Goal: Transaction & Acquisition: Purchase product/service

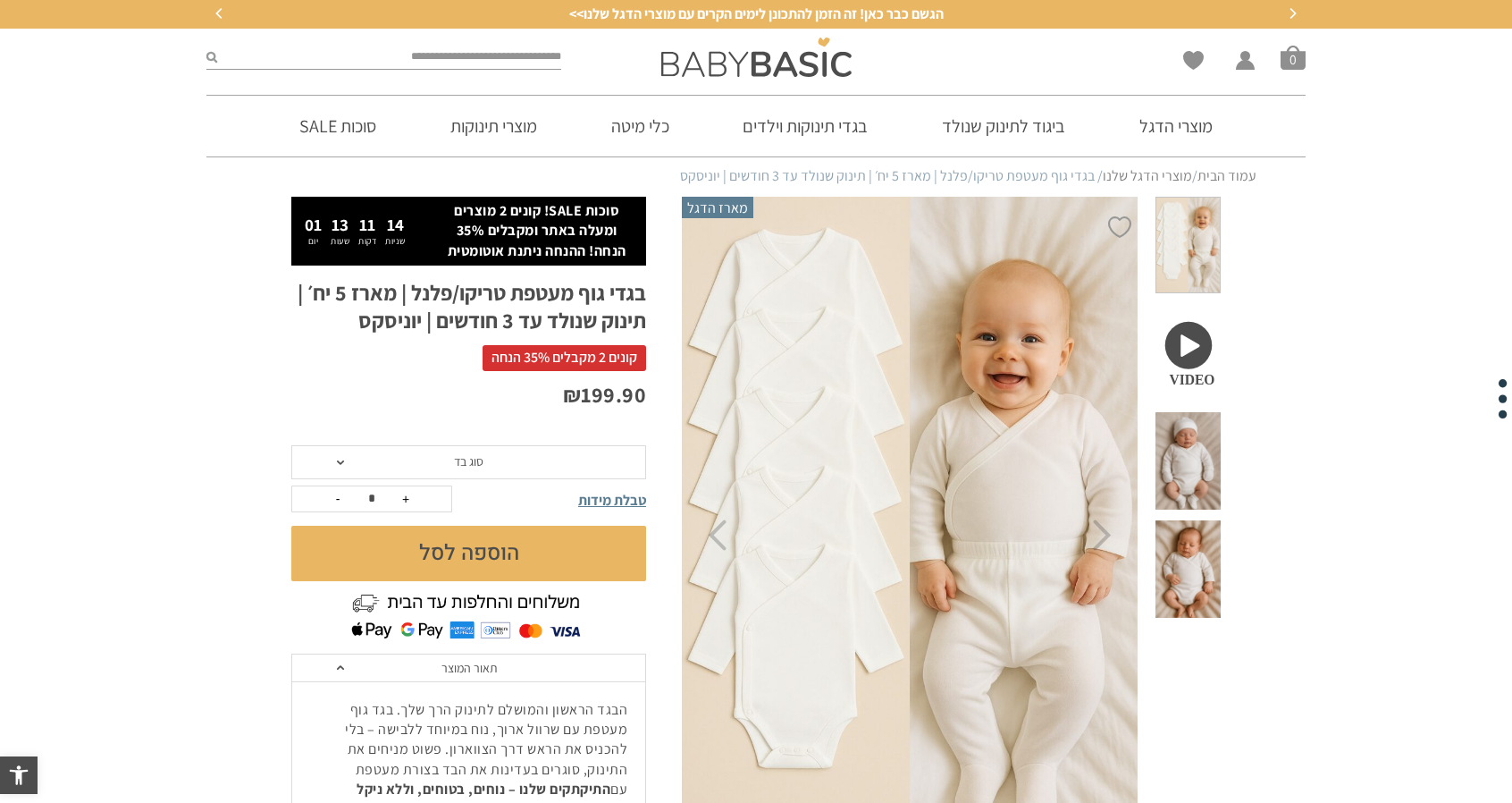
scroll to position [182, 0]
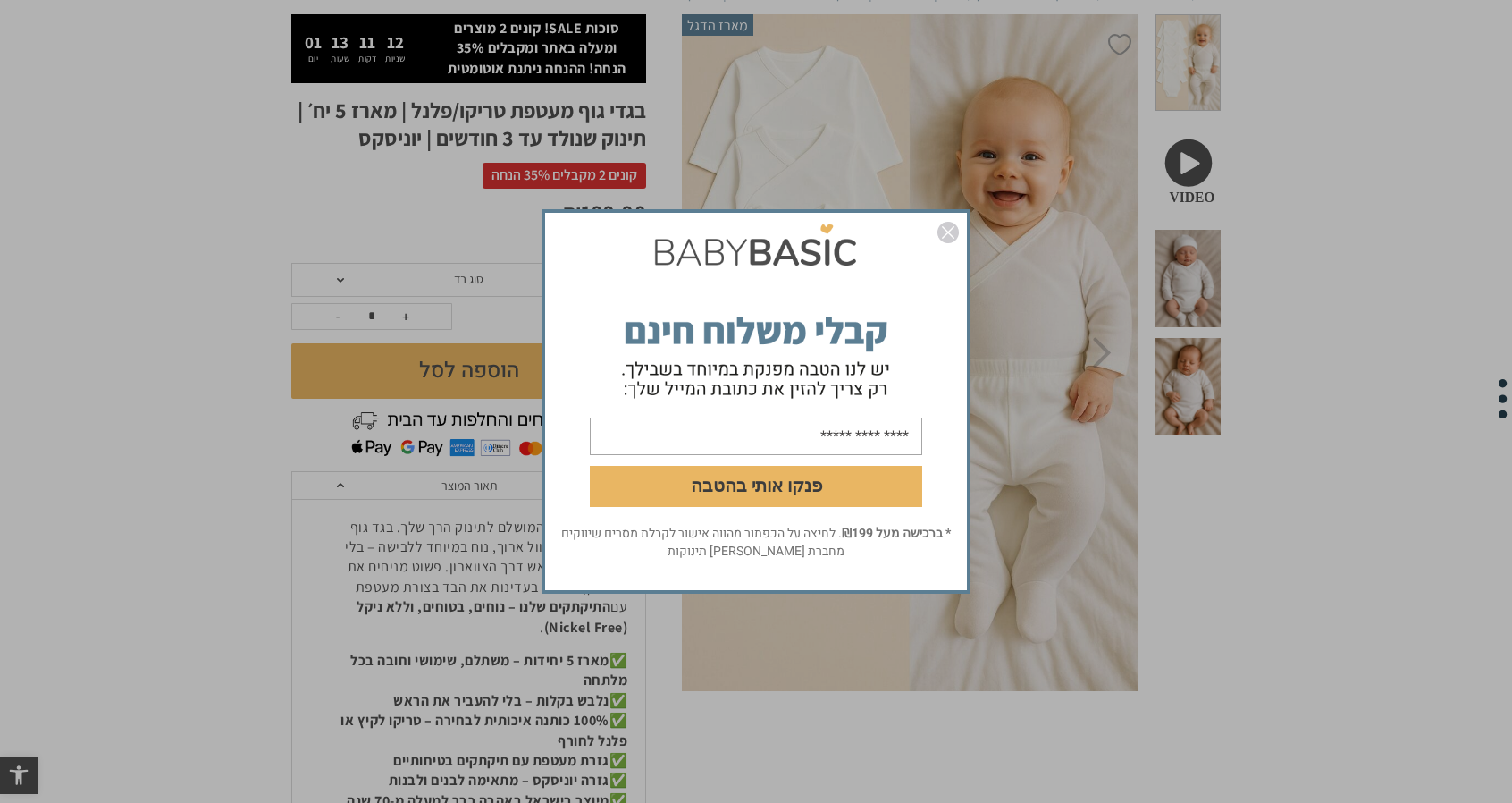
click at [794, 446] on input "email" at bounding box center [755, 436] width 332 height 37
type input "**********"
click at [760, 492] on button "פנקו אותי בהטבה" at bounding box center [755, 487] width 332 height 41
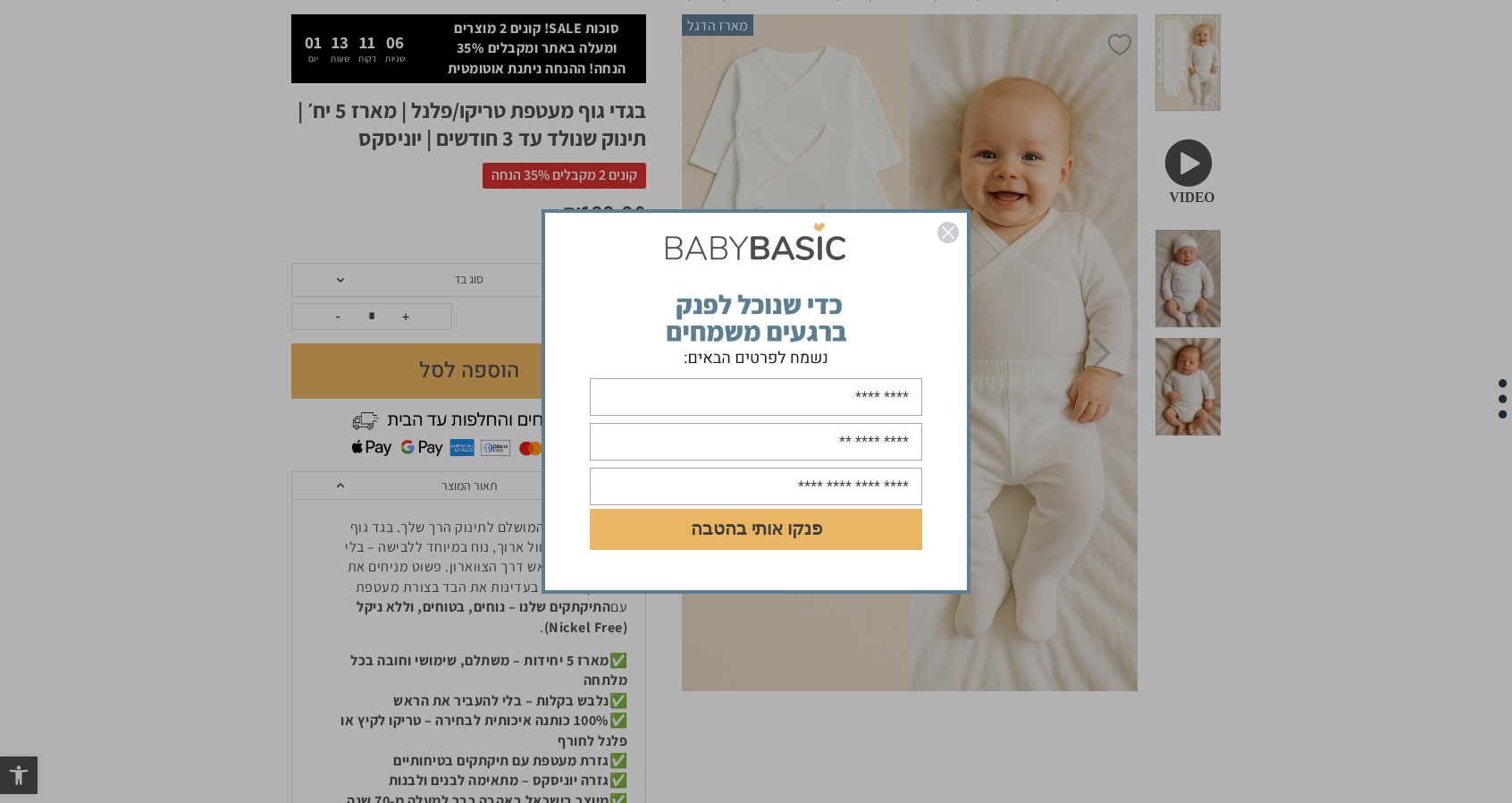
scroll to position [0, 0]
click at [865, 412] on input "text" at bounding box center [755, 397] width 332 height 37
click at [824, 414] on input "text" at bounding box center [755, 397] width 332 height 37
click at [806, 399] on input "text" at bounding box center [755, 397] width 332 height 37
type input "*****"
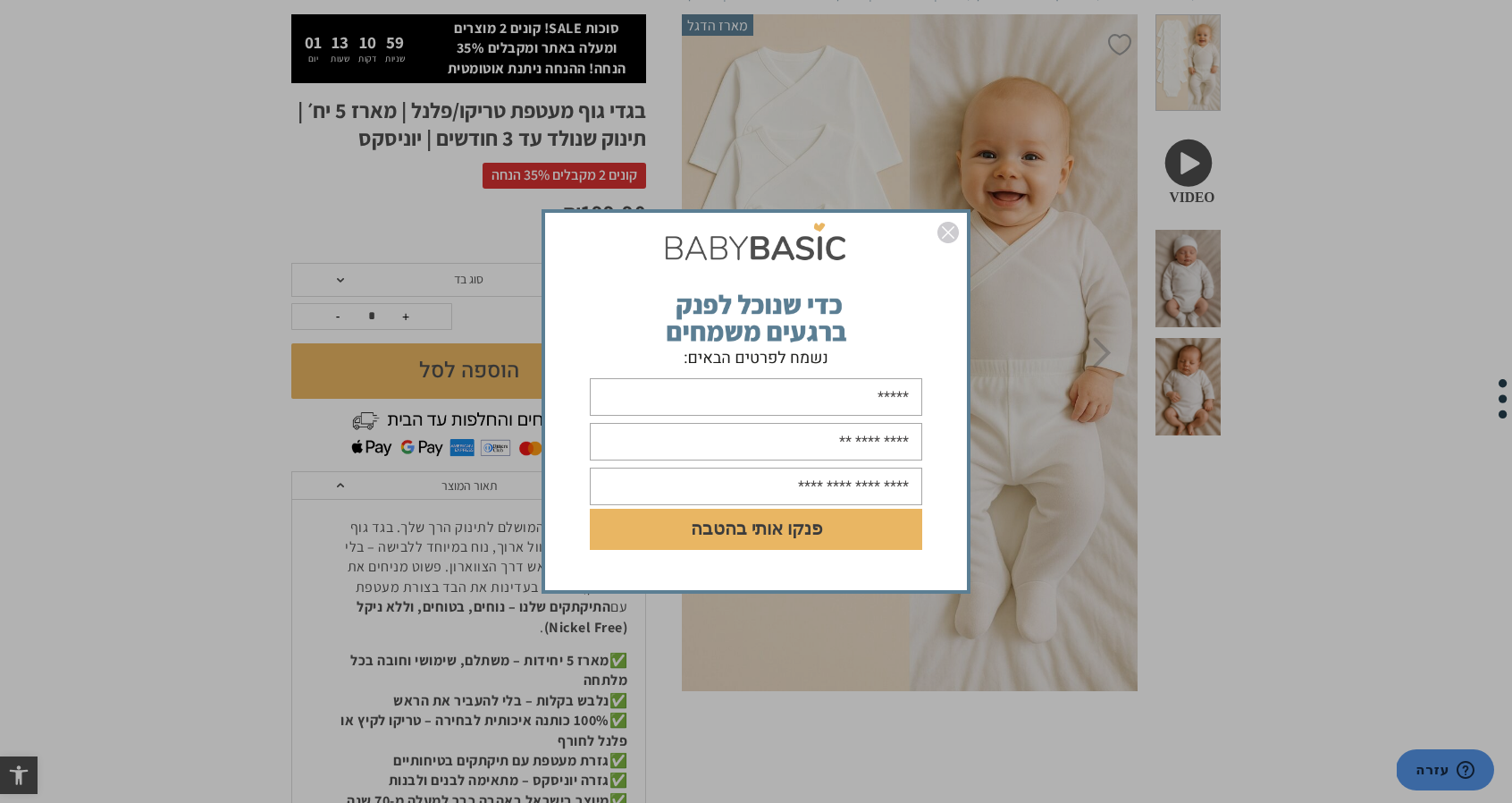
click at [796, 446] on input "text" at bounding box center [755, 442] width 332 height 37
type input "**********"
click at [779, 489] on input "text" at bounding box center [755, 487] width 332 height 37
click at [780, 446] on input "**********" at bounding box center [755, 442] width 332 height 37
click at [785, 484] on input "text" at bounding box center [755, 487] width 332 height 37
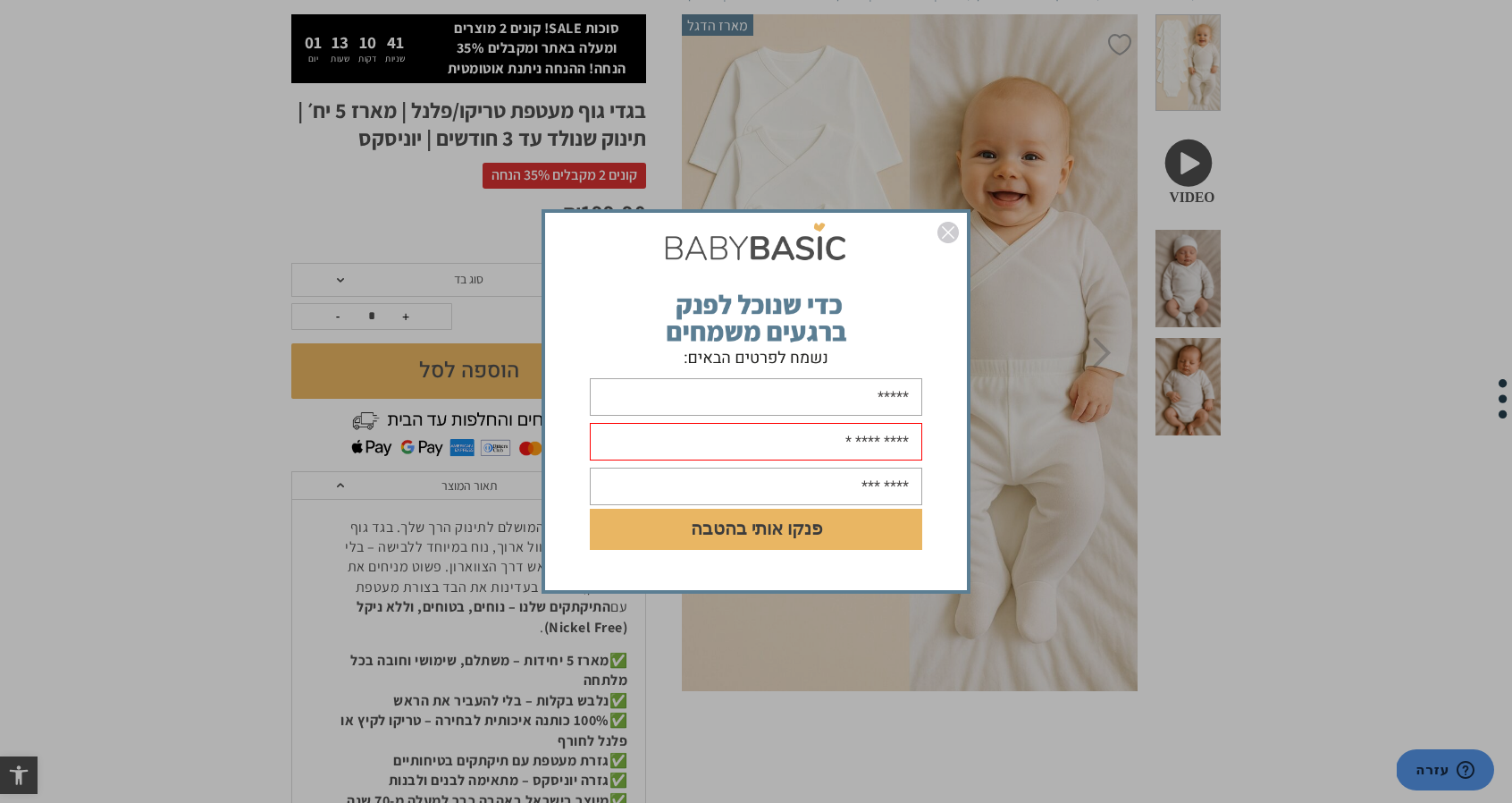
type input "********"
click at [749, 536] on button "פנקו אותי בהטבה" at bounding box center [755, 529] width 332 height 41
click at [911, 483] on input "********" at bounding box center [755, 487] width 332 height 37
click at [947, 226] on img "סגור" at bounding box center [948, 232] width 22 height 22
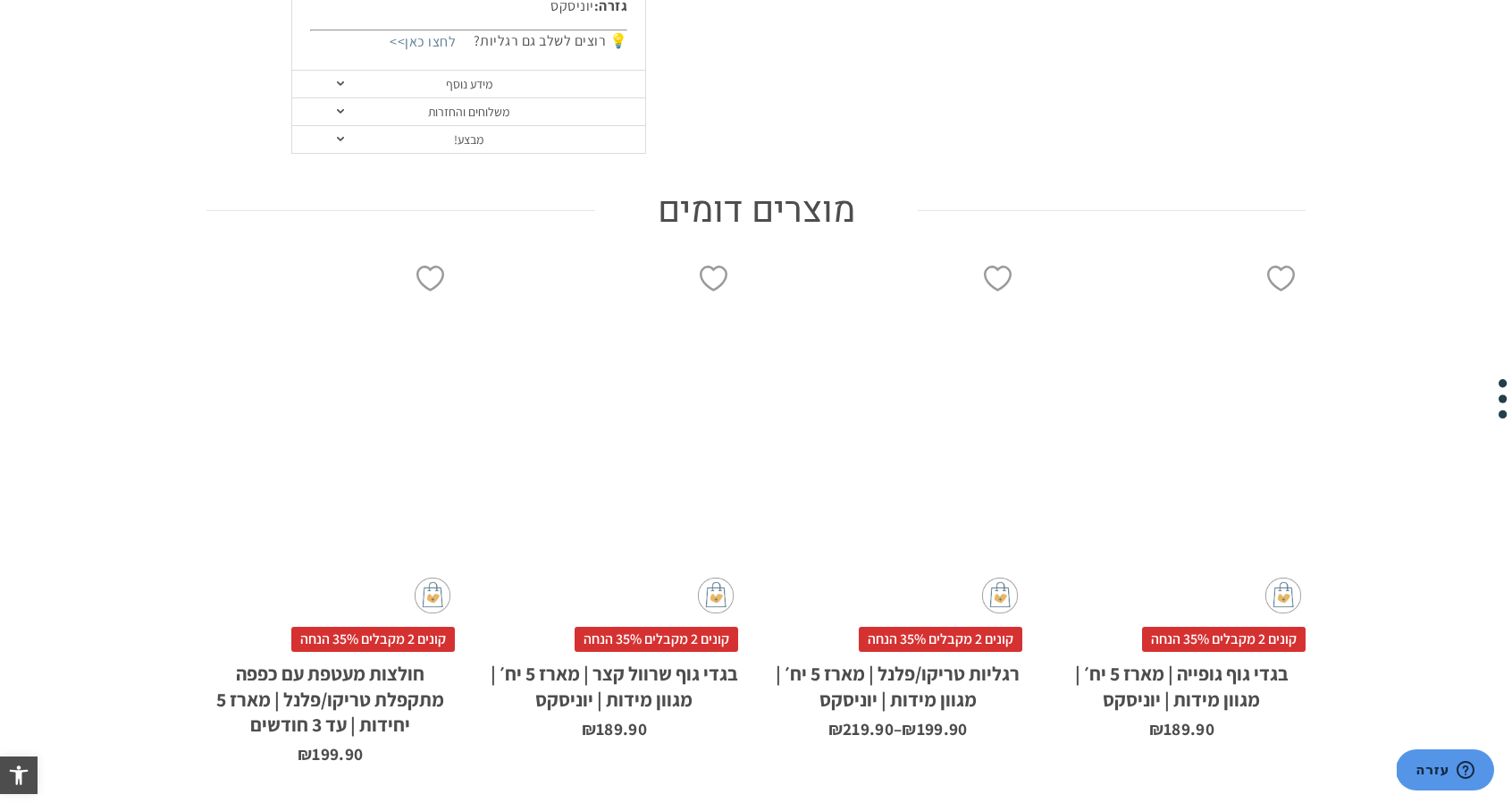
scroll to position [1334, 0]
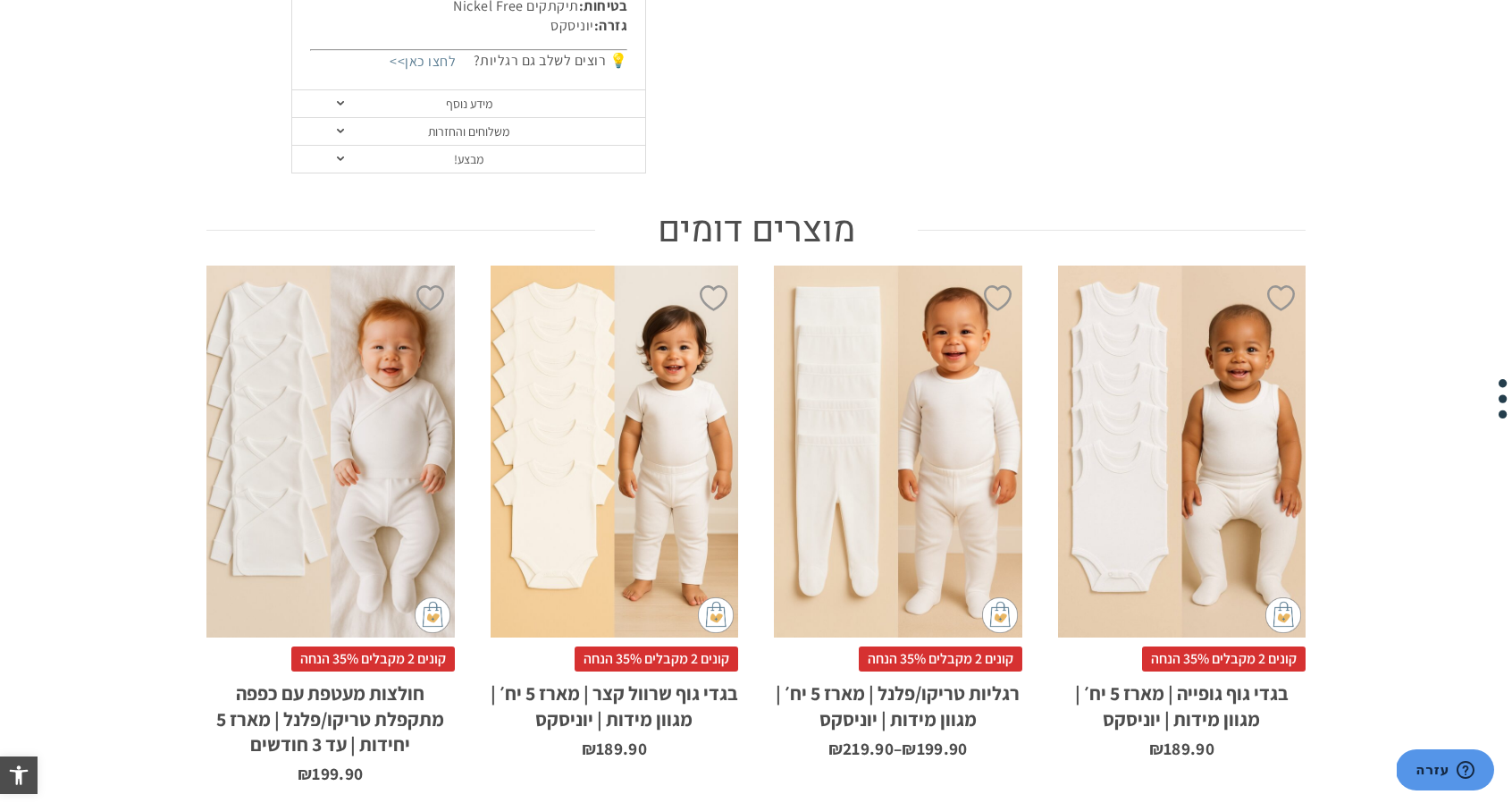
click at [883, 454] on div "x בחירת מידה 0-3m 3-6m 6-12m 12-18m 18-24m 24-30m בחירת סוג בד טריקו (עונת מעבר…" at bounding box center [898, 451] width 249 height 372
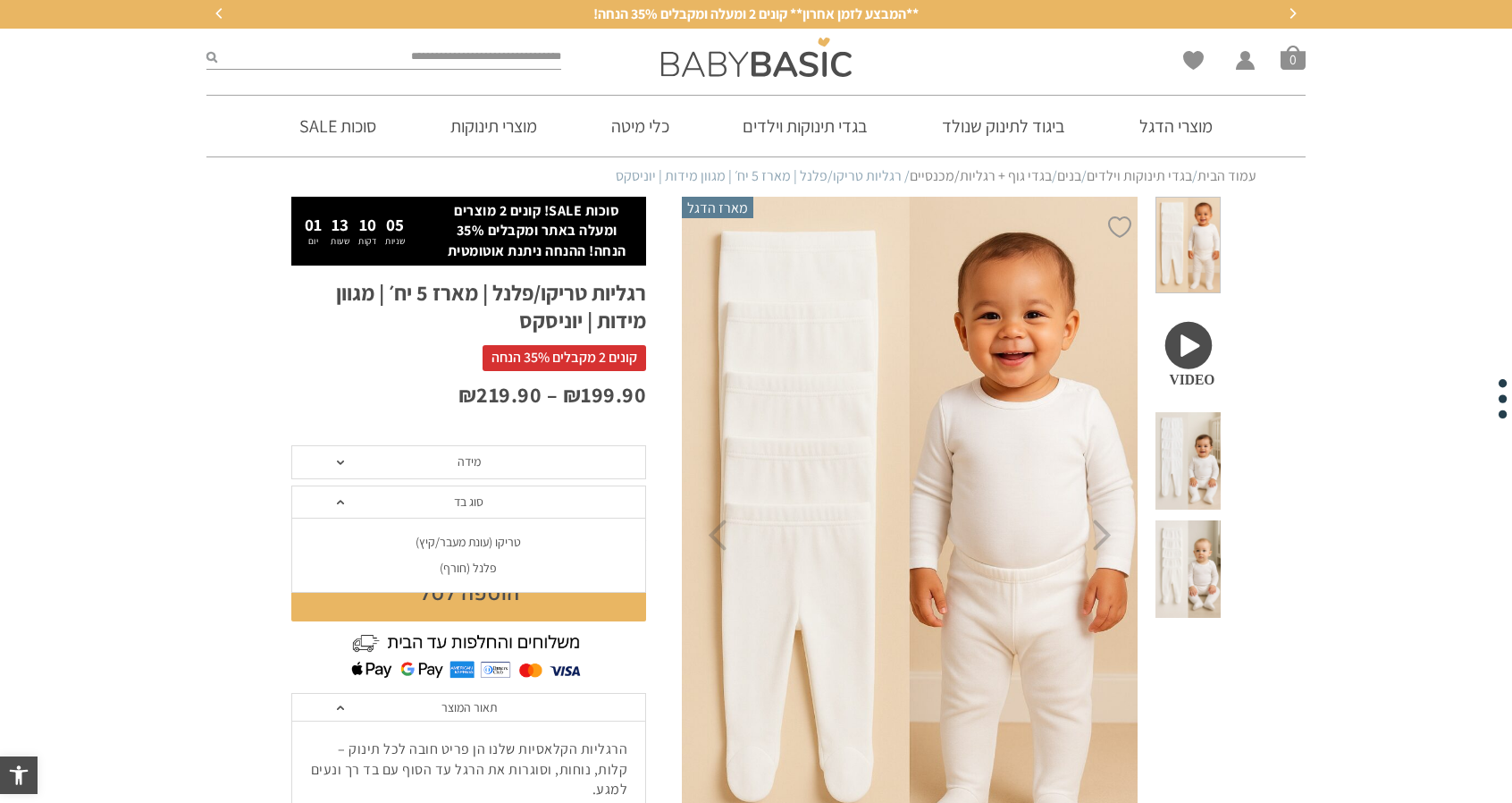
click at [429, 515] on span "סוג בד" at bounding box center [468, 503] width 355 height 34
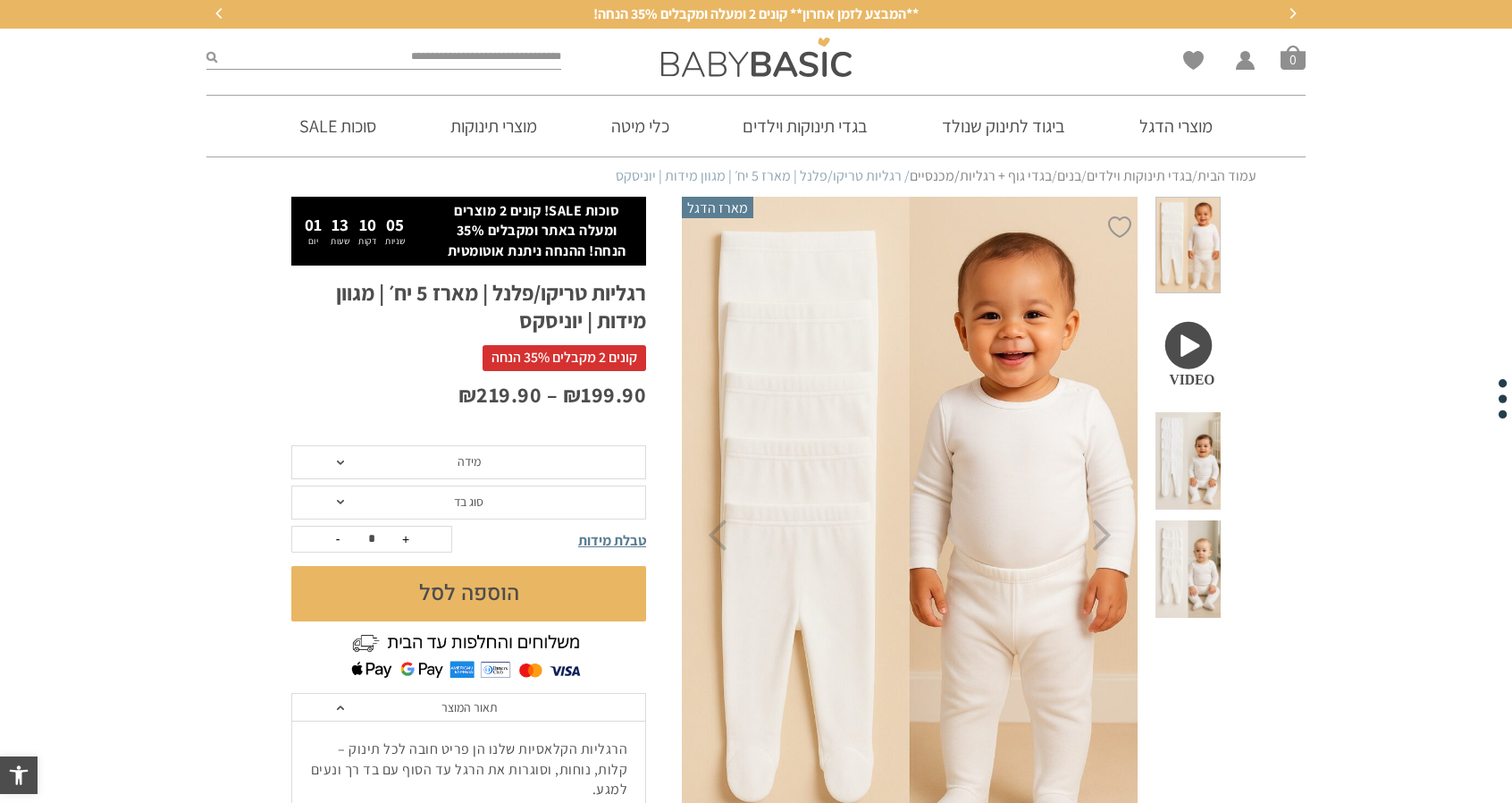
click at [429, 515] on span "סוג בד" at bounding box center [468, 503] width 355 height 34
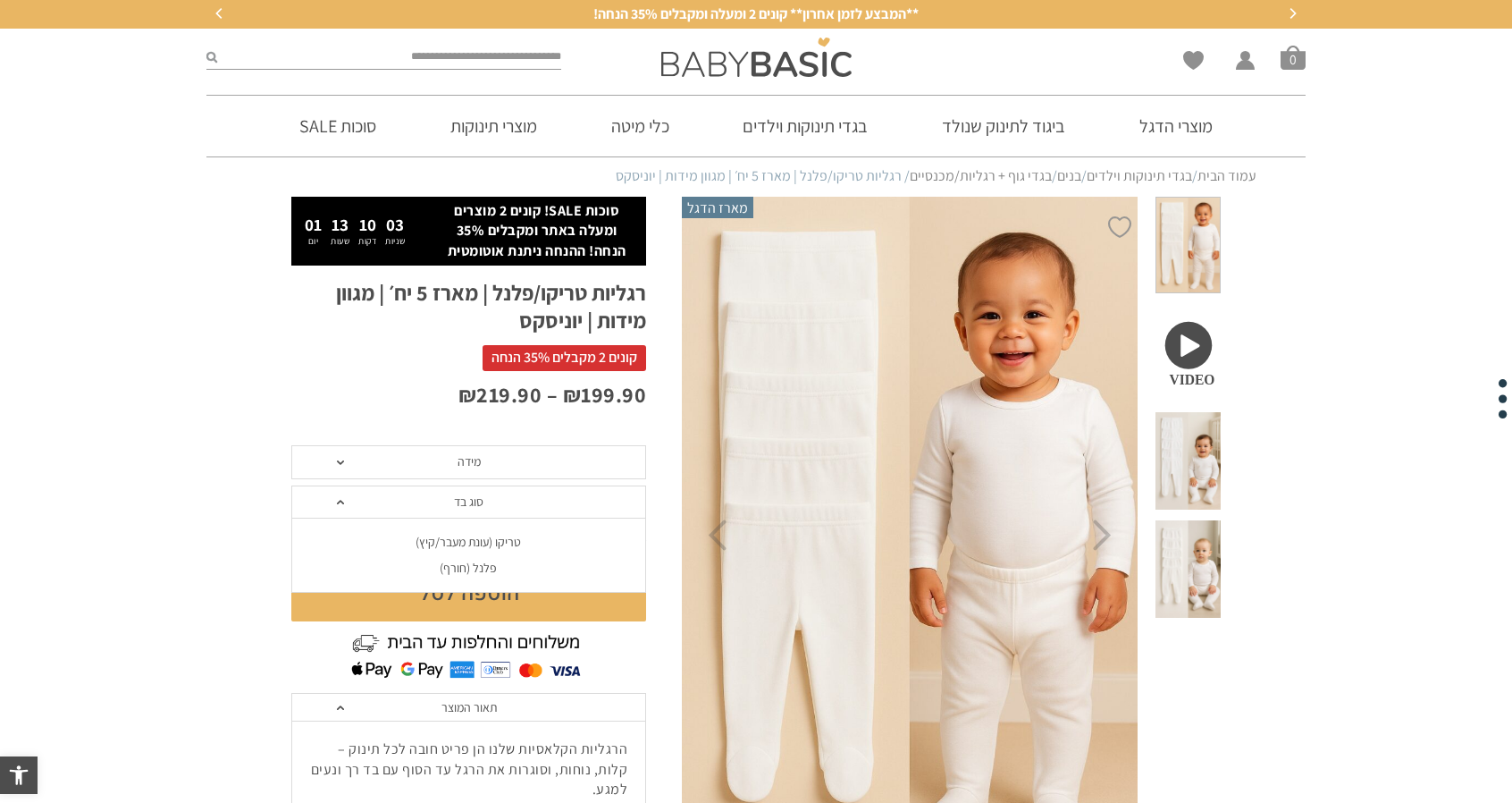
click at [470, 575] on li "פלנל (חורף)" at bounding box center [467, 568] width 355 height 26
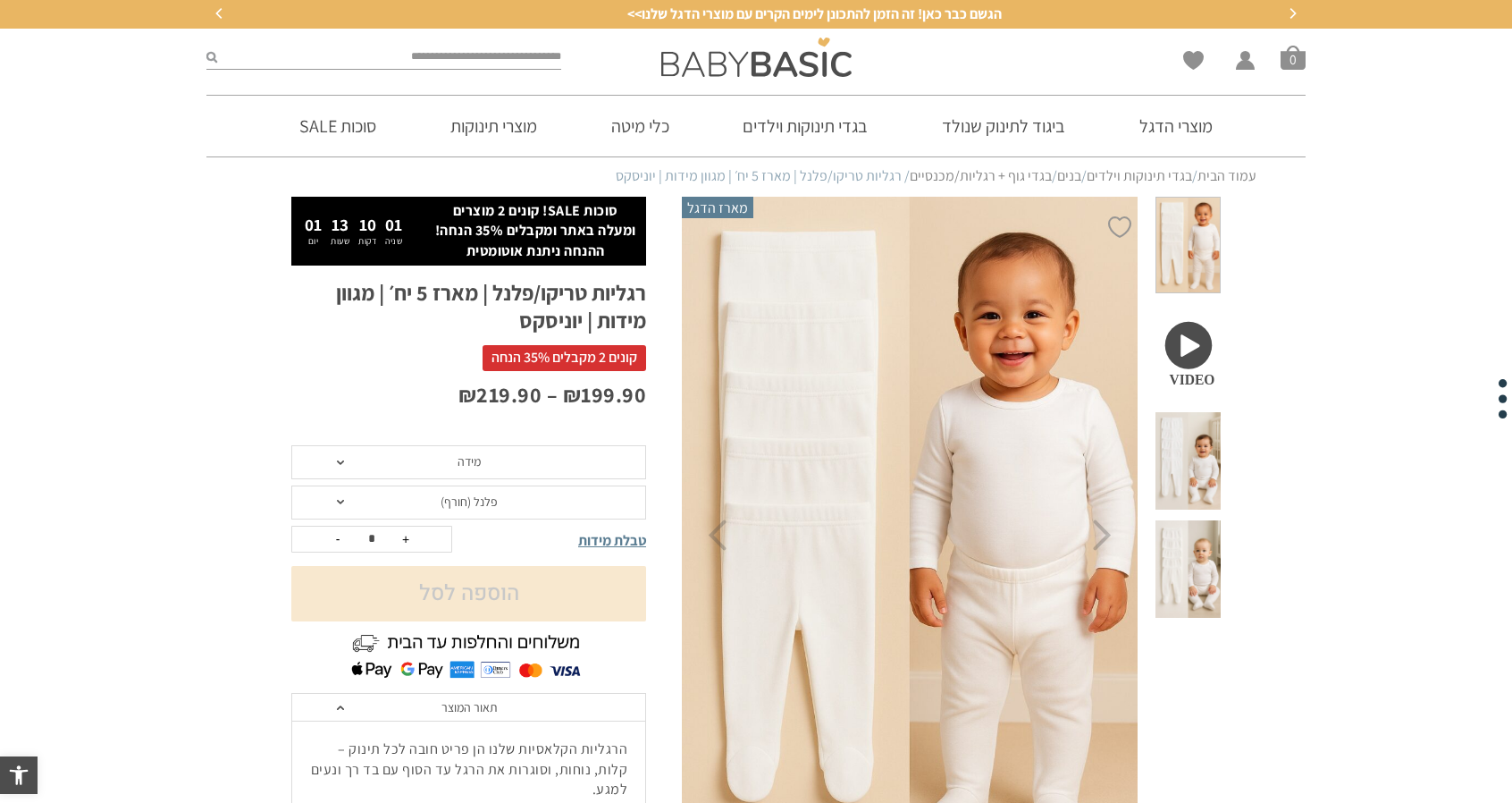
click at [489, 468] on span "מידה" at bounding box center [468, 462] width 355 height 34
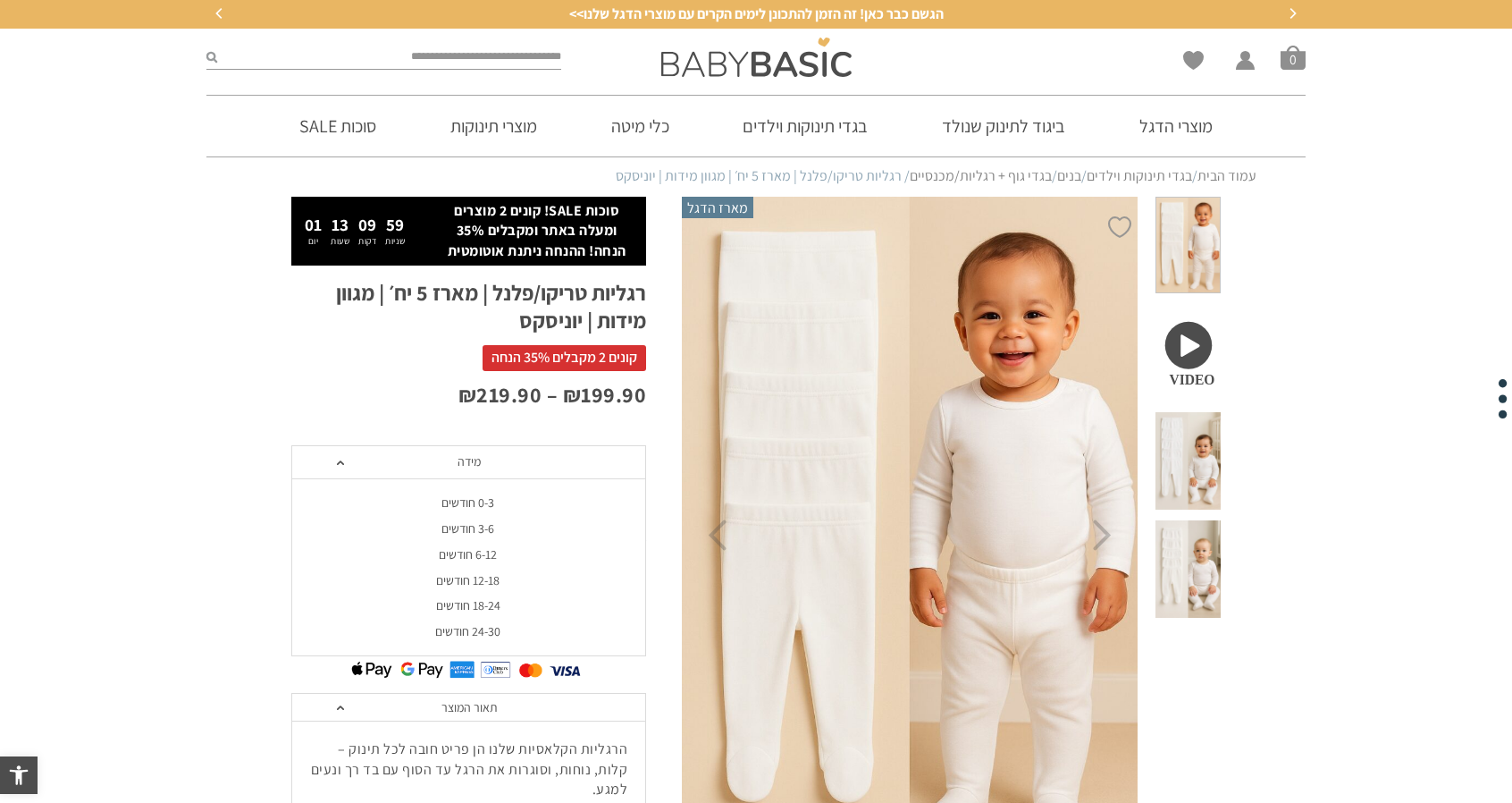
click at [481, 504] on div "0-3 חודשים" at bounding box center [467, 503] width 355 height 15
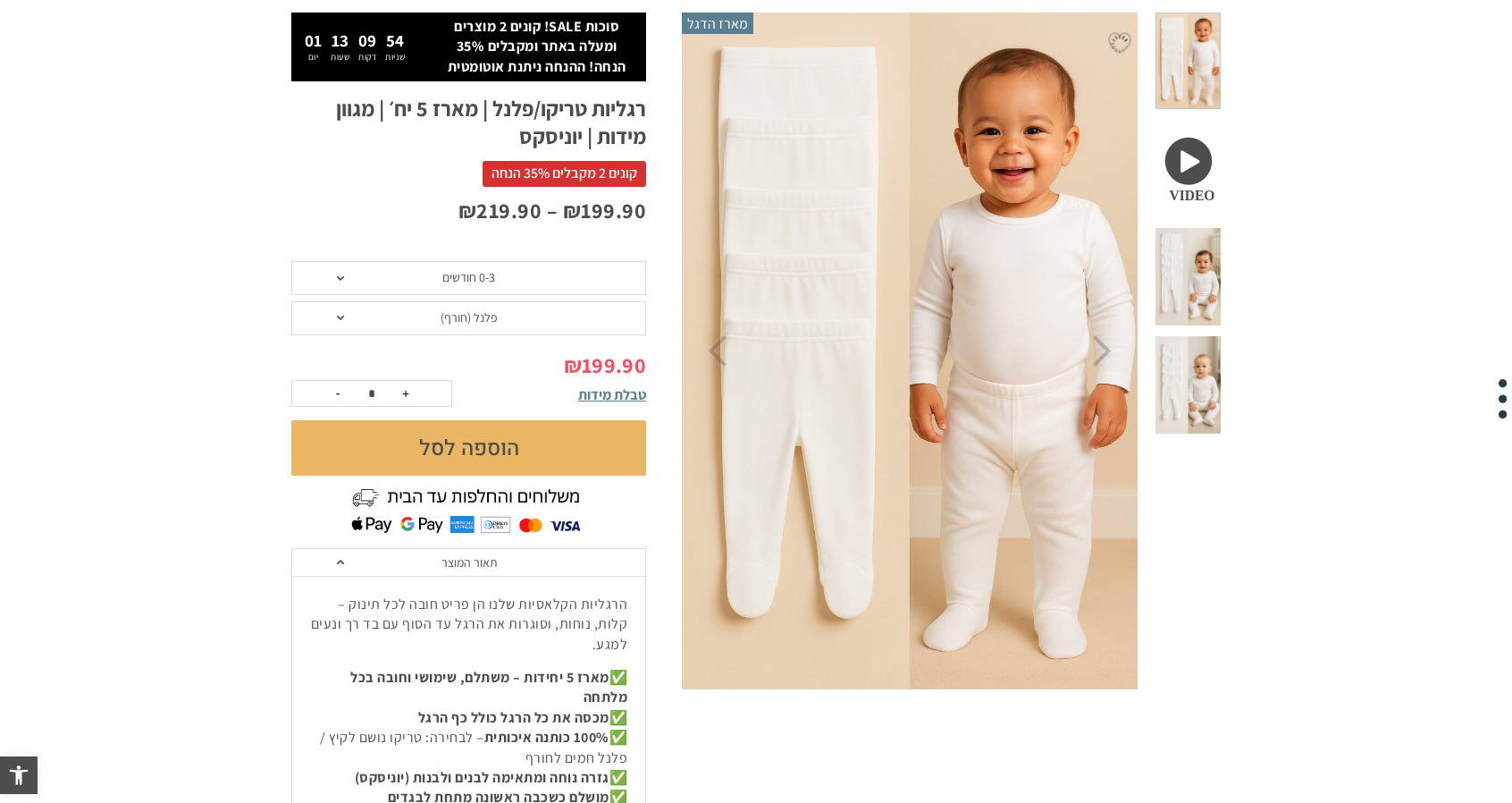
scroll to position [183, 0]
click at [593, 439] on button "הוספה לסל" at bounding box center [468, 448] width 355 height 55
click at [613, 398] on span "טבלת מידות" at bounding box center [612, 396] width 68 height 19
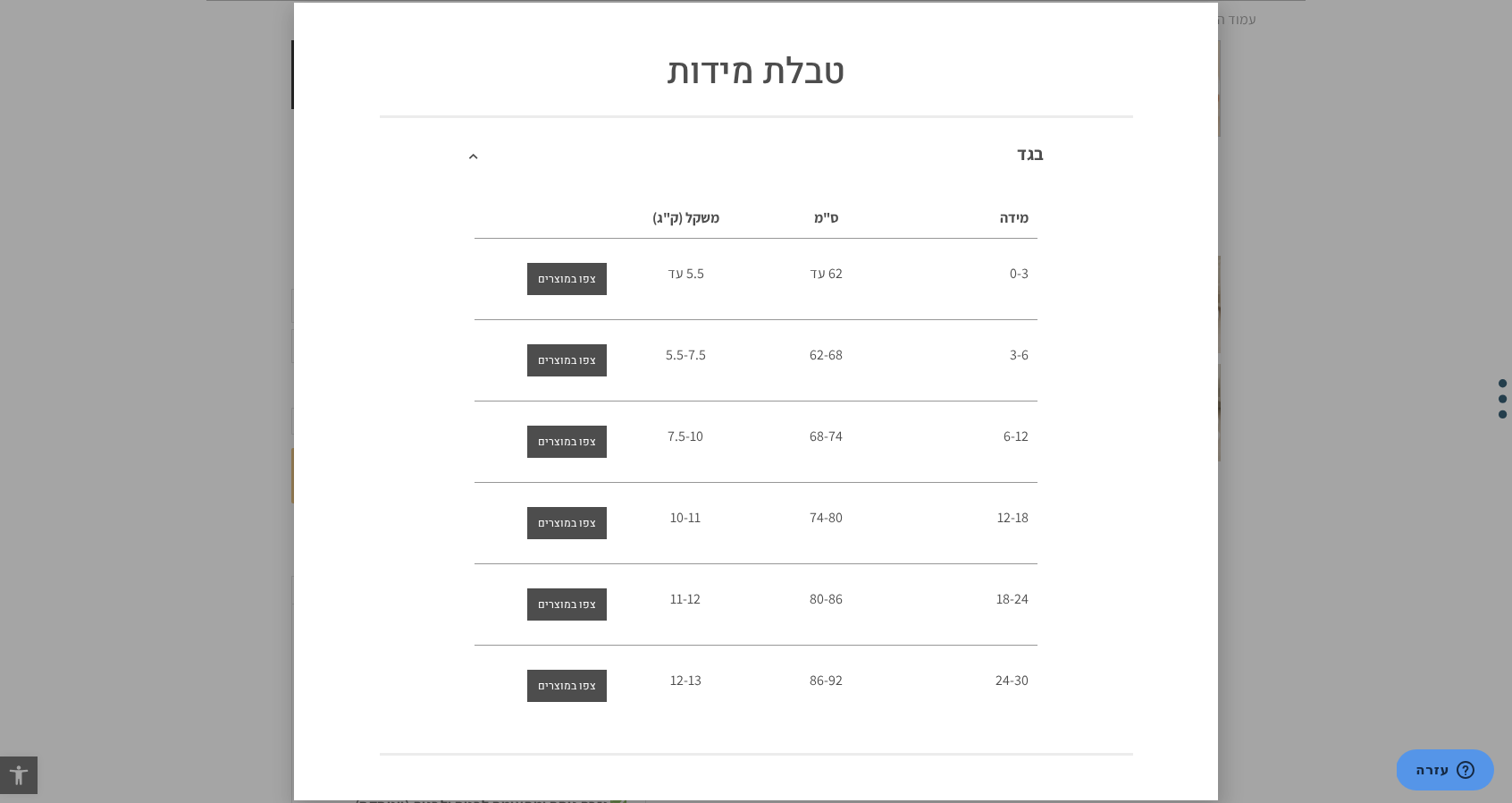
scroll to position [165, 0]
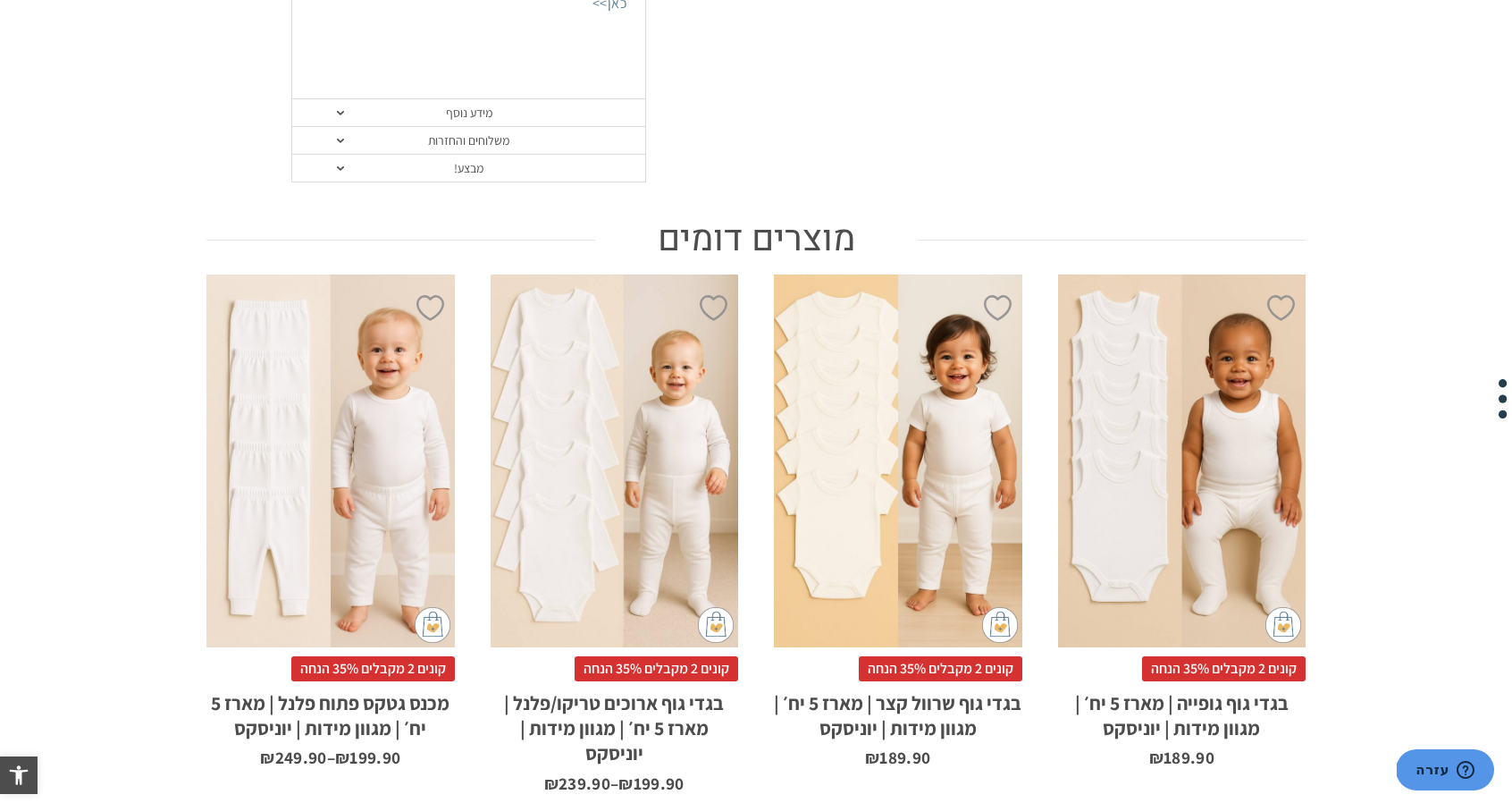
scroll to position [1344, 0]
click at [634, 532] on div "x בחירת מידה 0-3m 3-6m 6-12m 12-18m 18-24m 24-30m בחירת סוג בד טריקו (עונת מעבר…" at bounding box center [615, 459] width 249 height 372
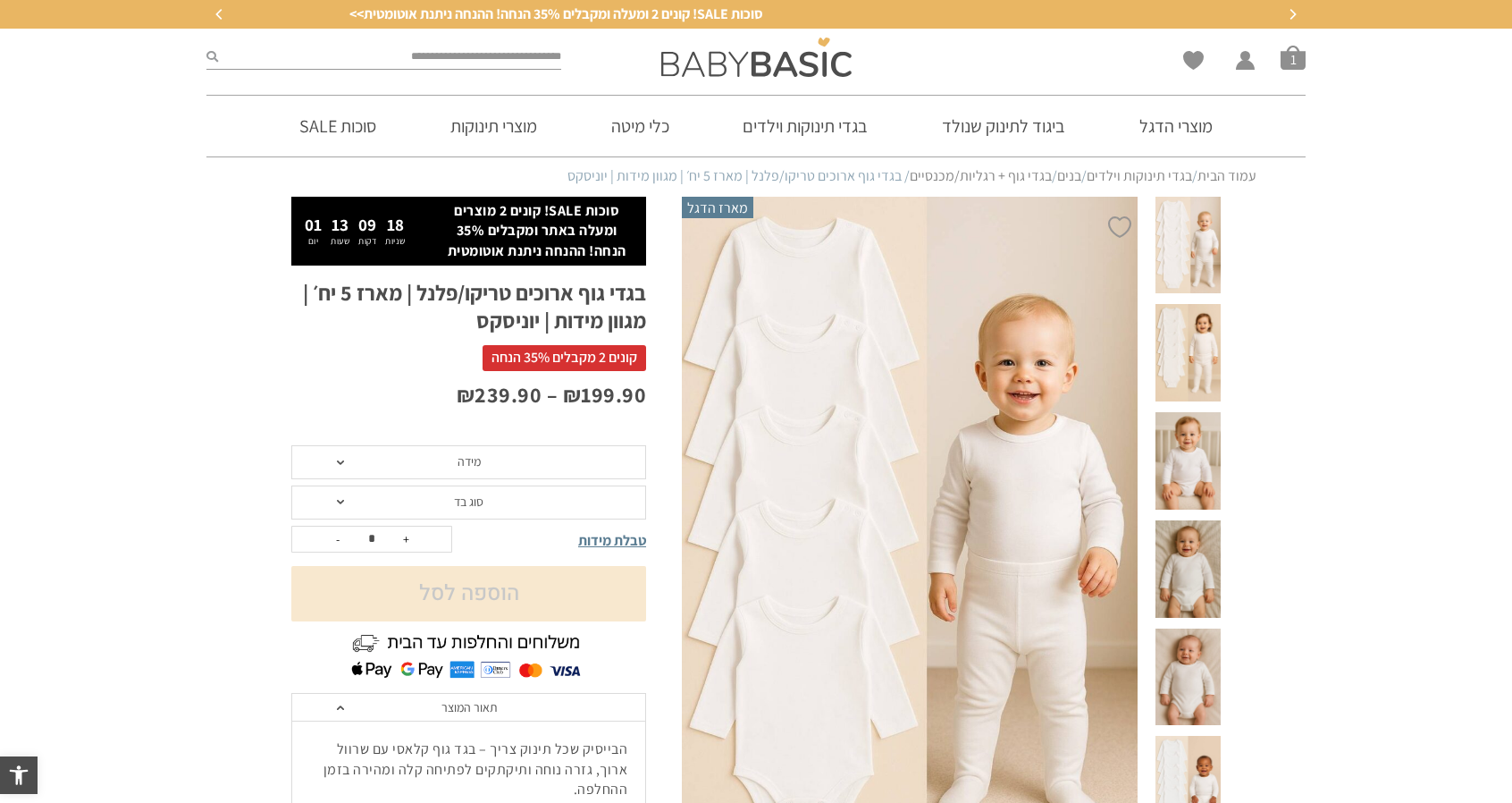
click at [501, 454] on span "מידה" at bounding box center [468, 462] width 355 height 34
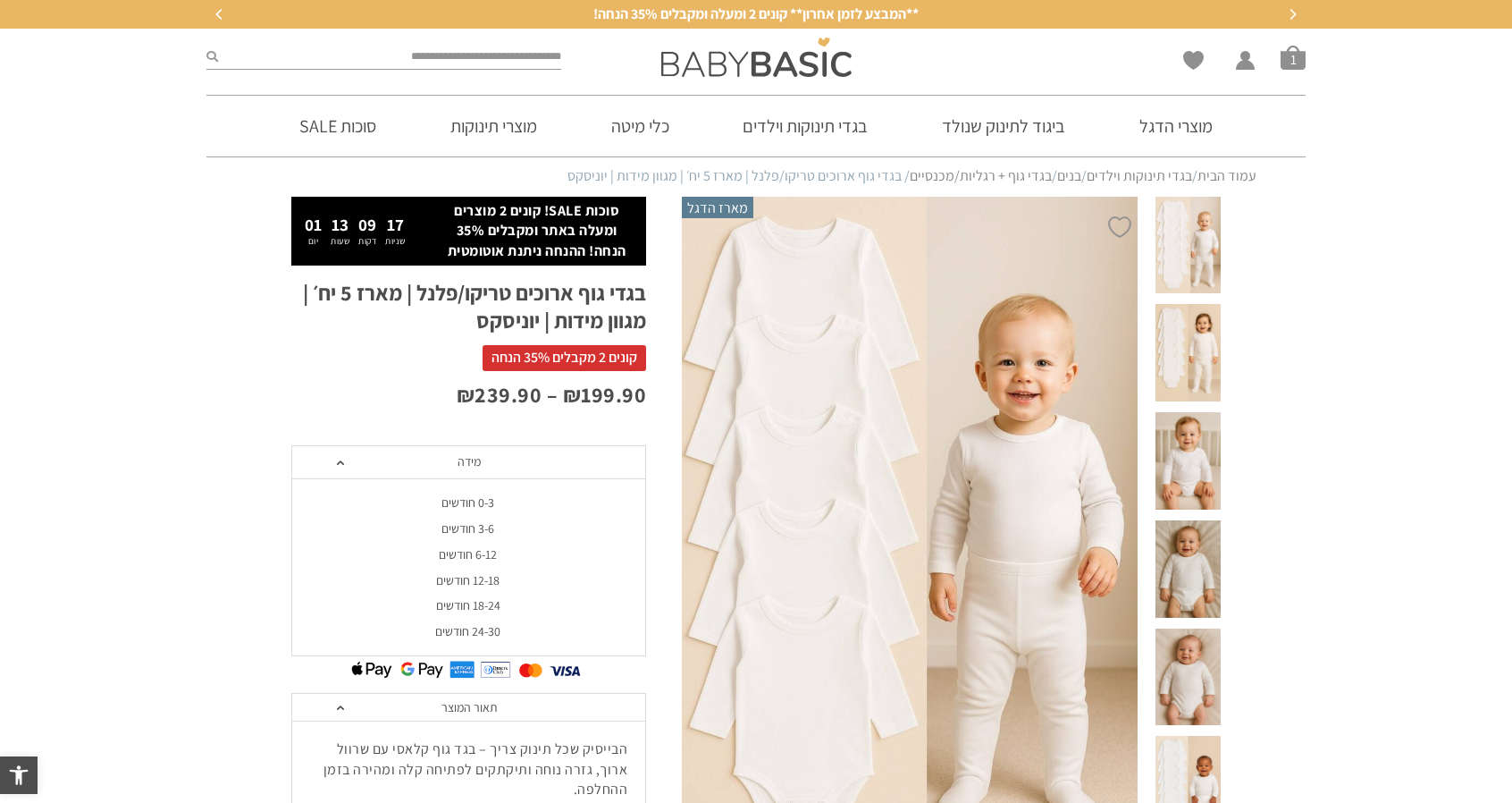
click at [483, 502] on div "0-3 חודשים" at bounding box center [467, 503] width 355 height 15
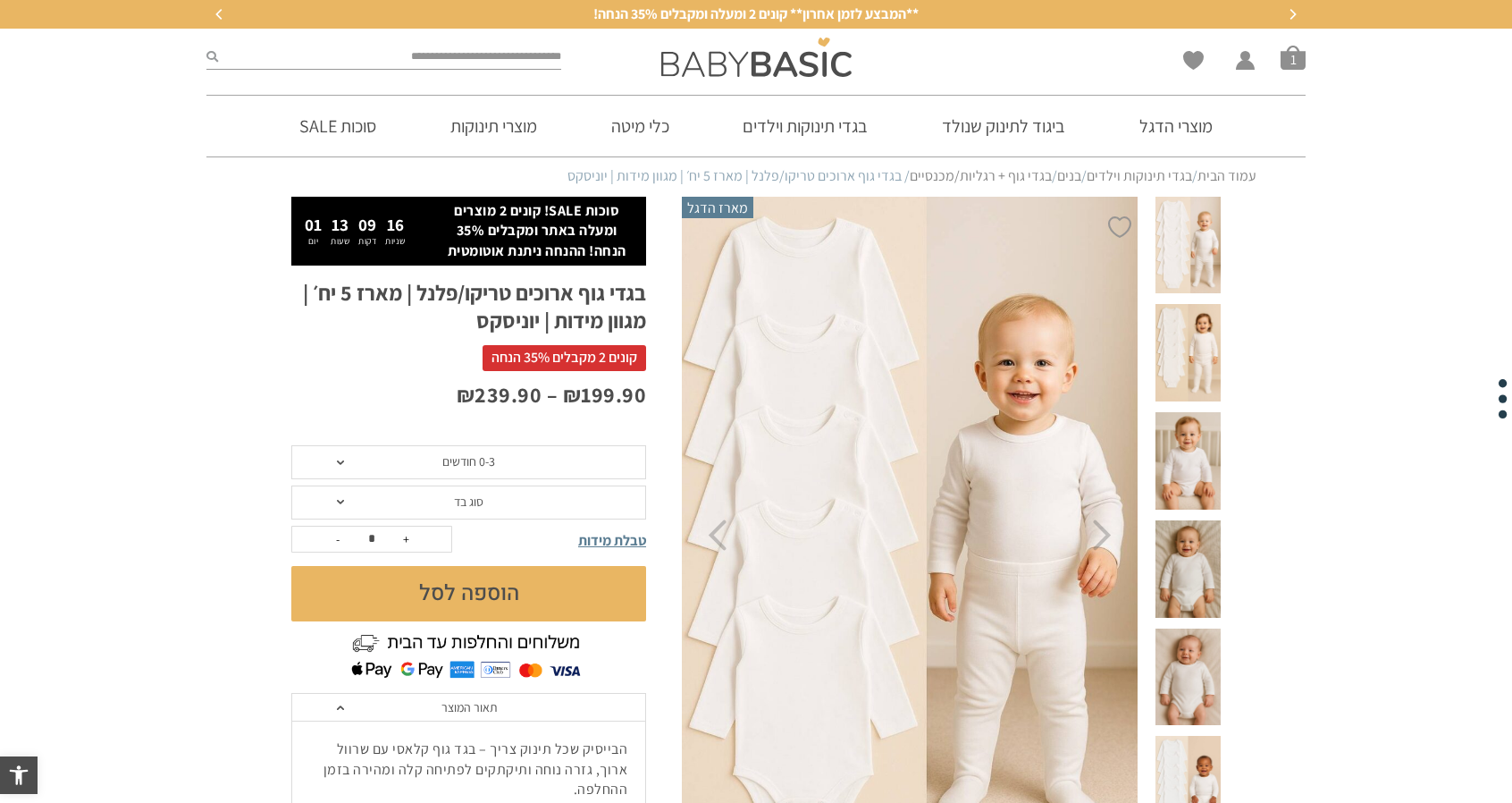
click at [481, 505] on span "סוג בד" at bounding box center [469, 501] width 30 height 16
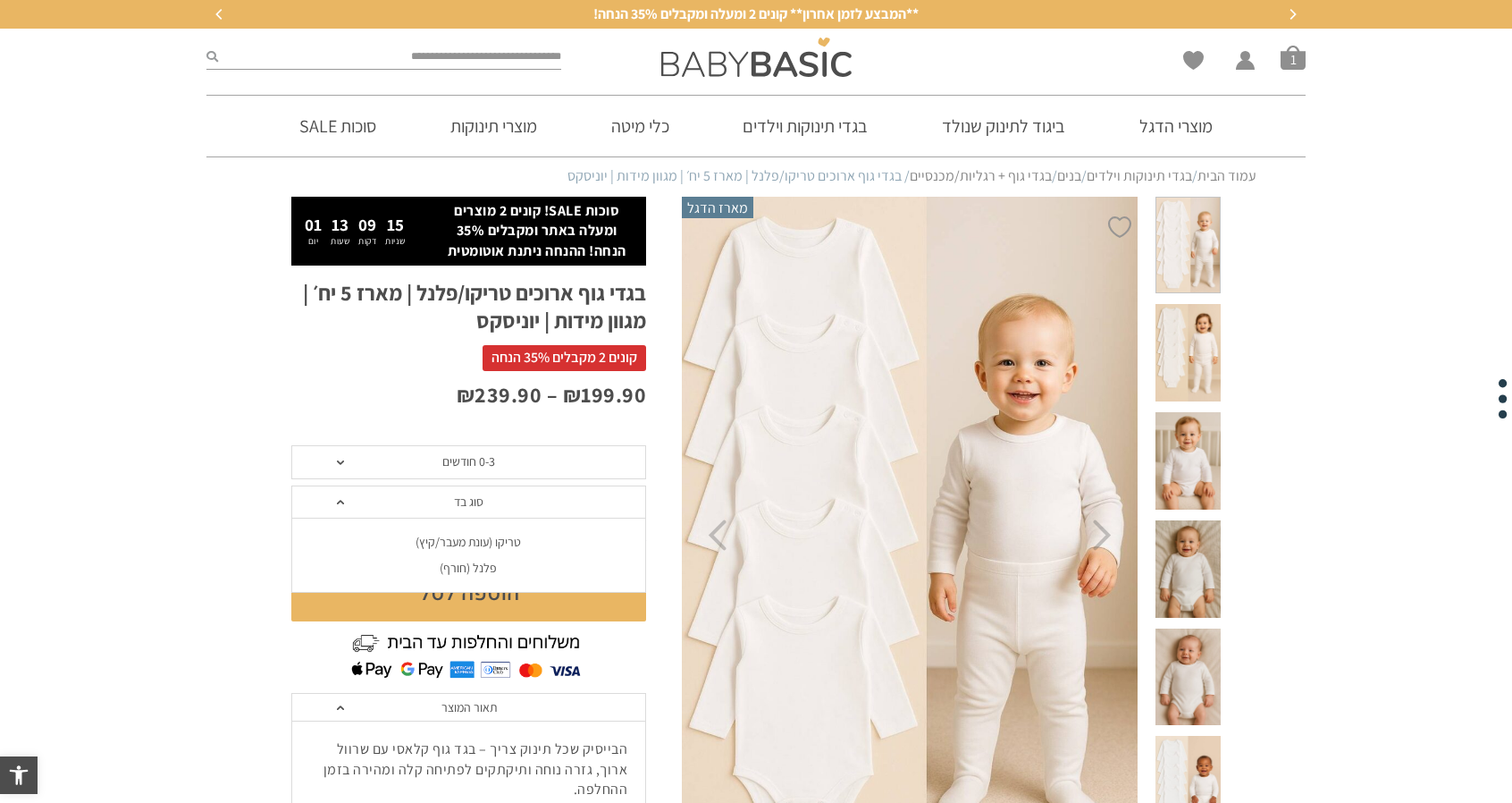
click at [477, 562] on div "פלנל (חורף)" at bounding box center [467, 568] width 355 height 15
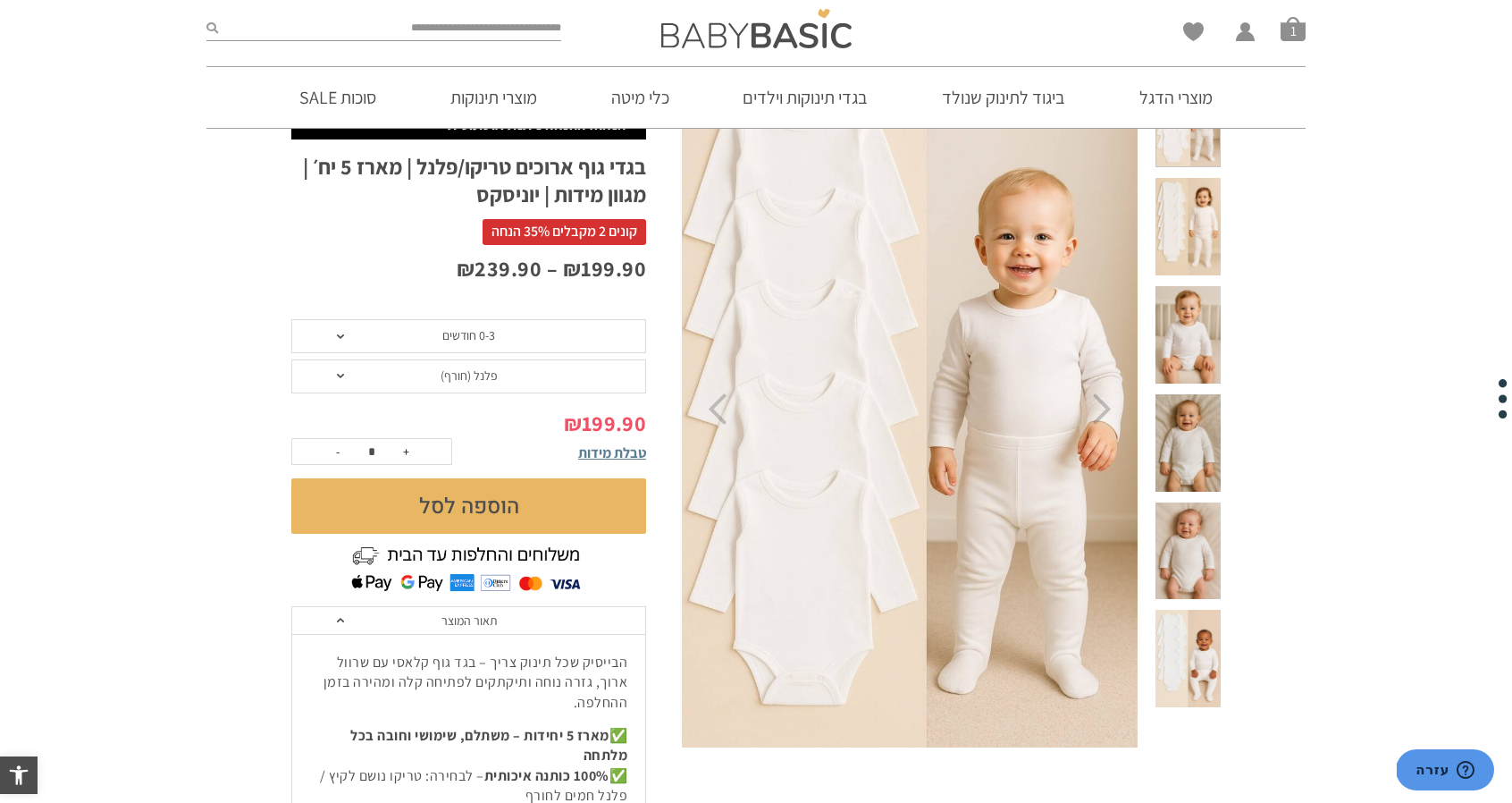
click at [603, 500] on button "הוספה לסל" at bounding box center [468, 505] width 355 height 55
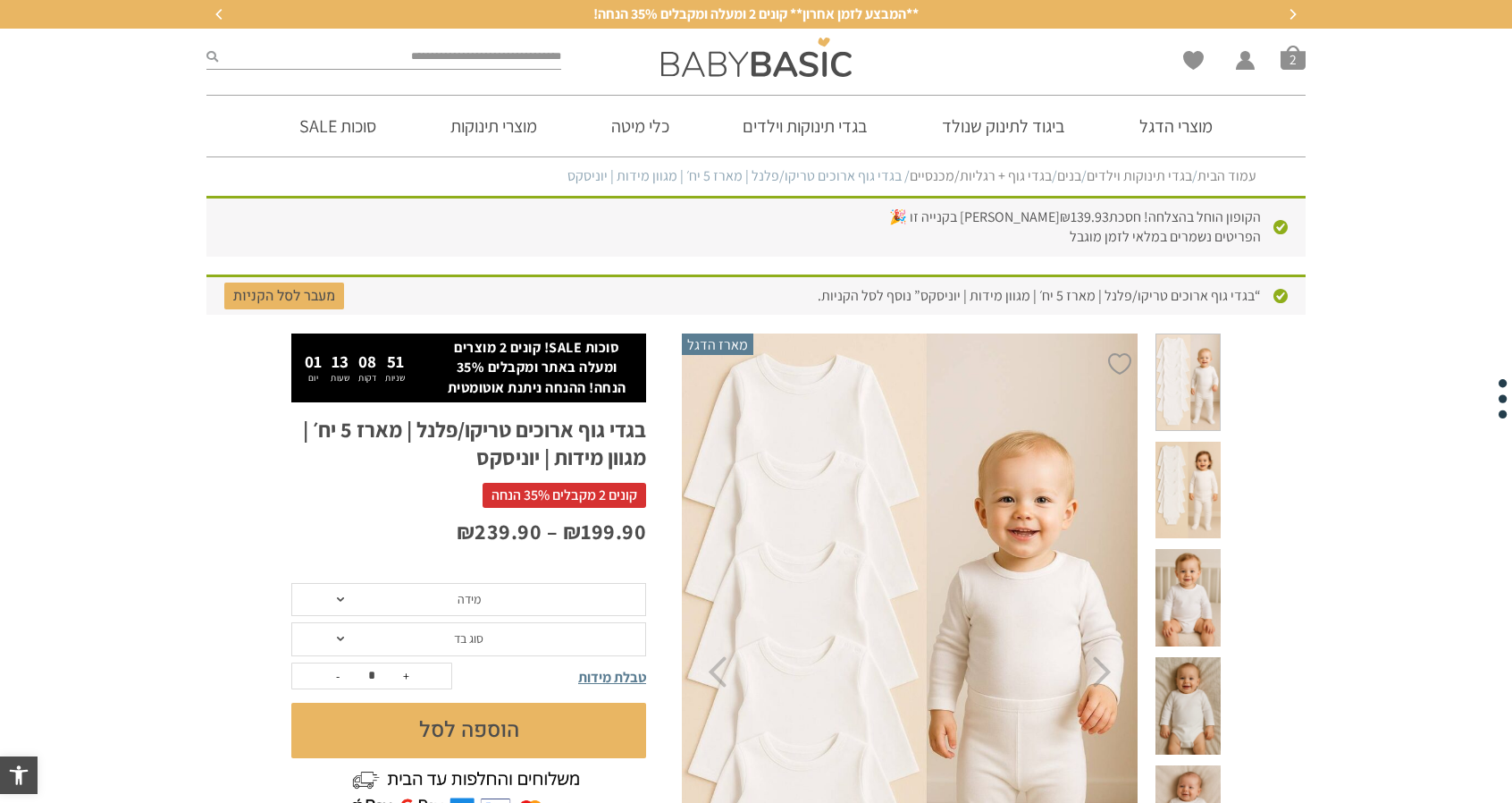
click at [482, 600] on span "מידה" at bounding box center [468, 600] width 355 height 34
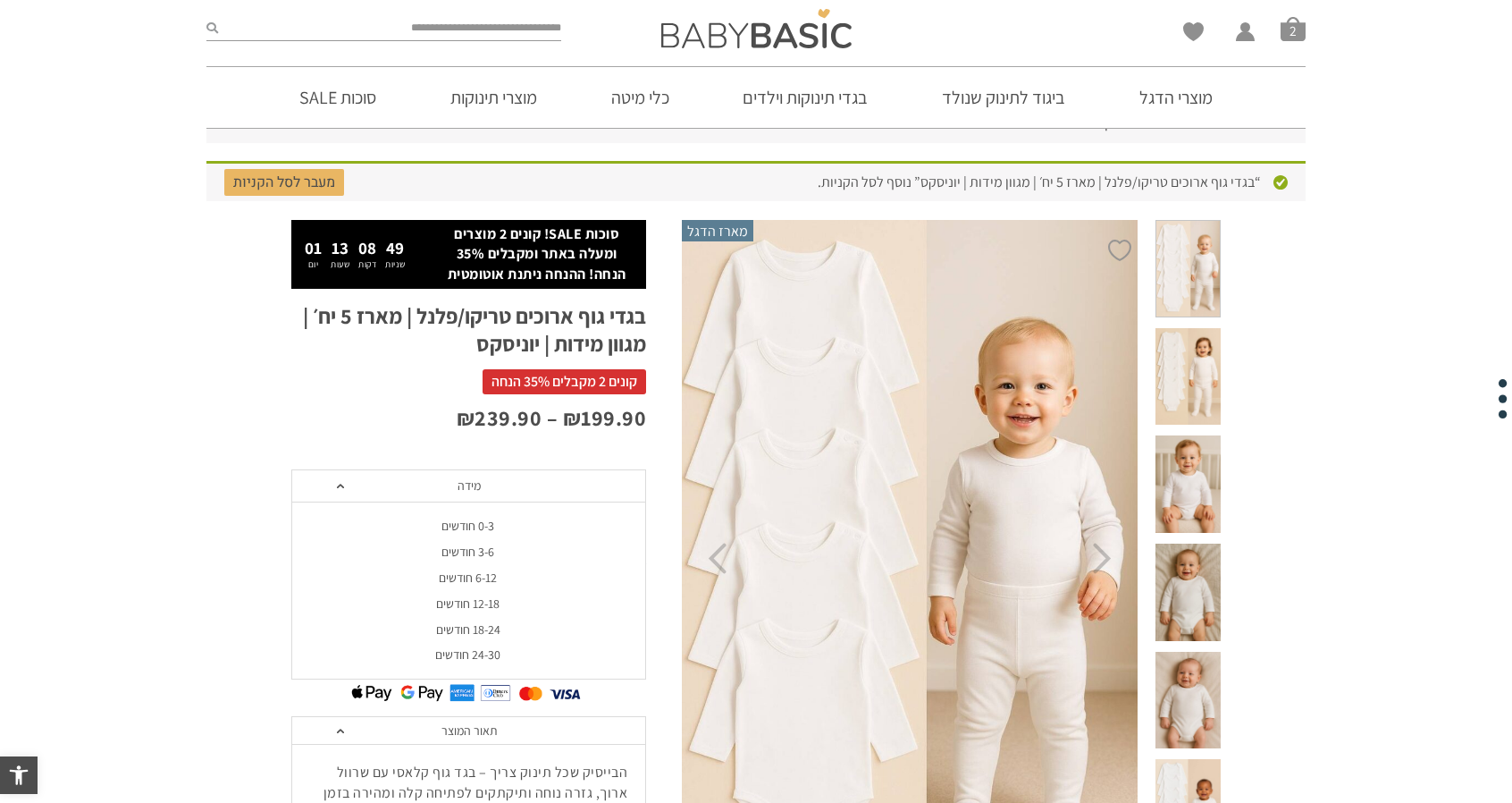
scroll to position [124, 0]
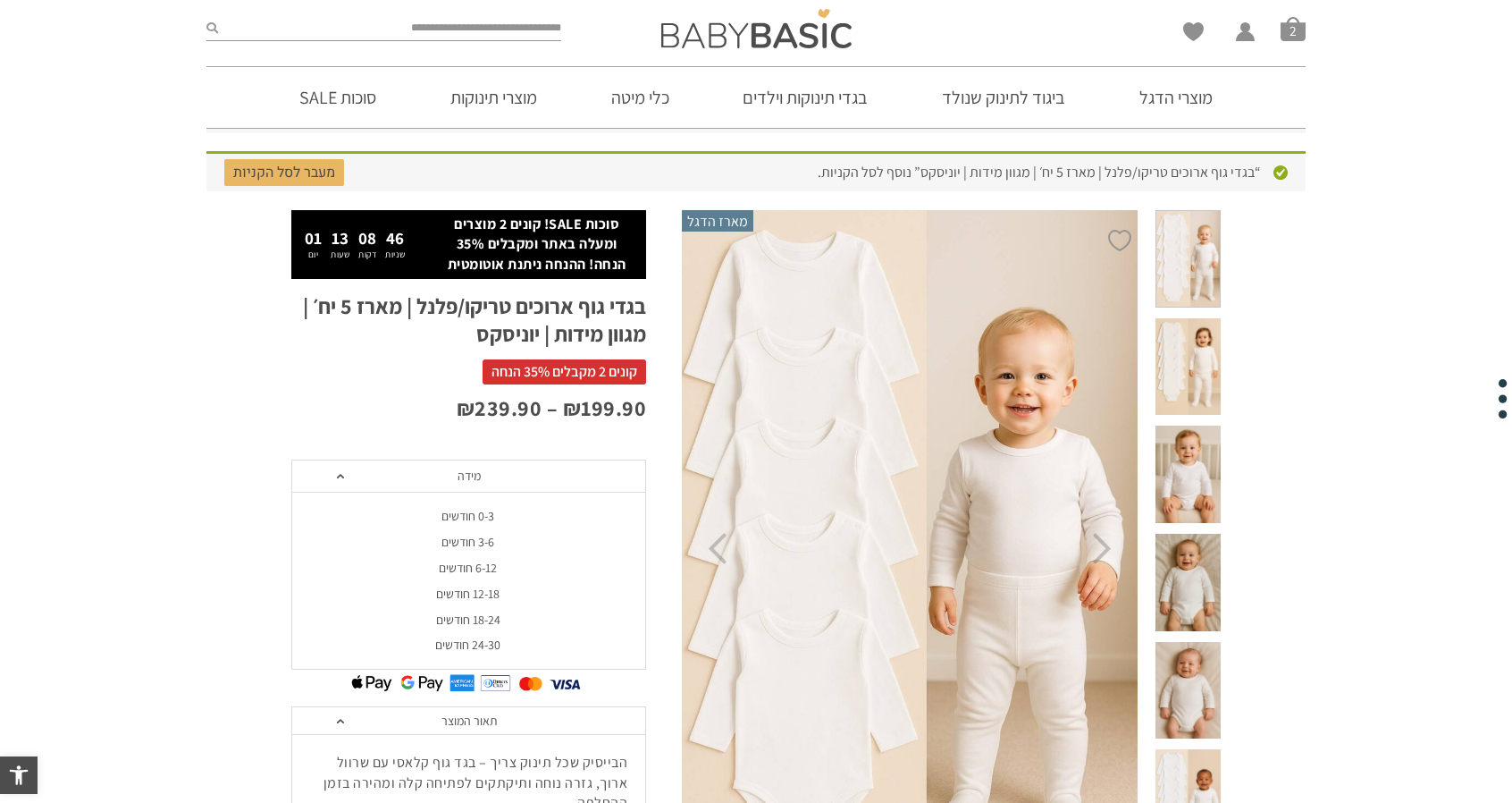
click at [443, 479] on span "מידה" at bounding box center [468, 476] width 355 height 34
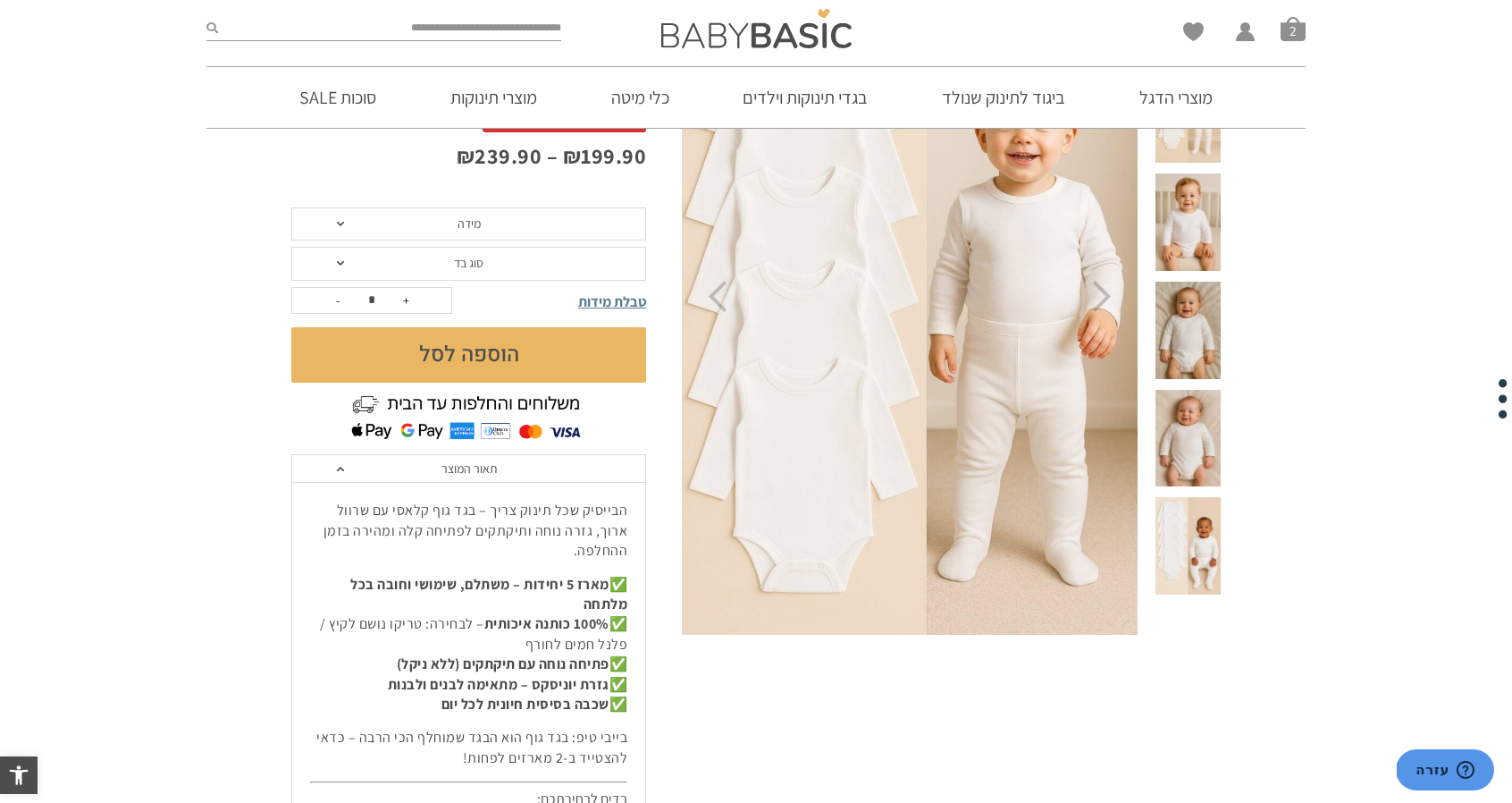
scroll to position [372, 0]
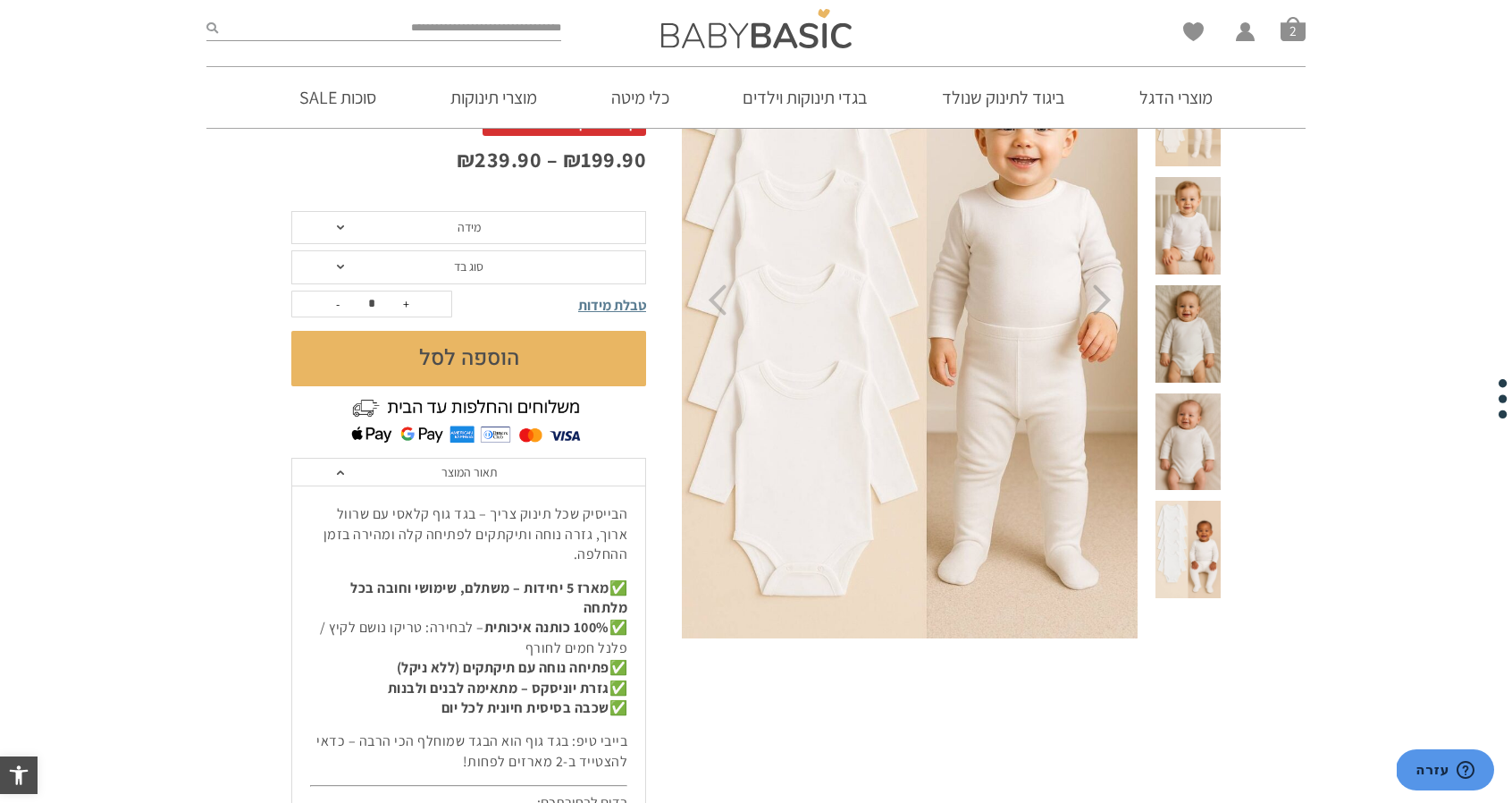
click at [1175, 393] on span at bounding box center [1188, 442] width 65 height 97
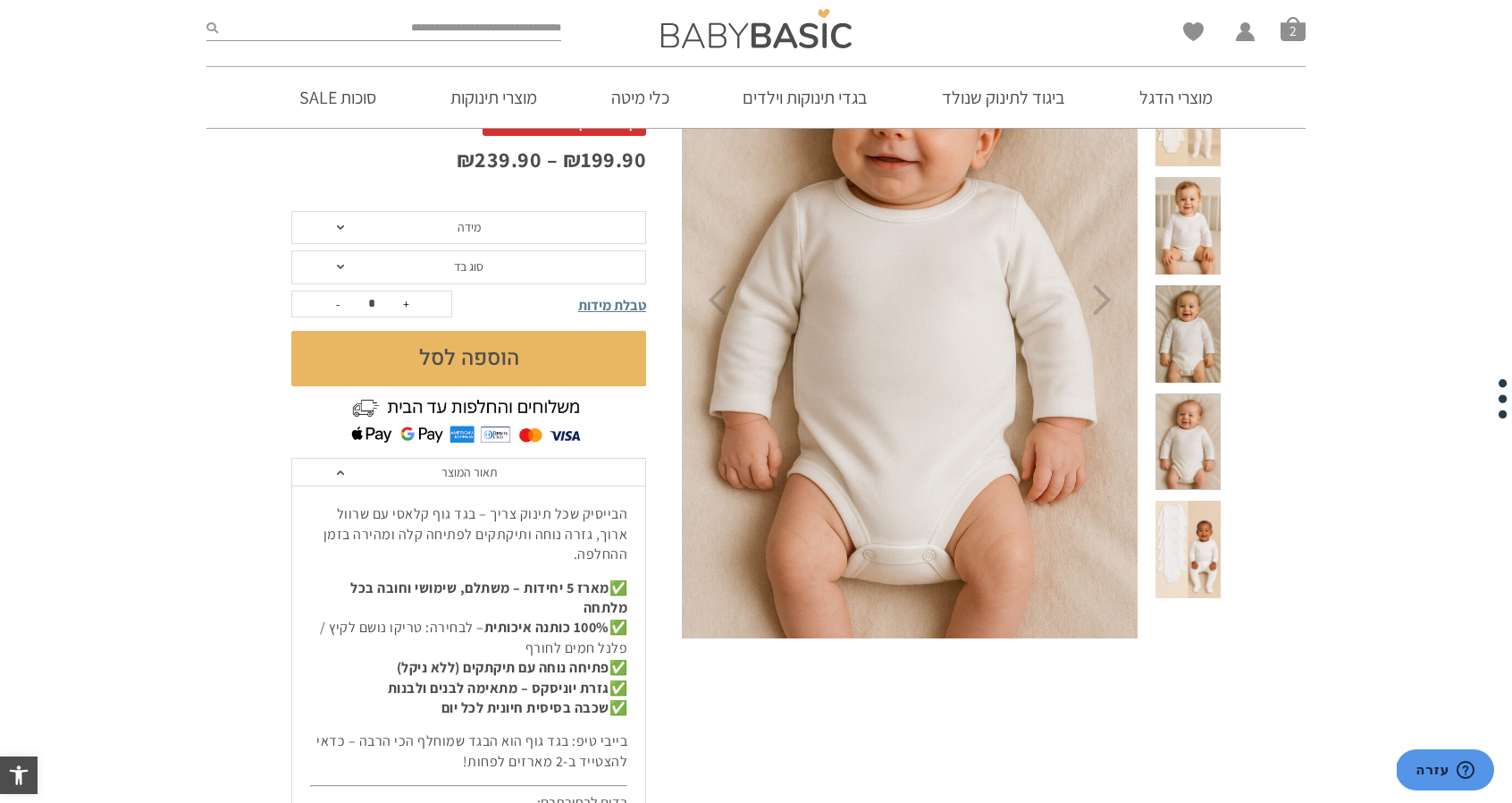
click at [1196, 285] on span at bounding box center [1188, 334] width 65 height 97
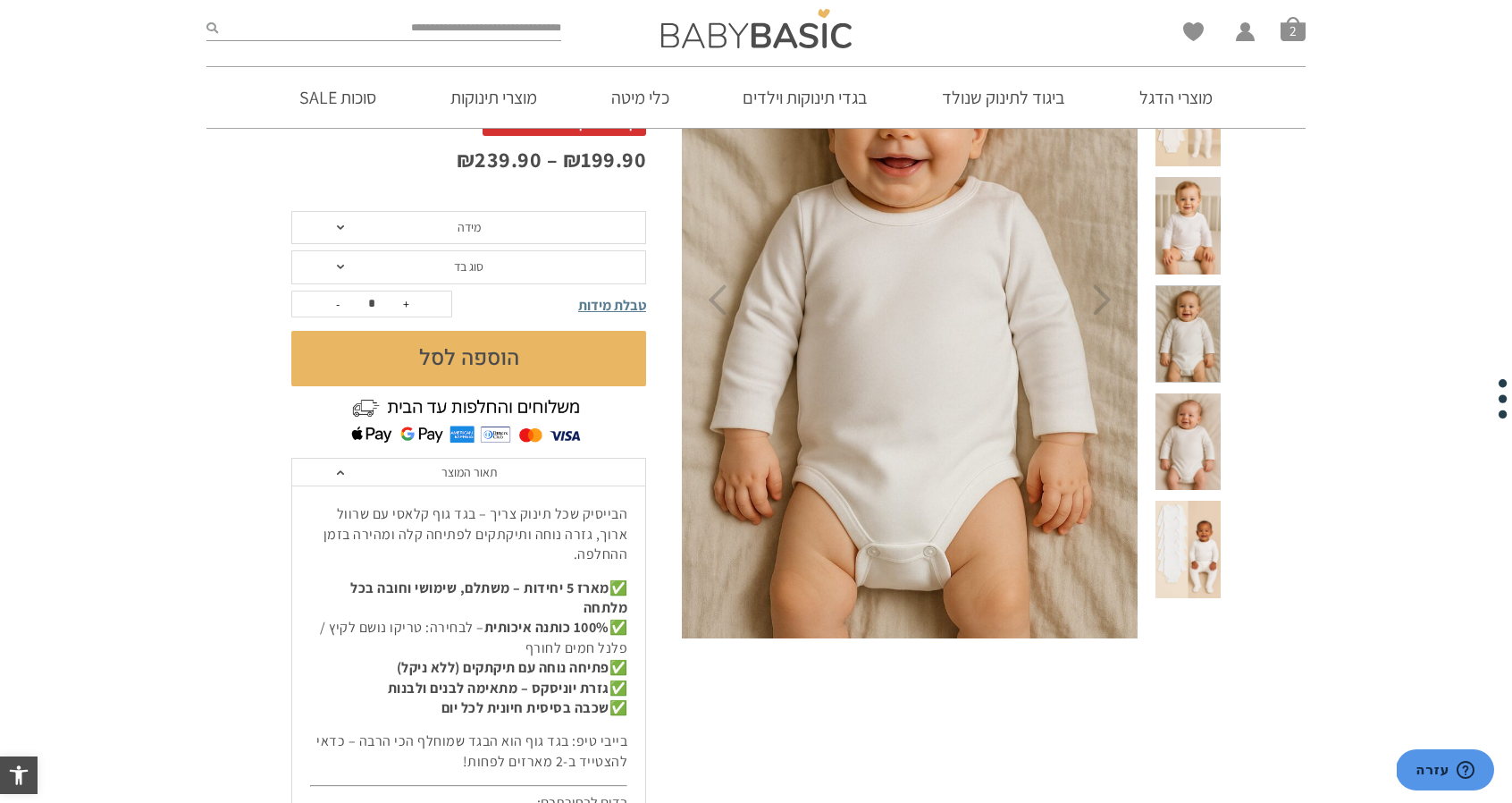
click at [1207, 501] on span at bounding box center [1188, 549] width 65 height 97
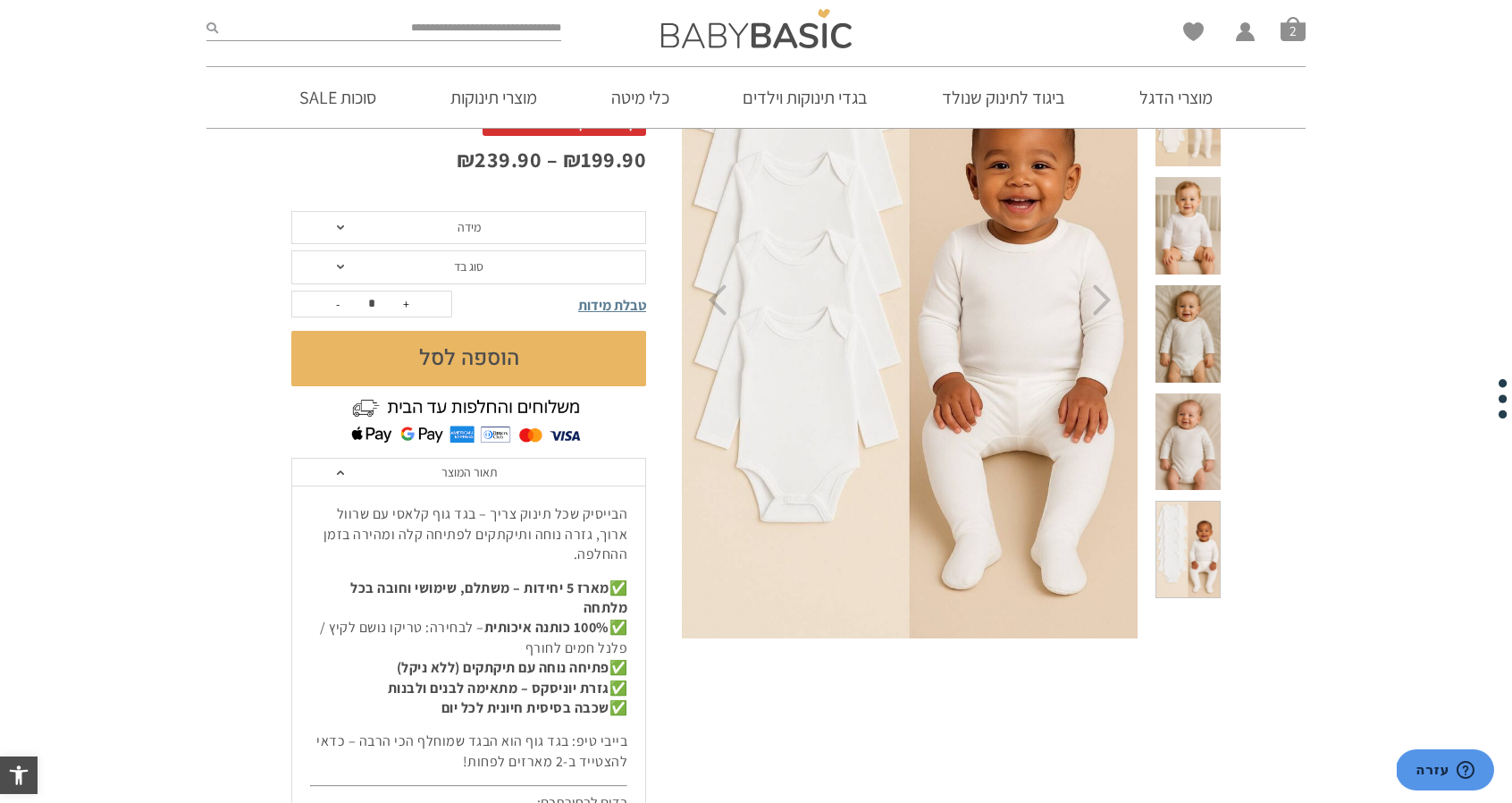
scroll to position [0, 0]
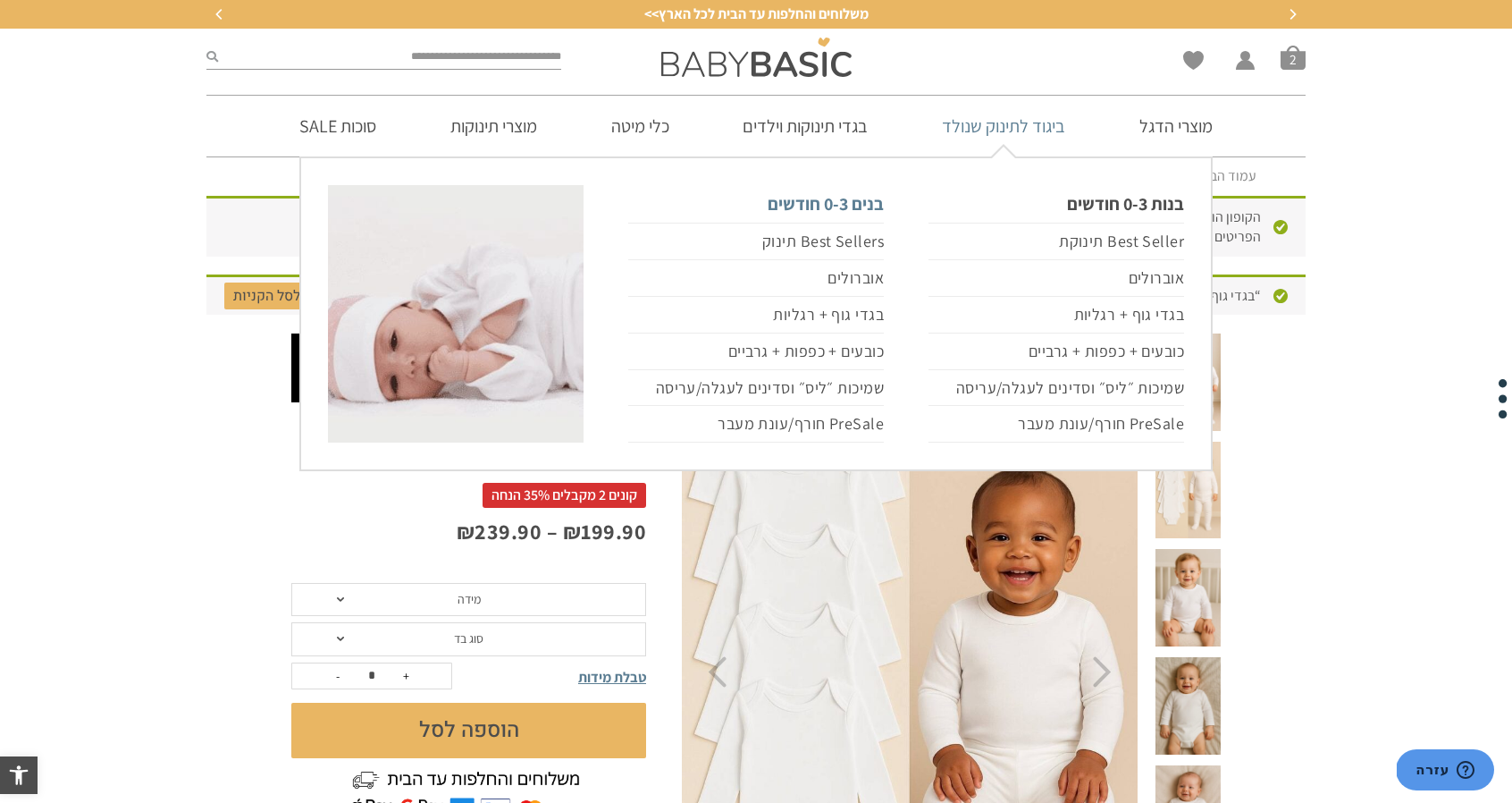
click at [857, 209] on link "בנים 0-3 חודשים" at bounding box center [755, 204] width 255 height 37
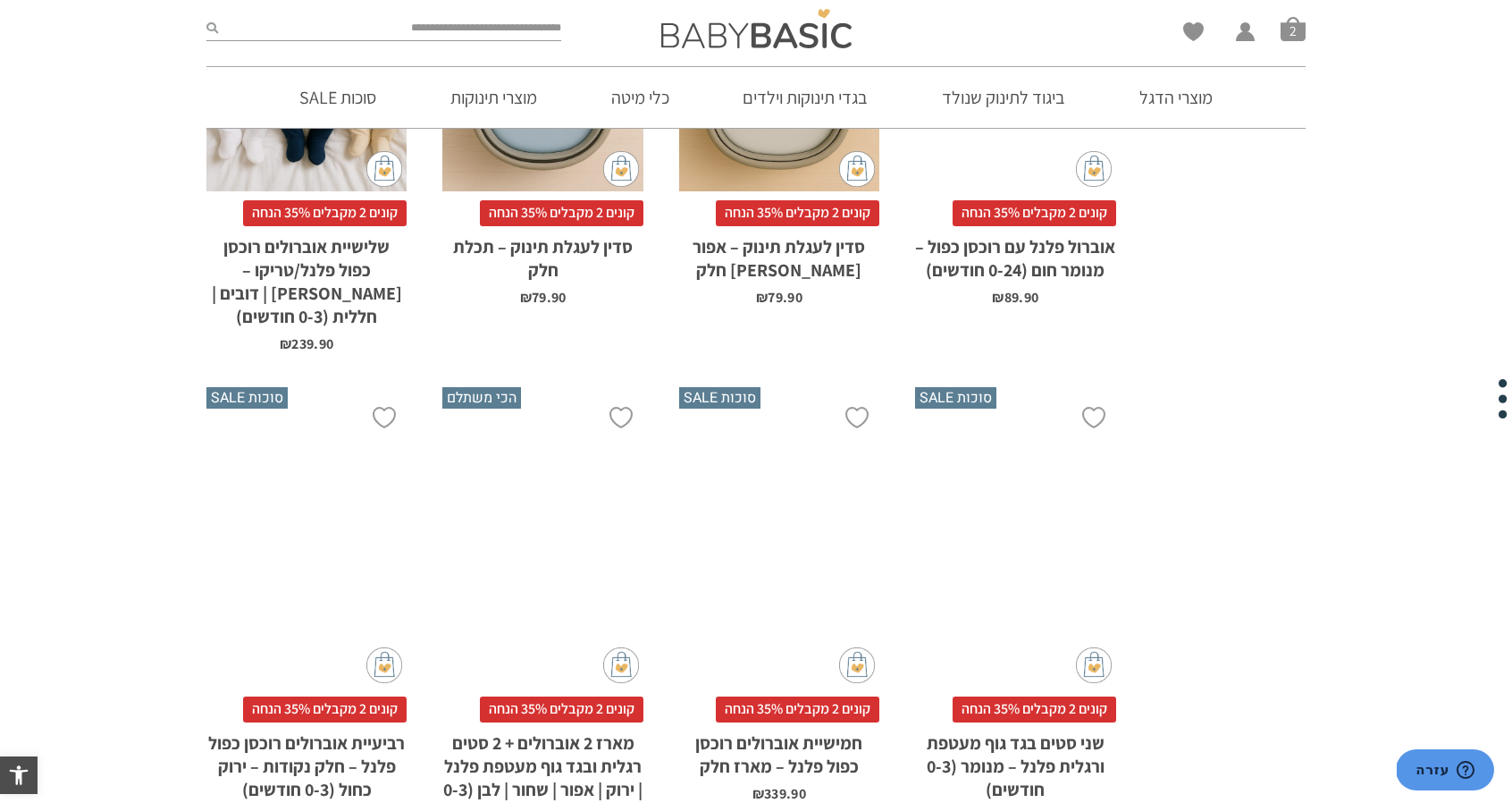
scroll to position [1467, 0]
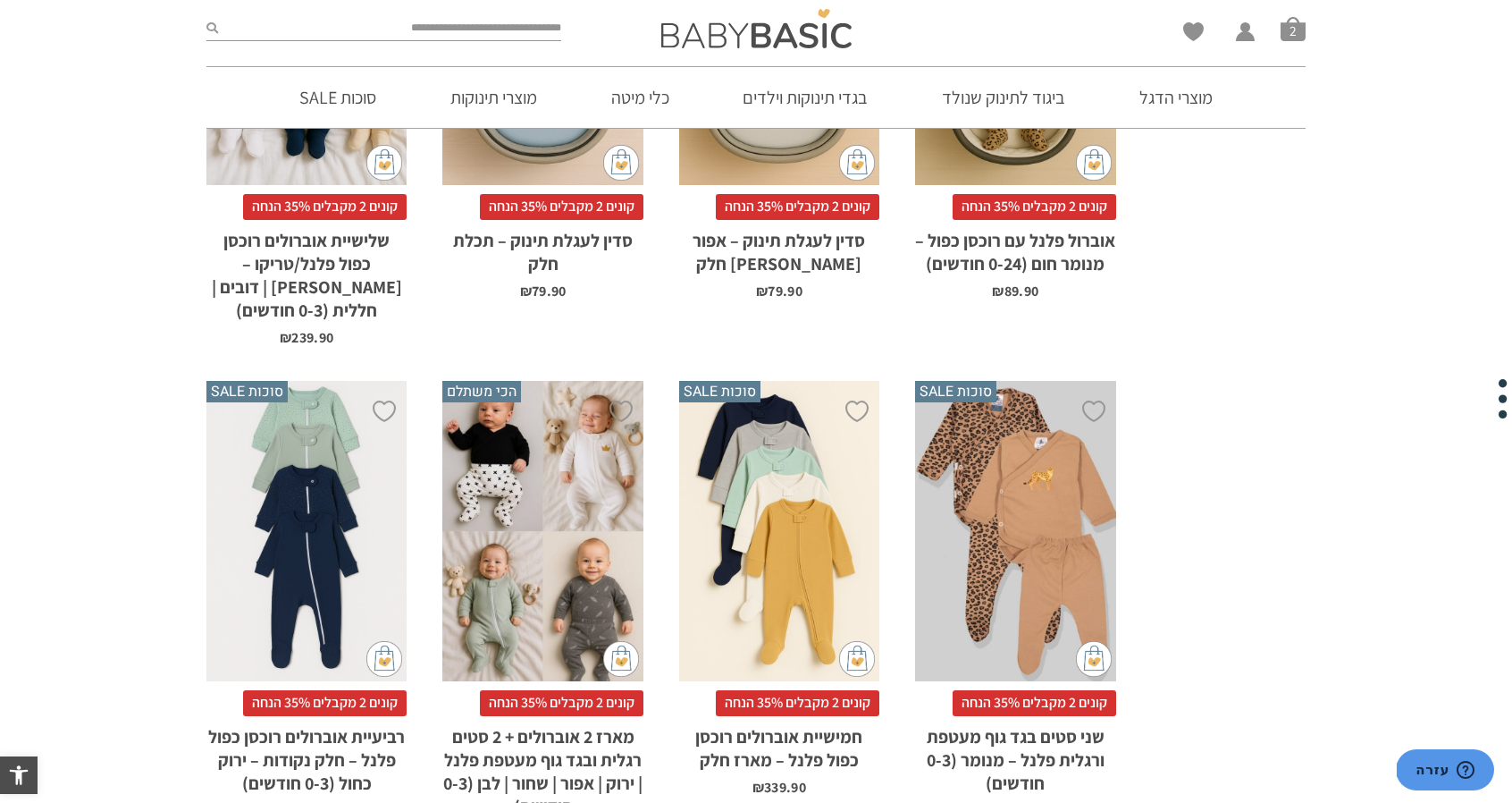
click at [567, 511] on div "x הוספה לסל" at bounding box center [543, 532] width 200 height 301
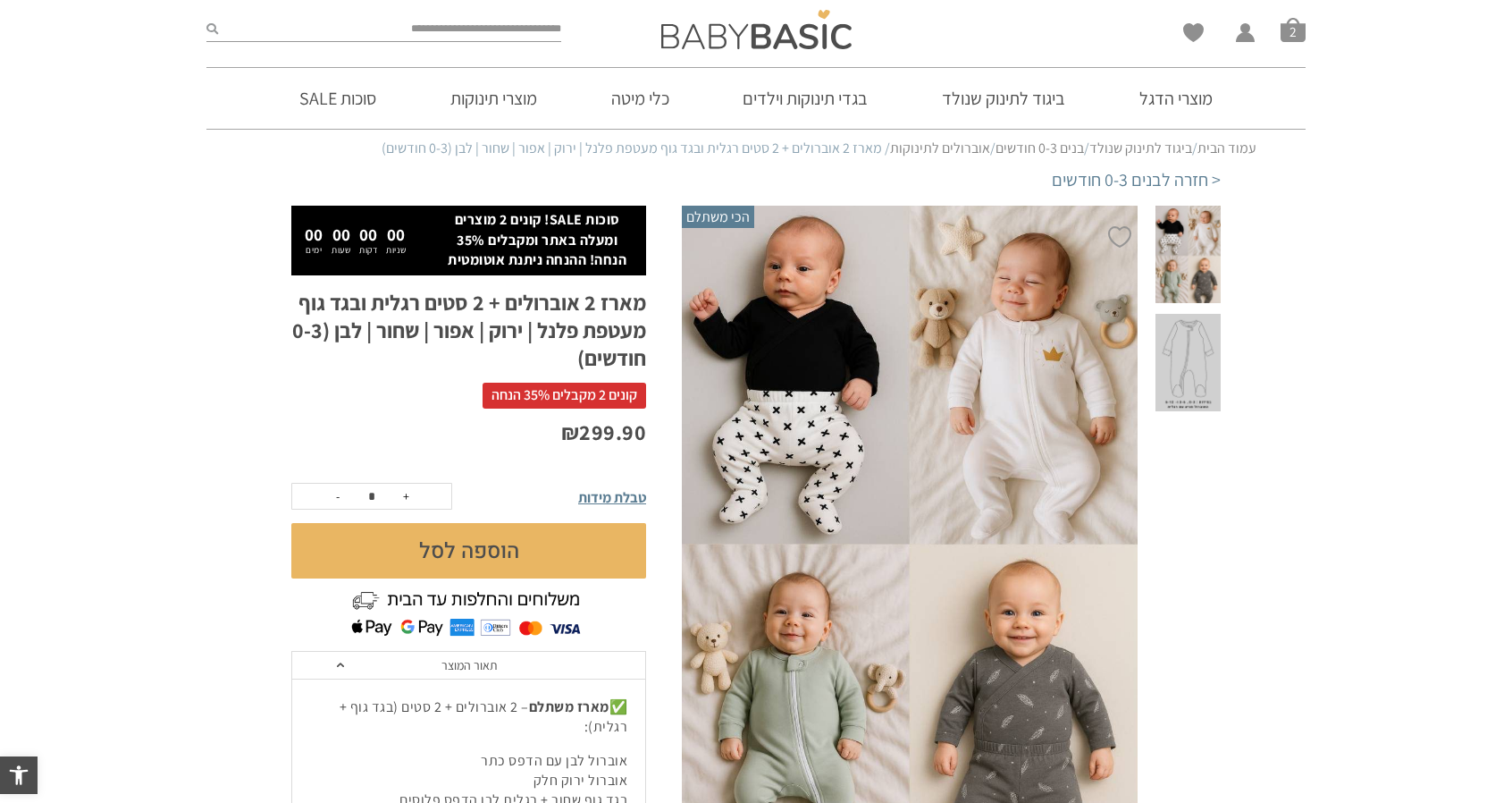
click at [696, 401] on div at bounding box center [909, 544] width 458 height 677
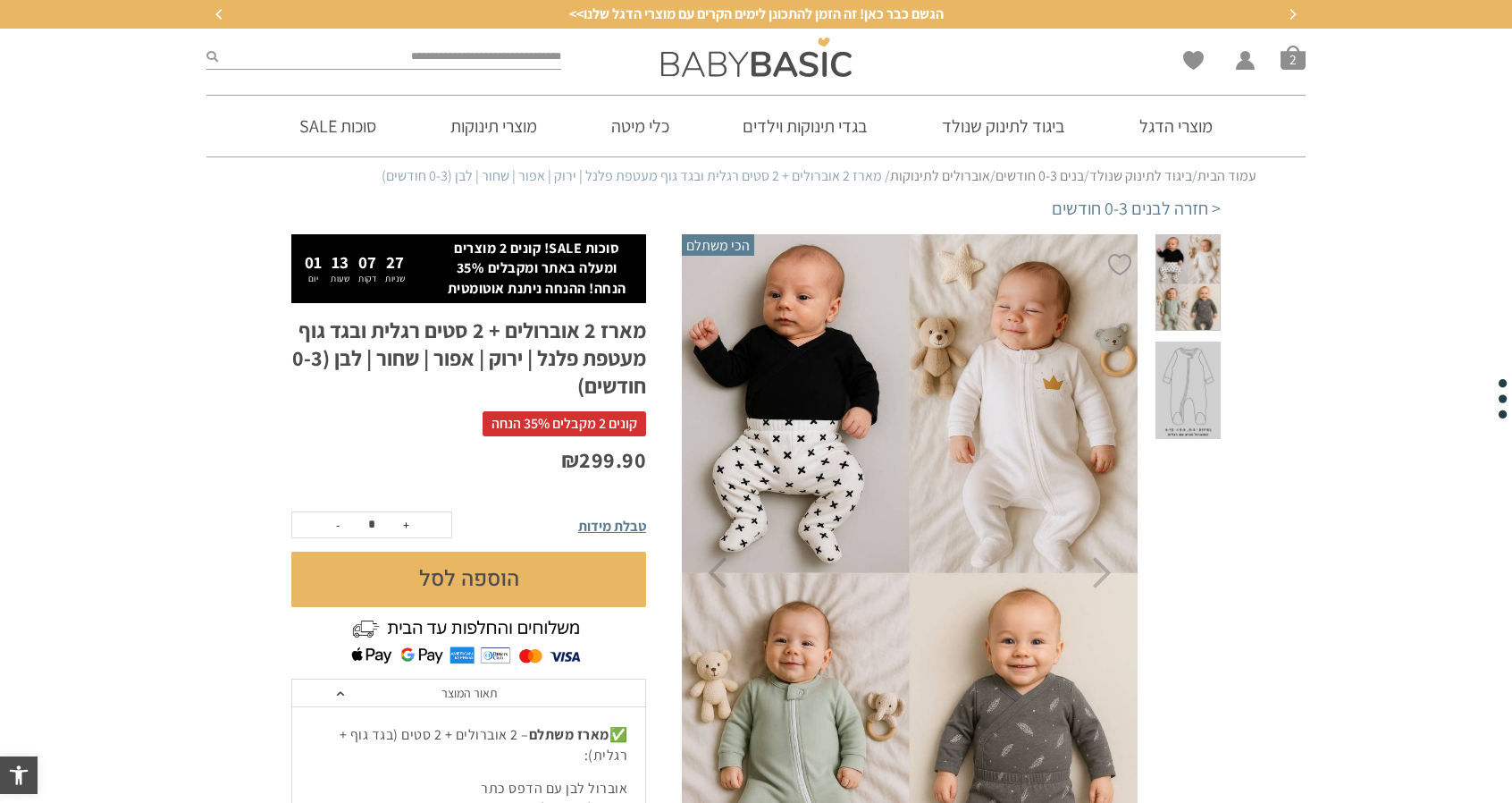
click at [1199, 299] on span at bounding box center [1188, 283] width 65 height 97
click at [1197, 342] on span at bounding box center [1188, 390] width 65 height 97
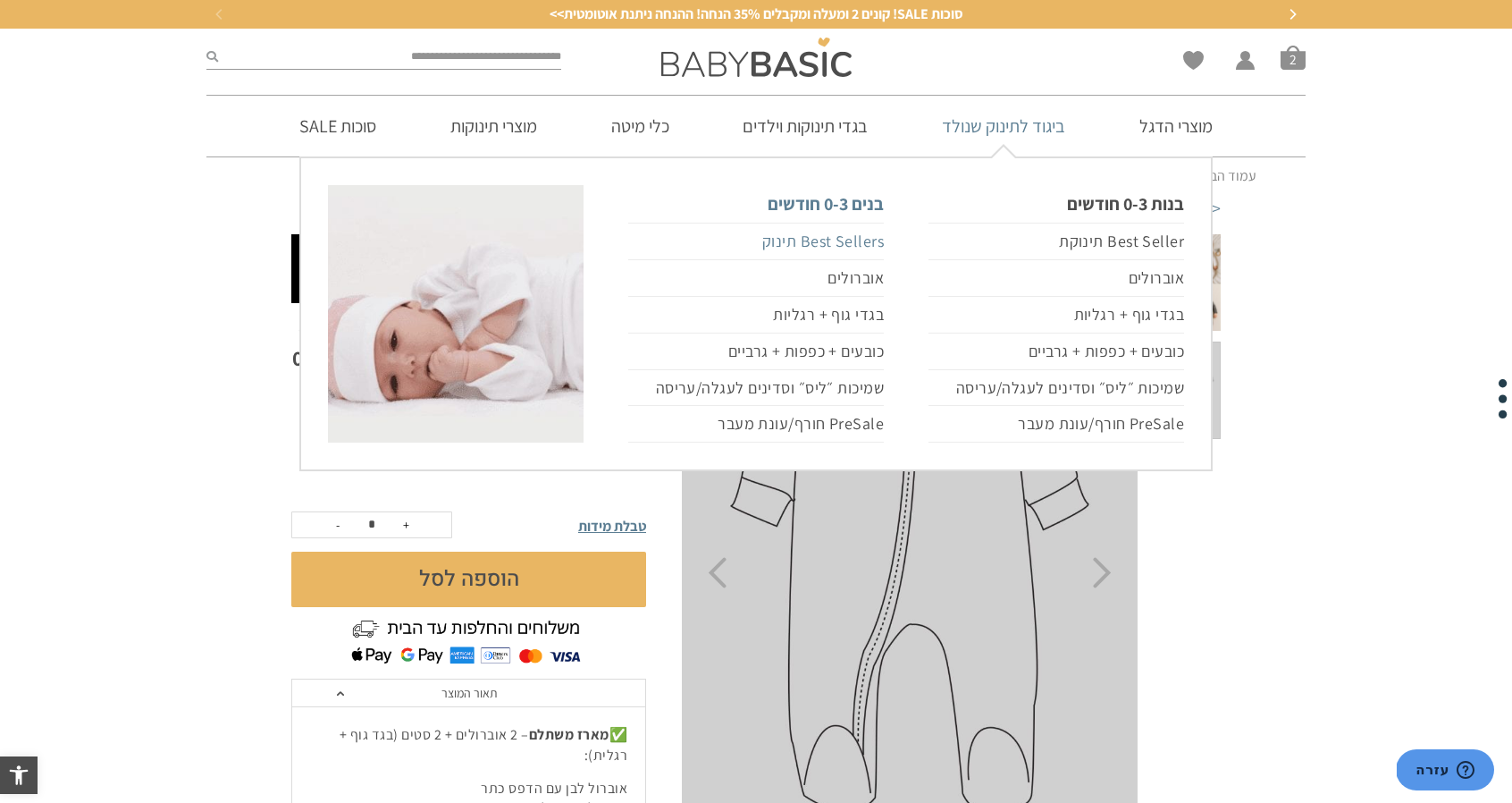
click at [838, 240] on link "Best Sellers תינוק" at bounding box center [755, 241] width 255 height 37
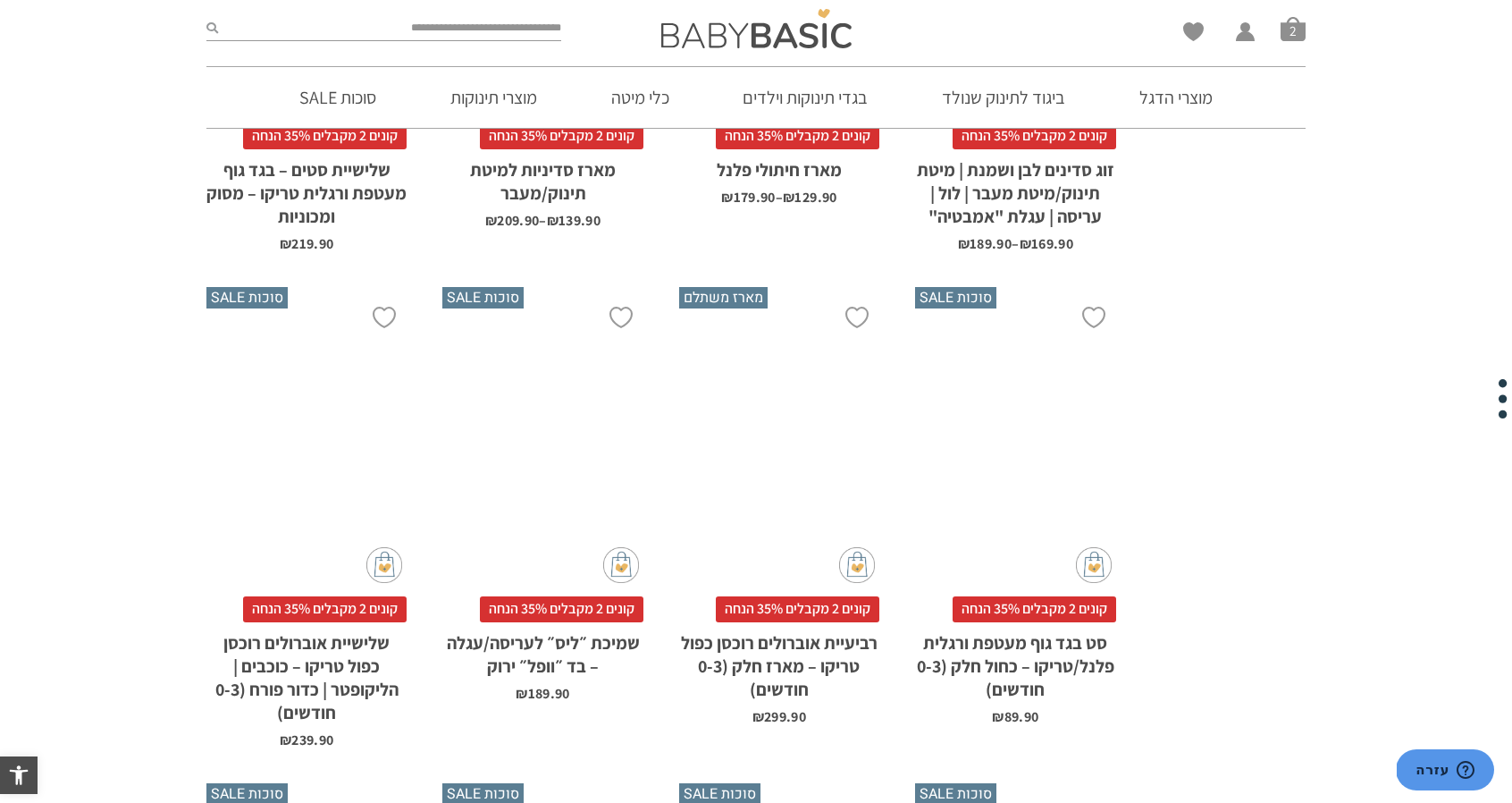
scroll to position [3096, 0]
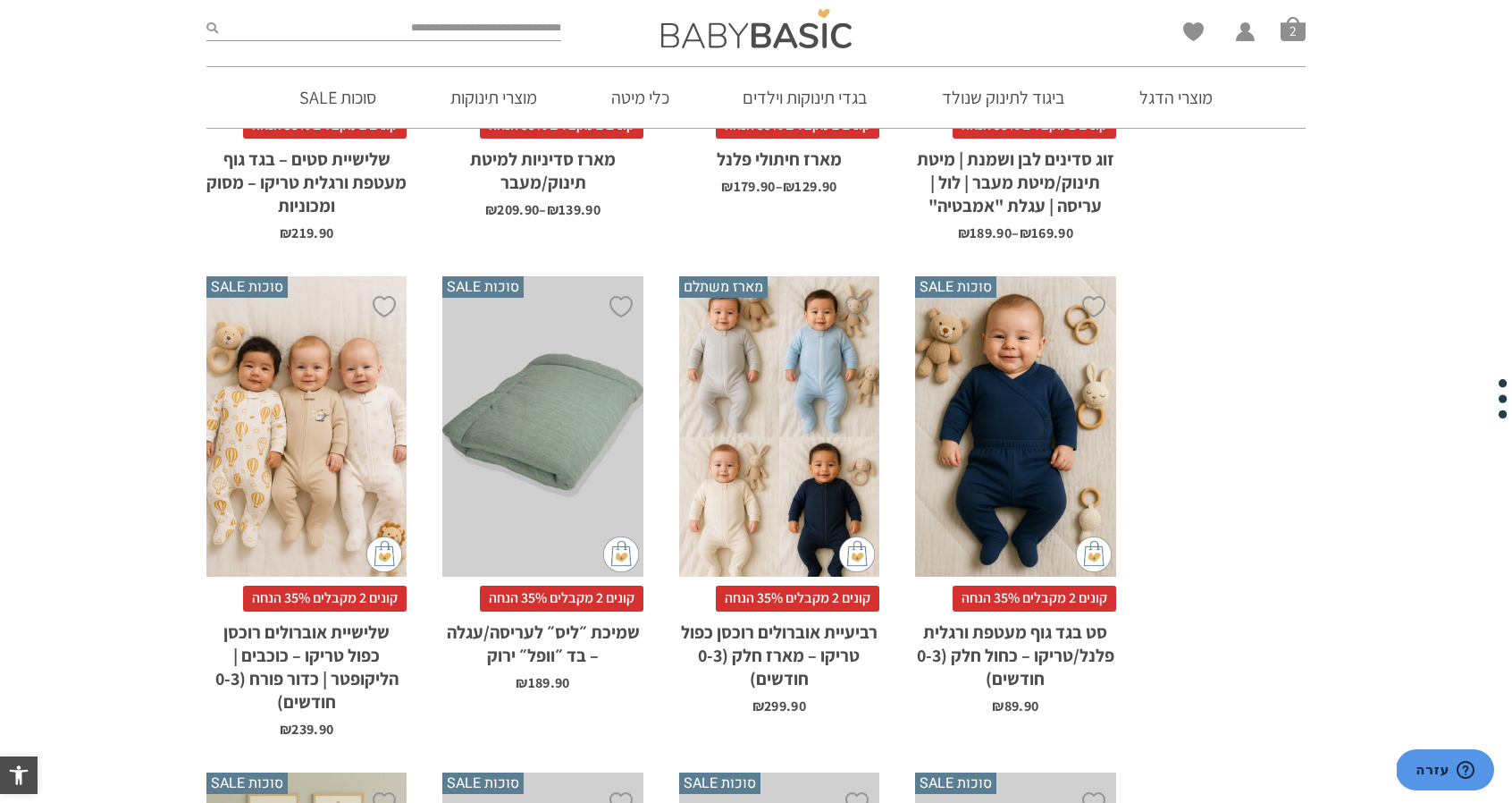
click at [1013, 451] on div "x בחירת סוג בד טריקו (עונת מעבר/קיץ) פלנל (חורף)" at bounding box center [1015, 427] width 200 height 301
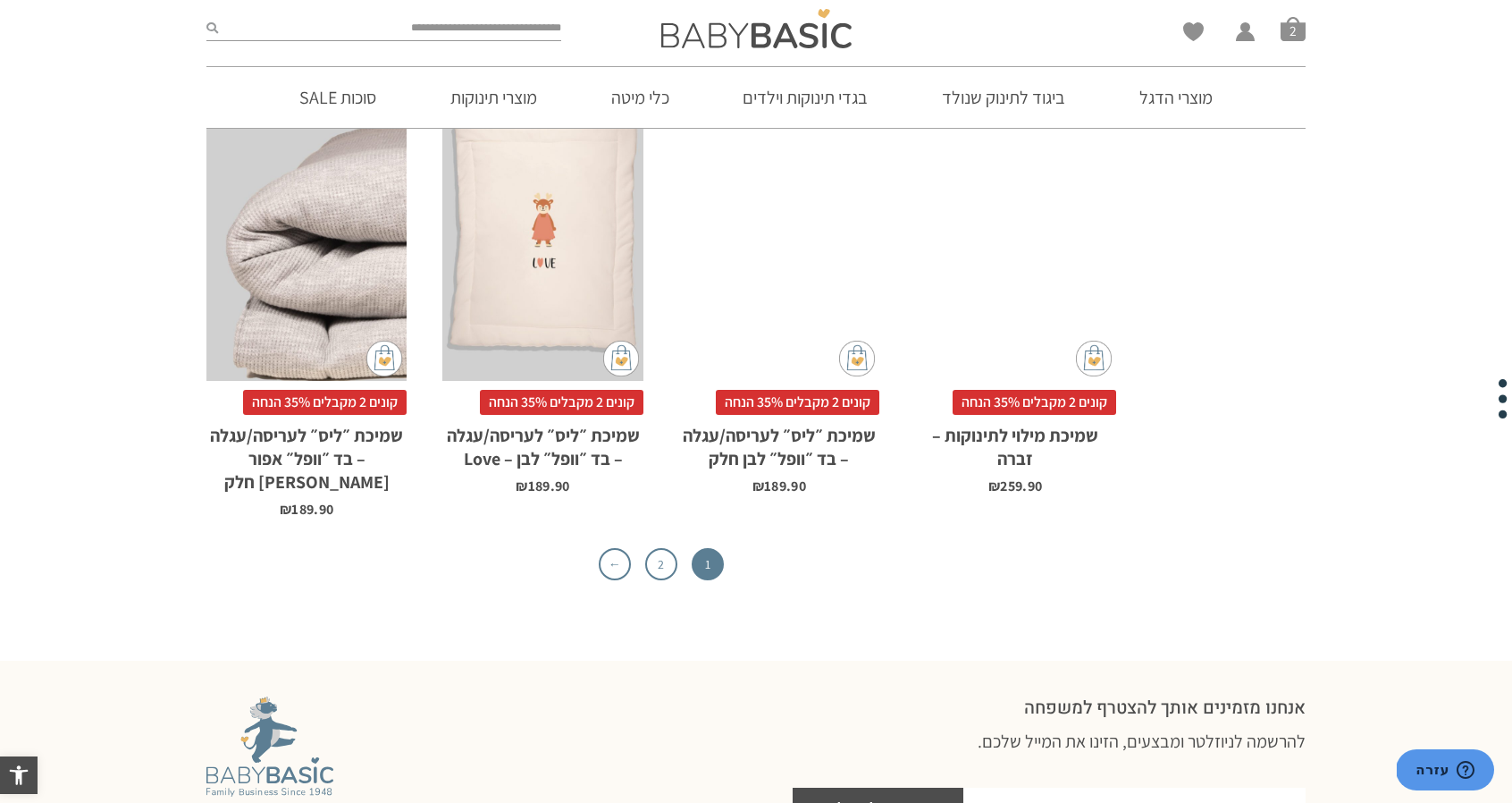
scroll to position [5703, 0]
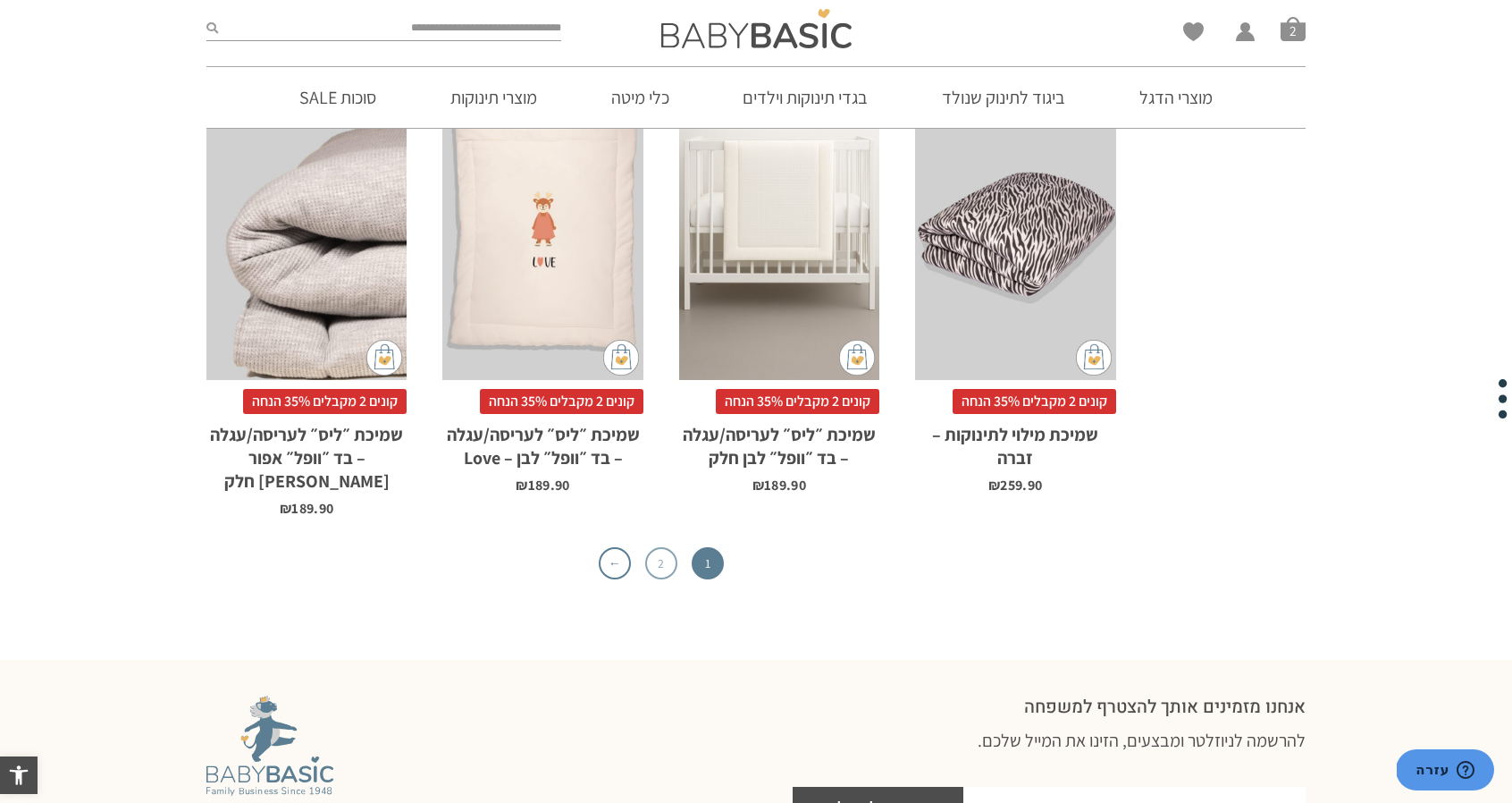
click at [668, 548] on link "2" at bounding box center [662, 563] width 32 height 32
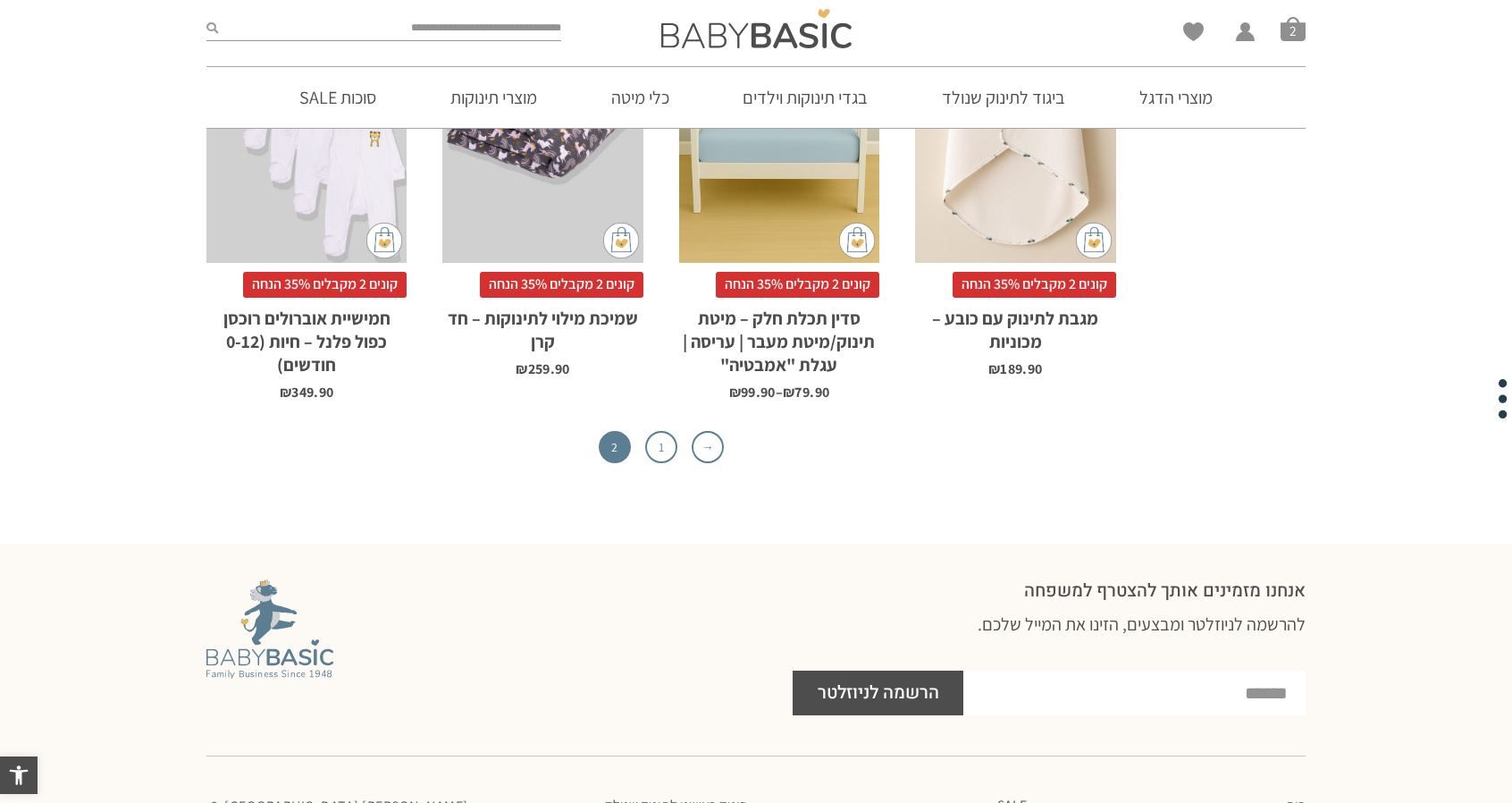
scroll to position [811, 0]
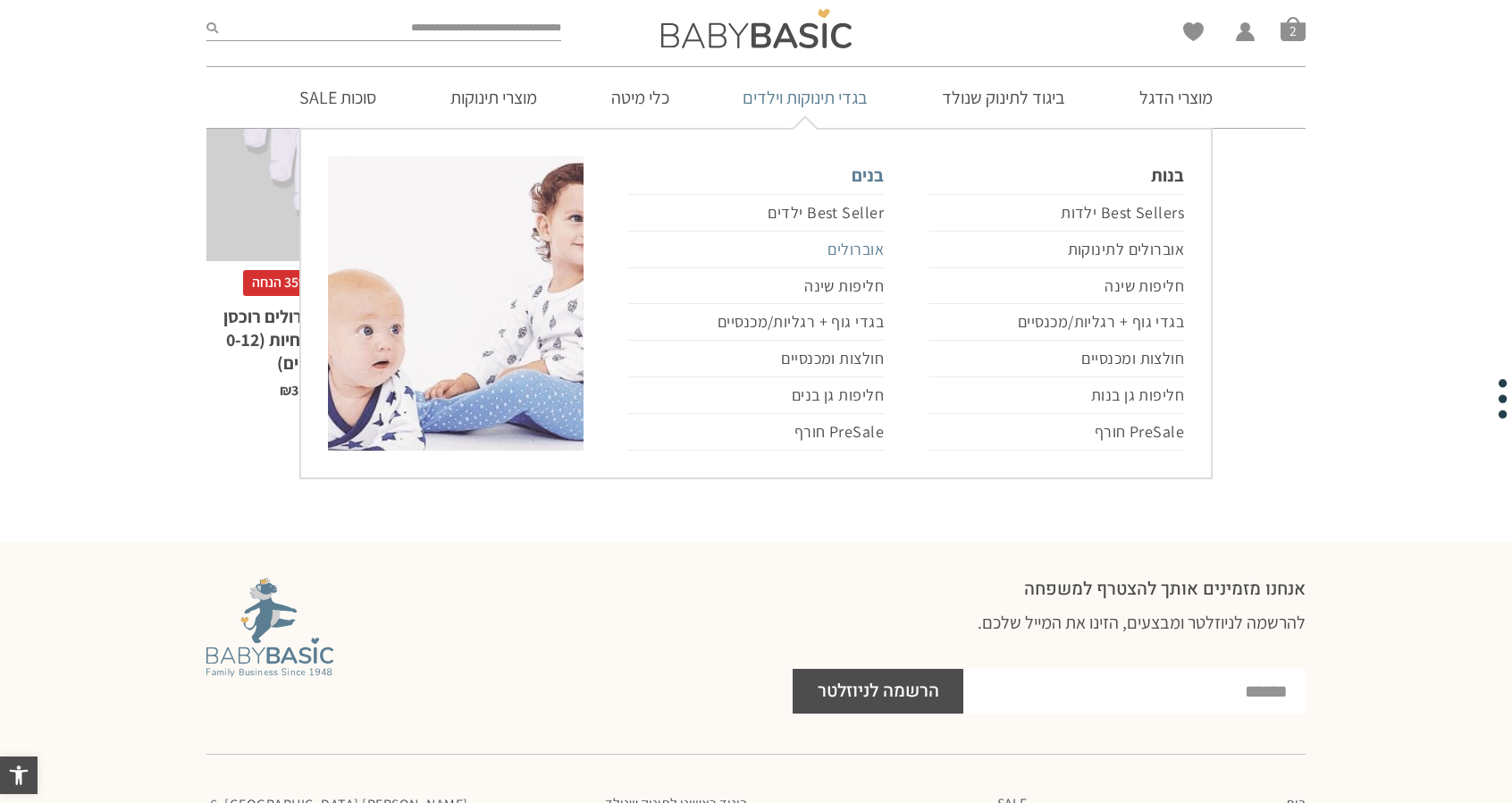
click at [844, 249] on link "אוברולים" at bounding box center [755, 249] width 255 height 36
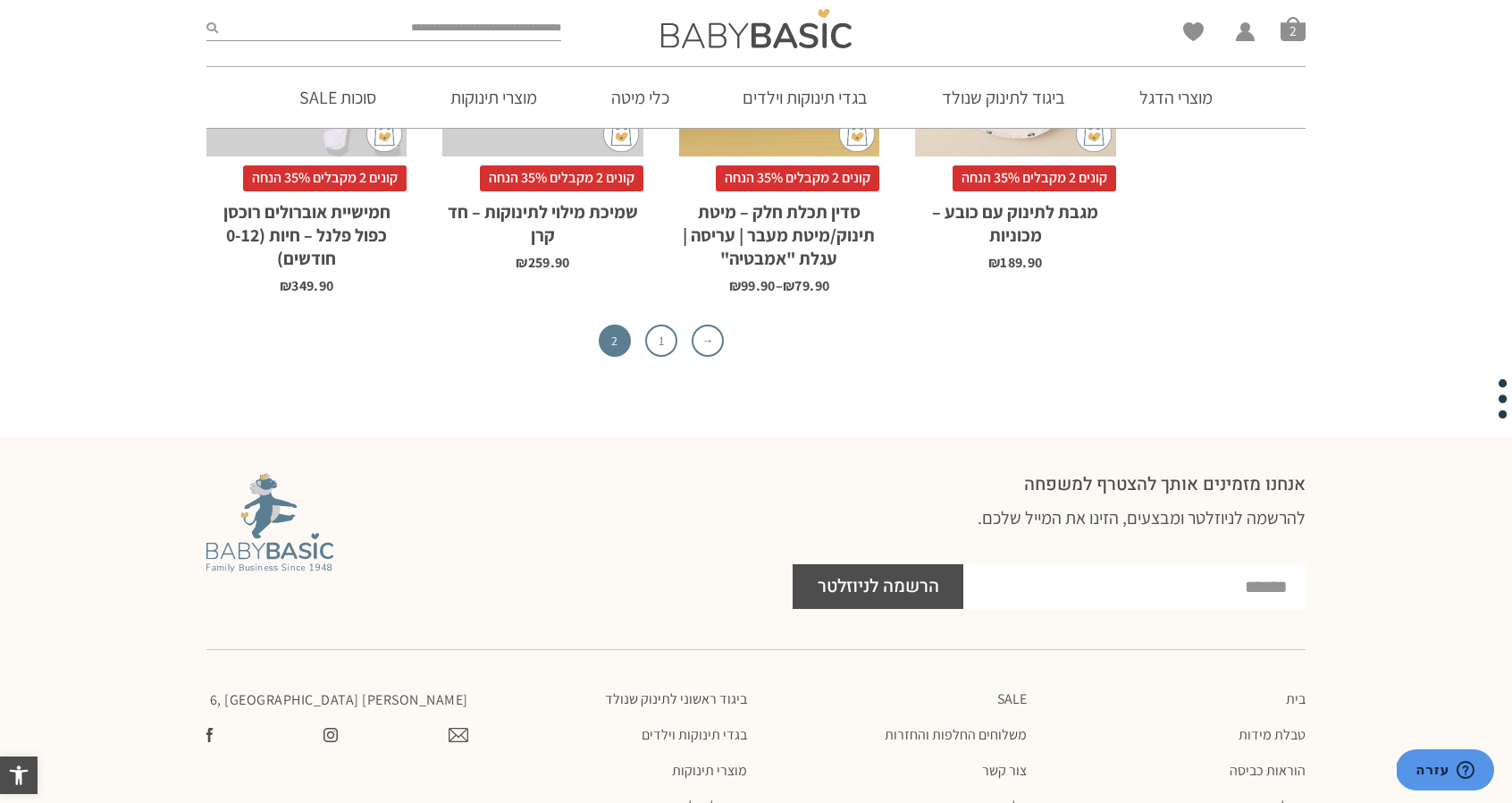
scroll to position [924, 0]
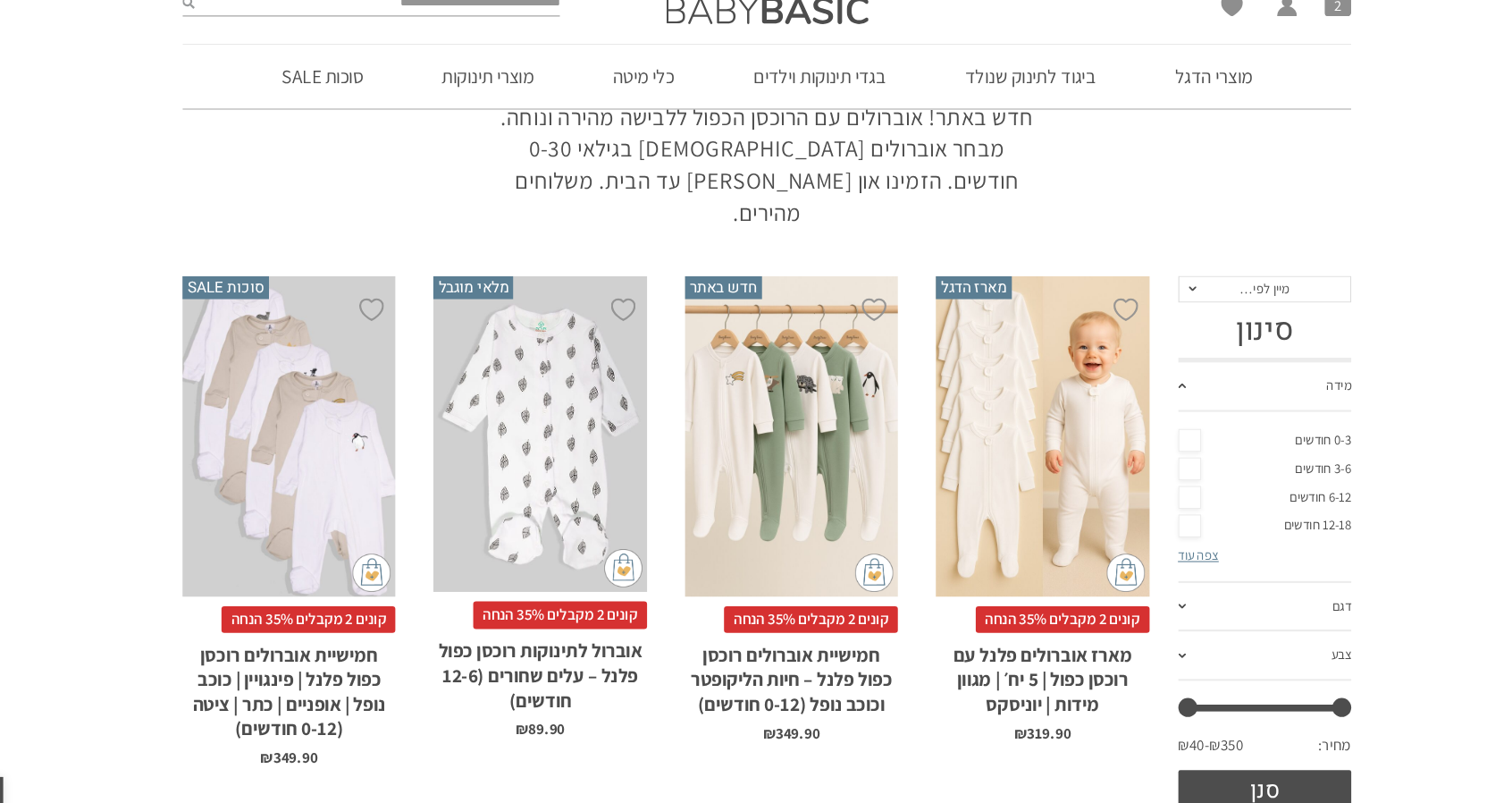
click at [1032, 393] on div "x בחירת מידה 0-3m 3-6m 6-12m" at bounding box center [1015, 436] width 200 height 301
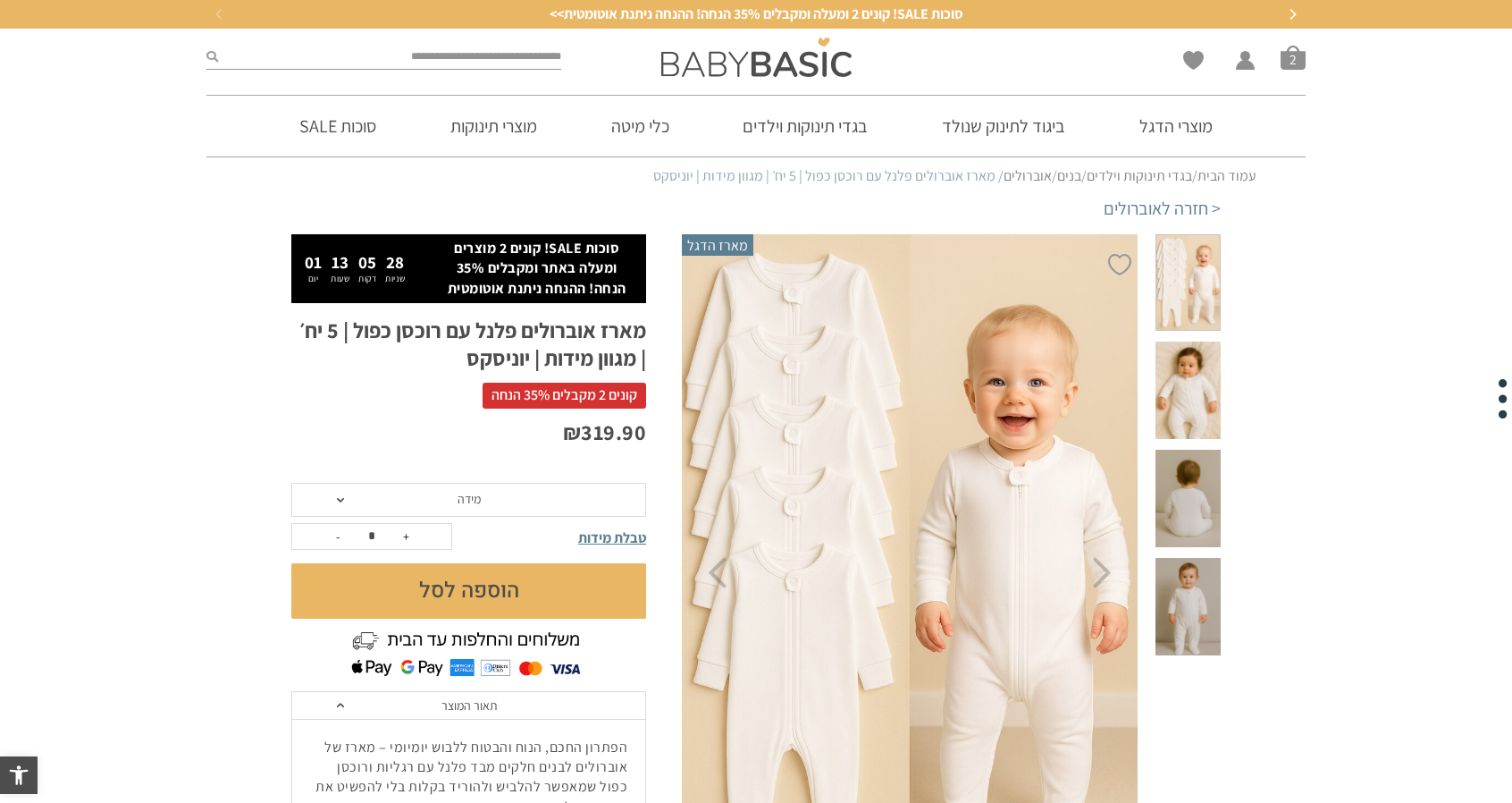
click at [507, 497] on span "מידה" at bounding box center [468, 500] width 355 height 34
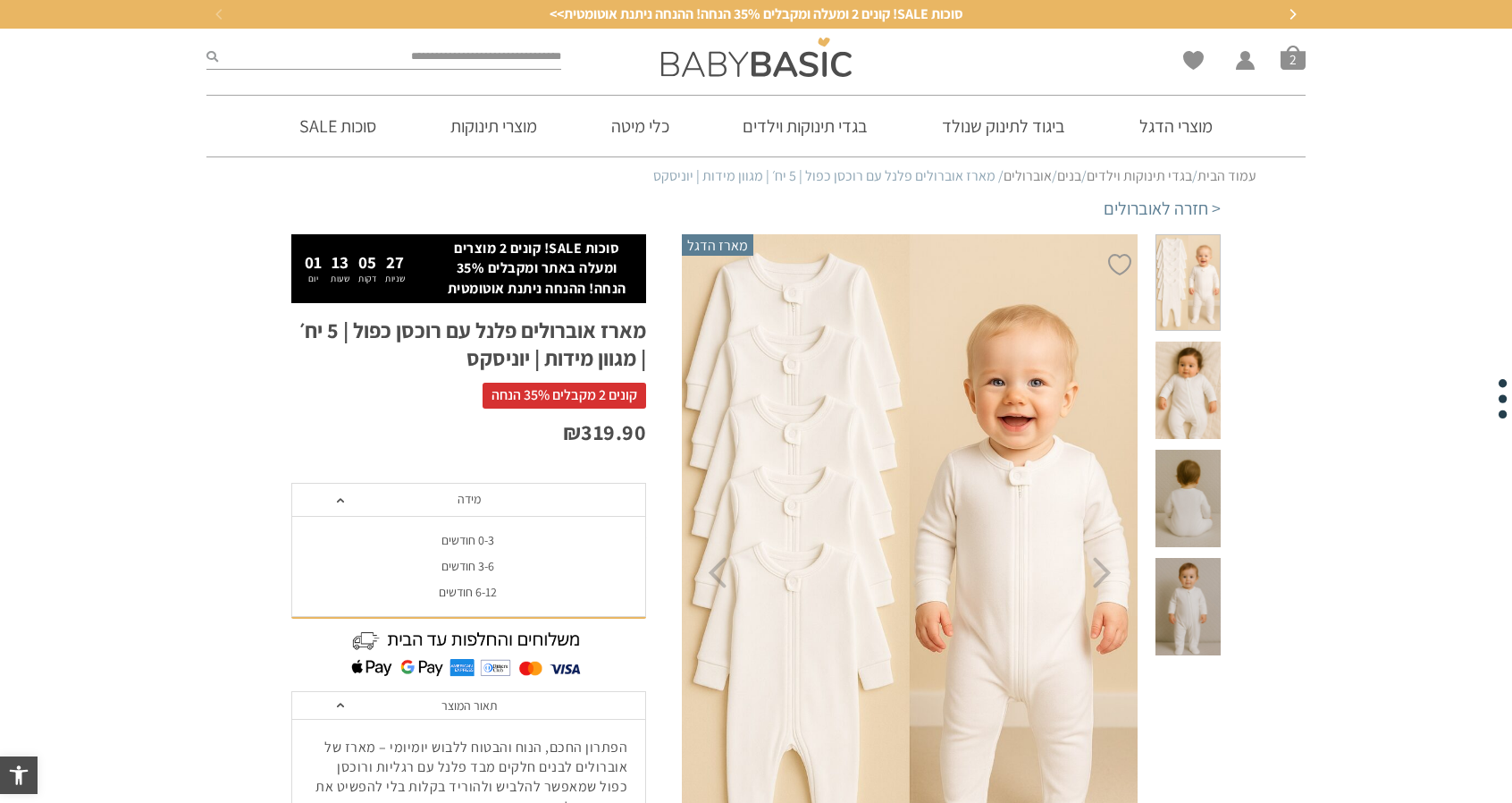
click at [474, 541] on div "0-3 חודשים" at bounding box center [467, 540] width 355 height 15
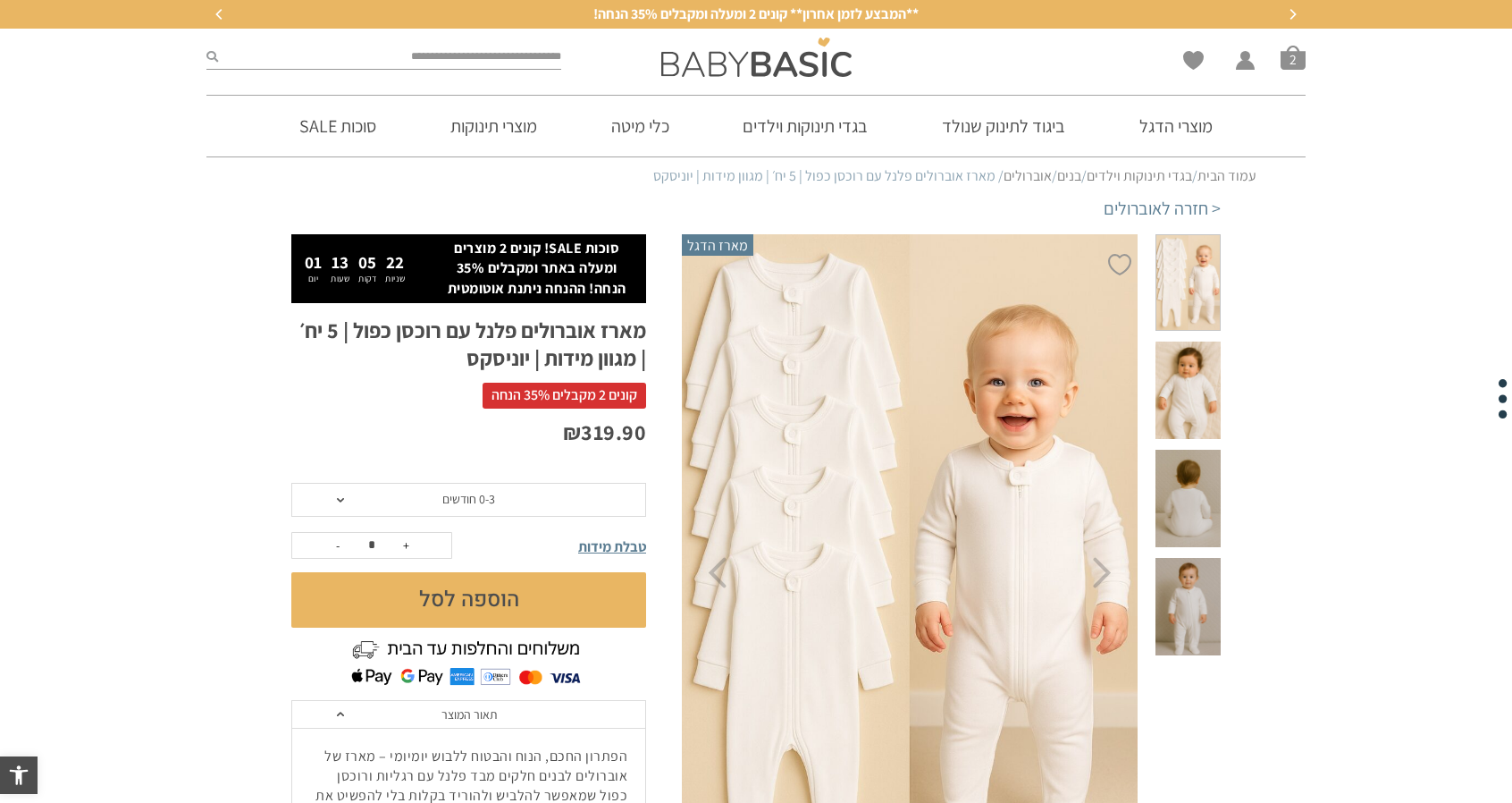
click at [462, 591] on button "הוספה לסל" at bounding box center [468, 599] width 355 height 55
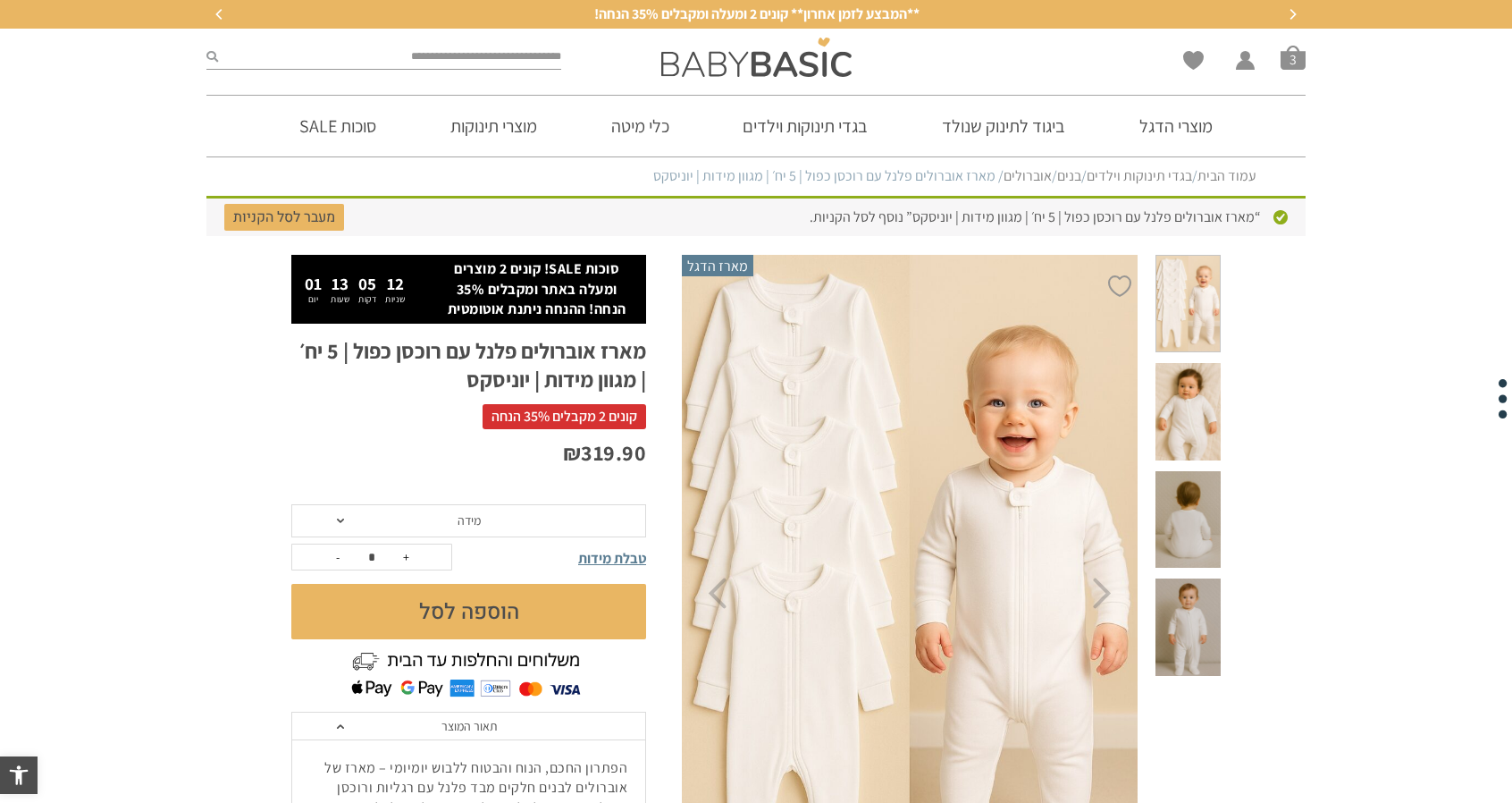
click at [1199, 363] on span at bounding box center [1188, 412] width 65 height 97
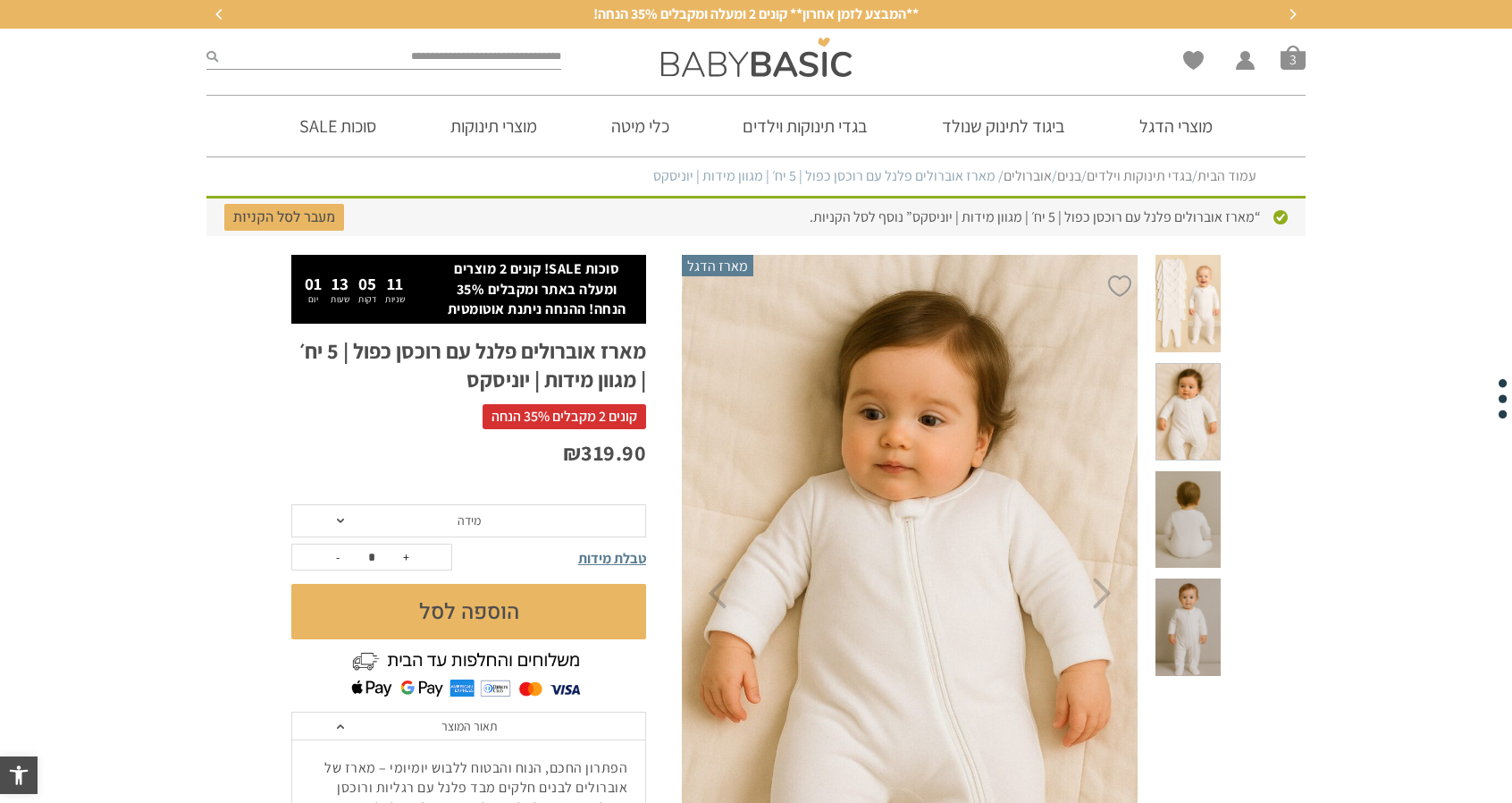
click at [1179, 480] on span at bounding box center [1188, 519] width 65 height 97
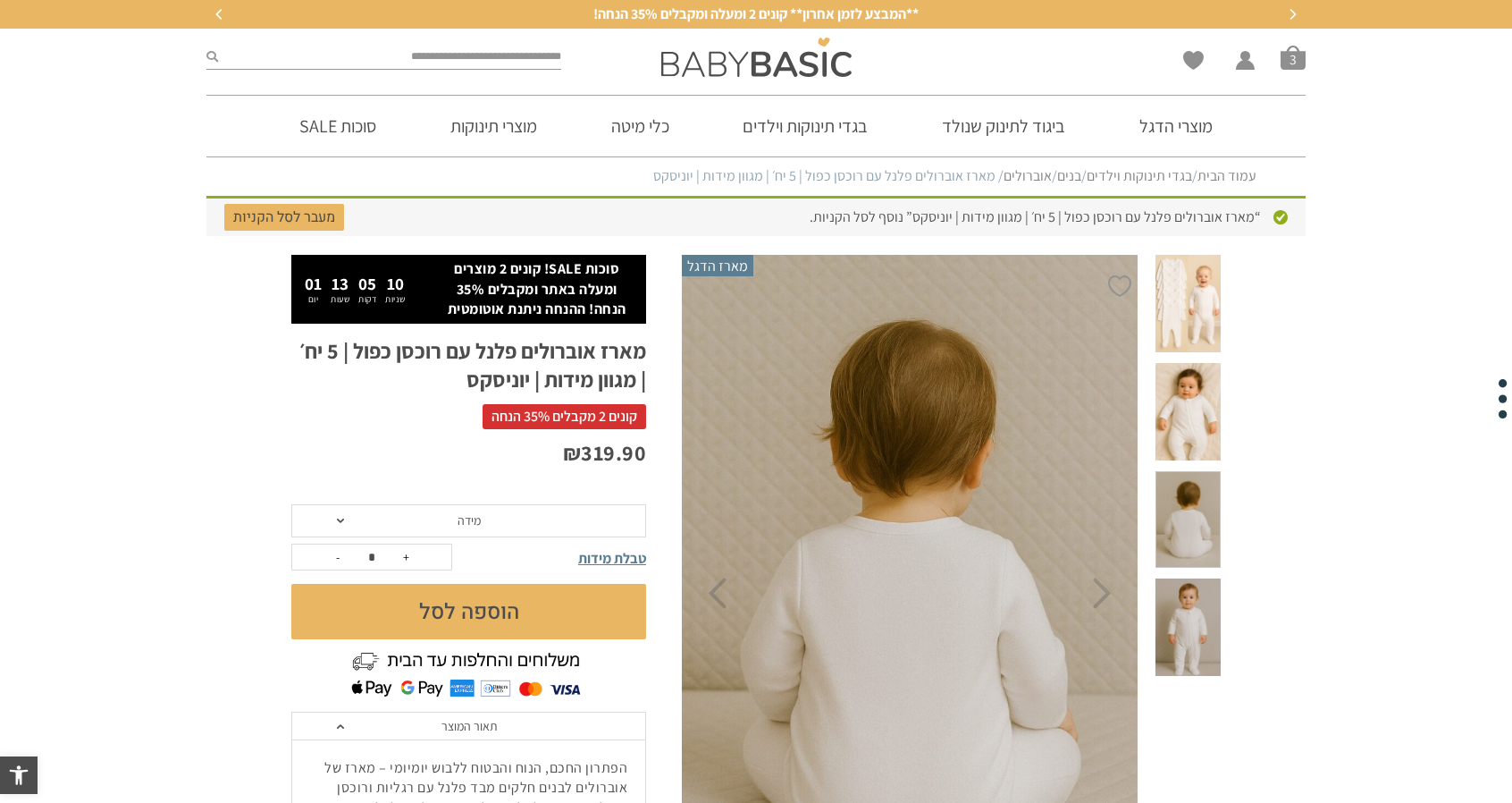
click at [1170, 578] on span at bounding box center [1188, 627] width 65 height 97
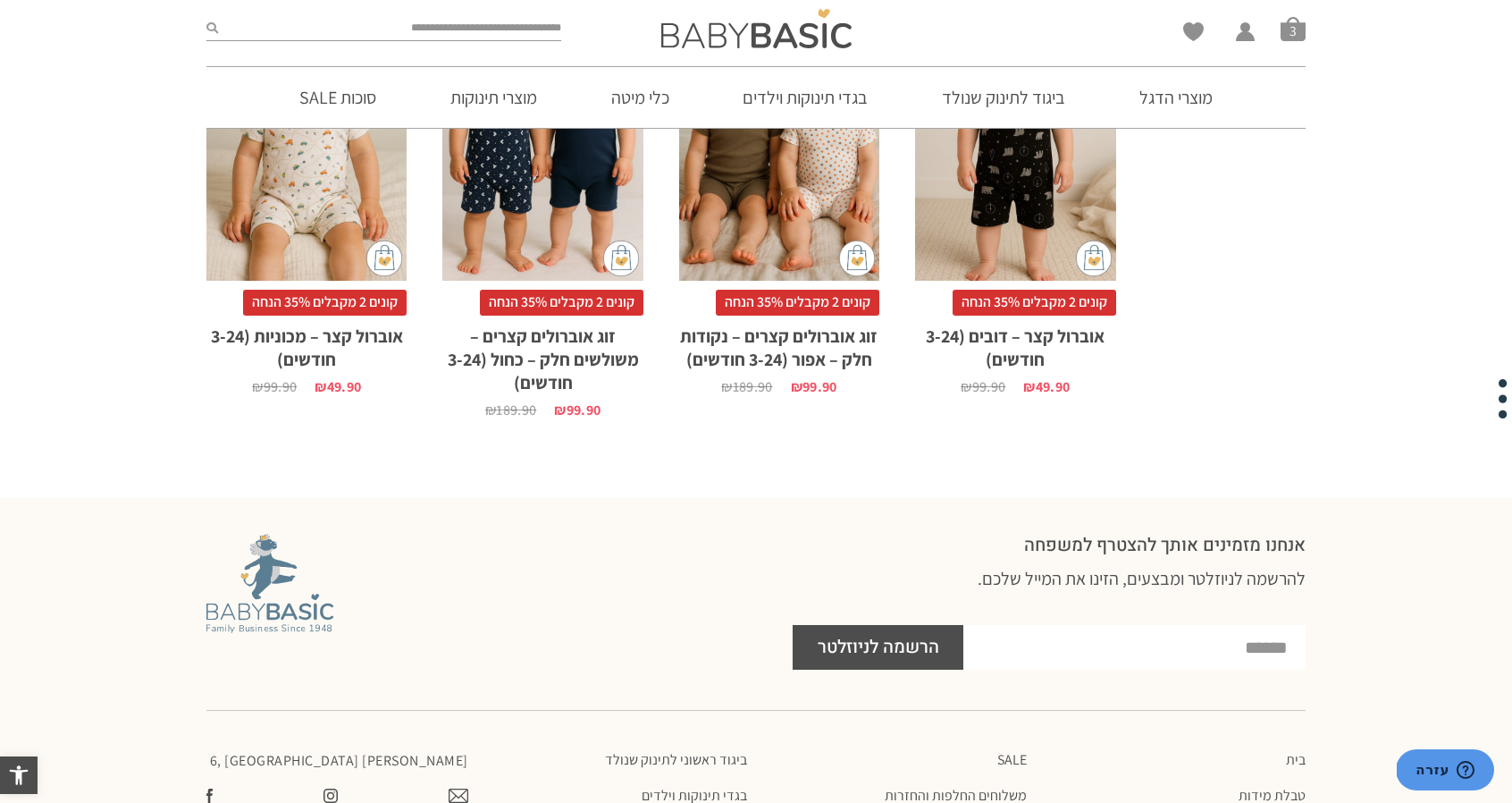
scroll to position [3867, 0]
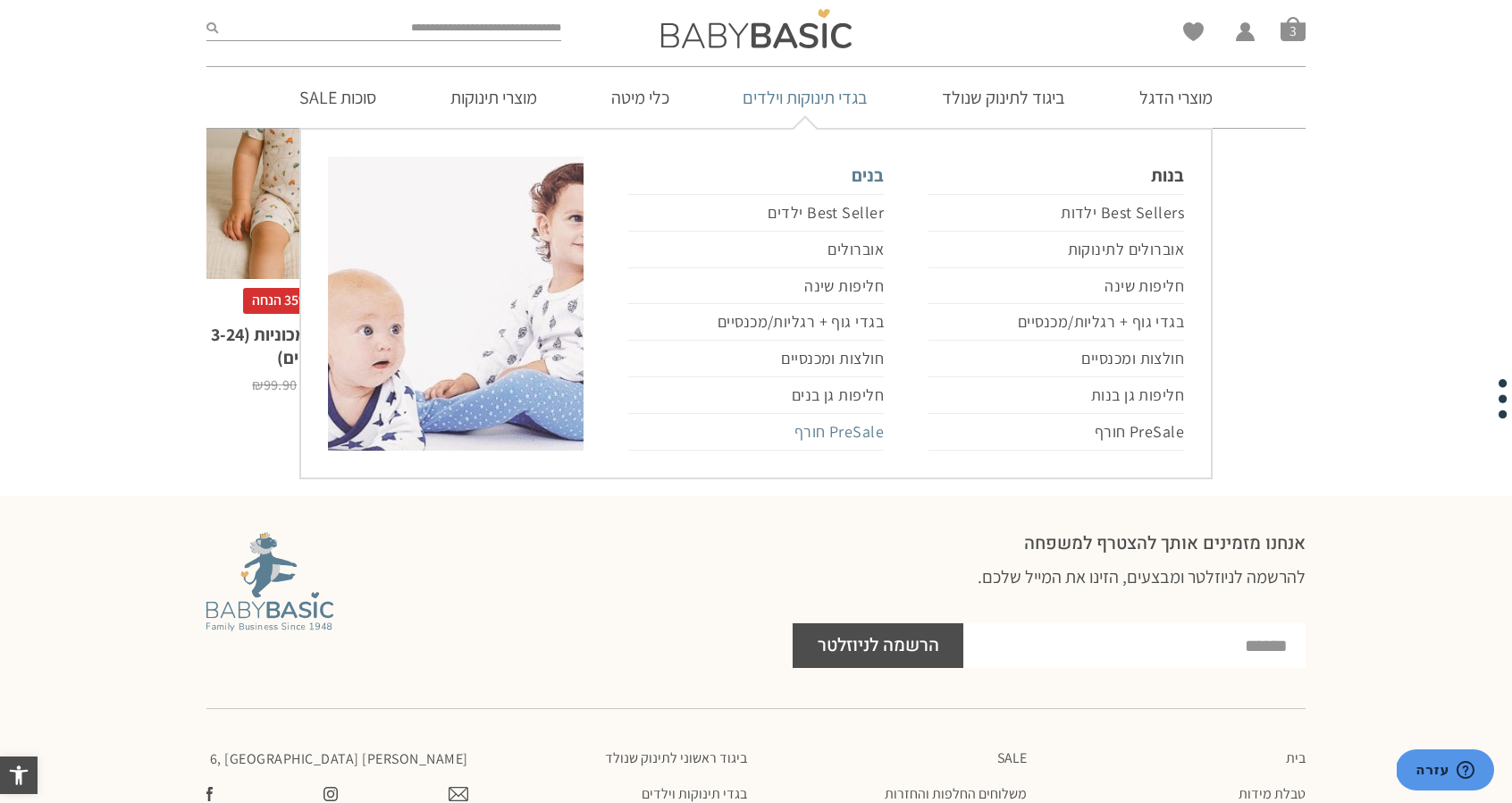
click at [838, 428] on link "PreSale חורף" at bounding box center [755, 431] width 255 height 36
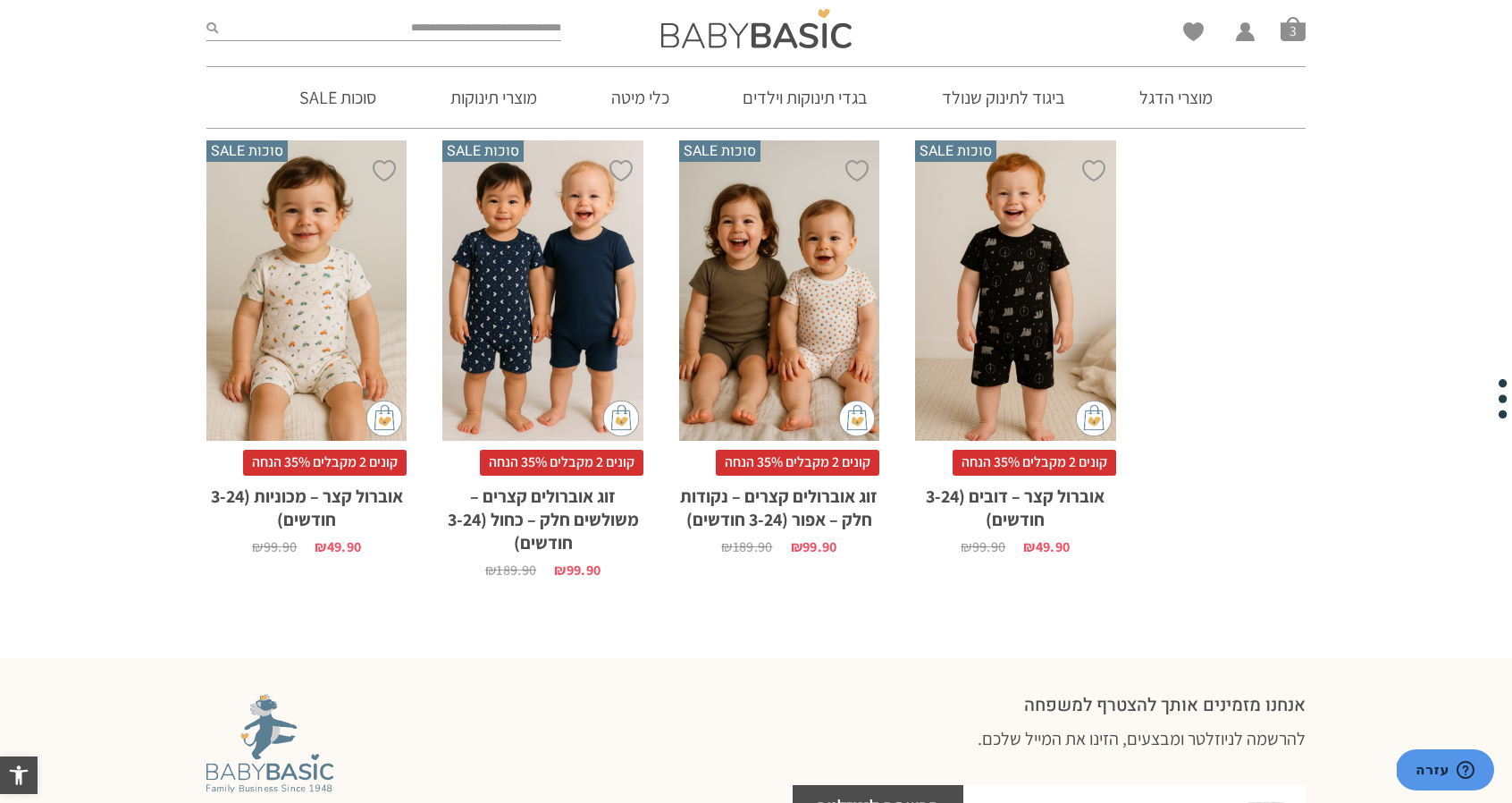
scroll to position [3690, 0]
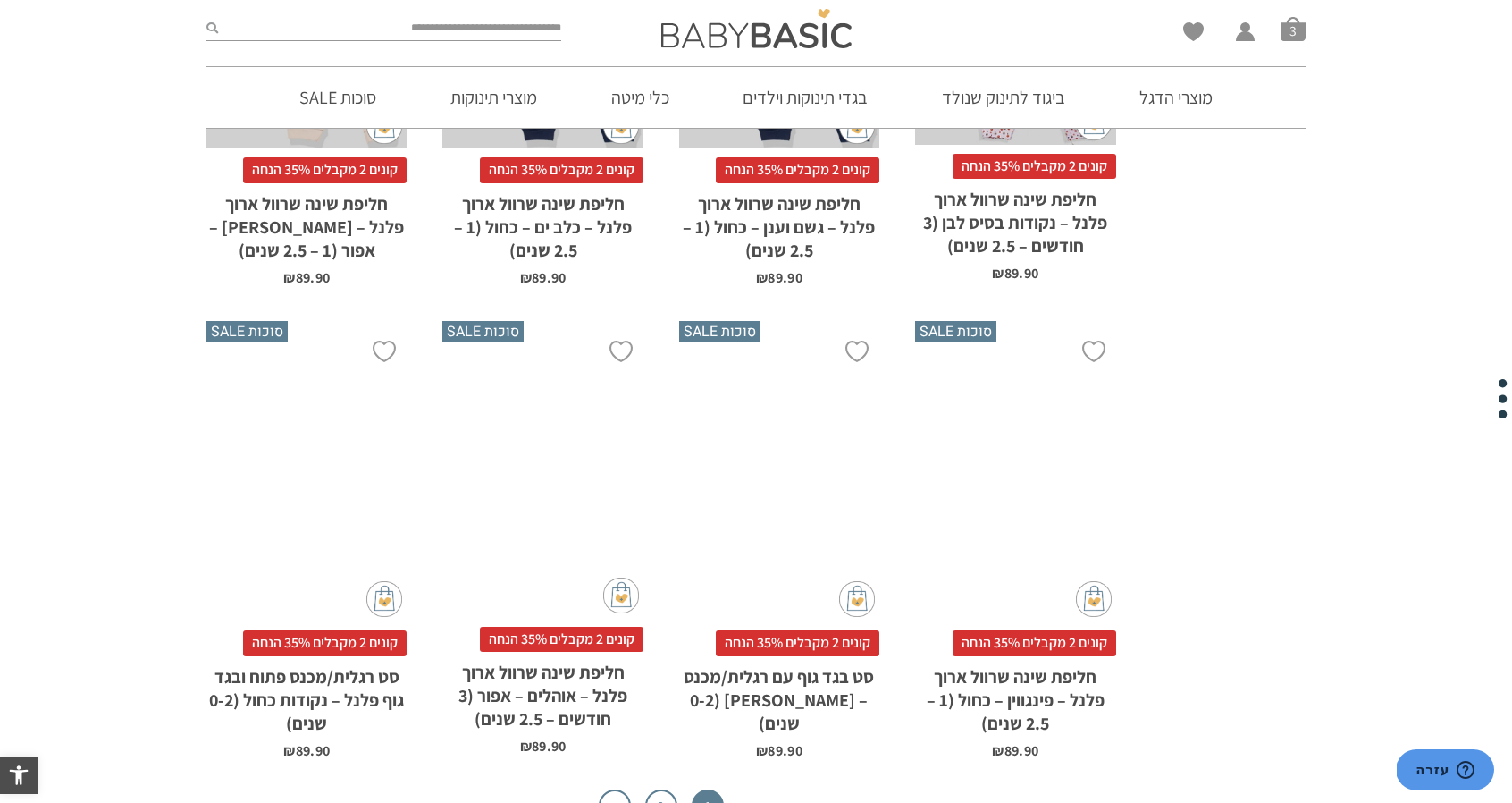
scroll to position [5501, 0]
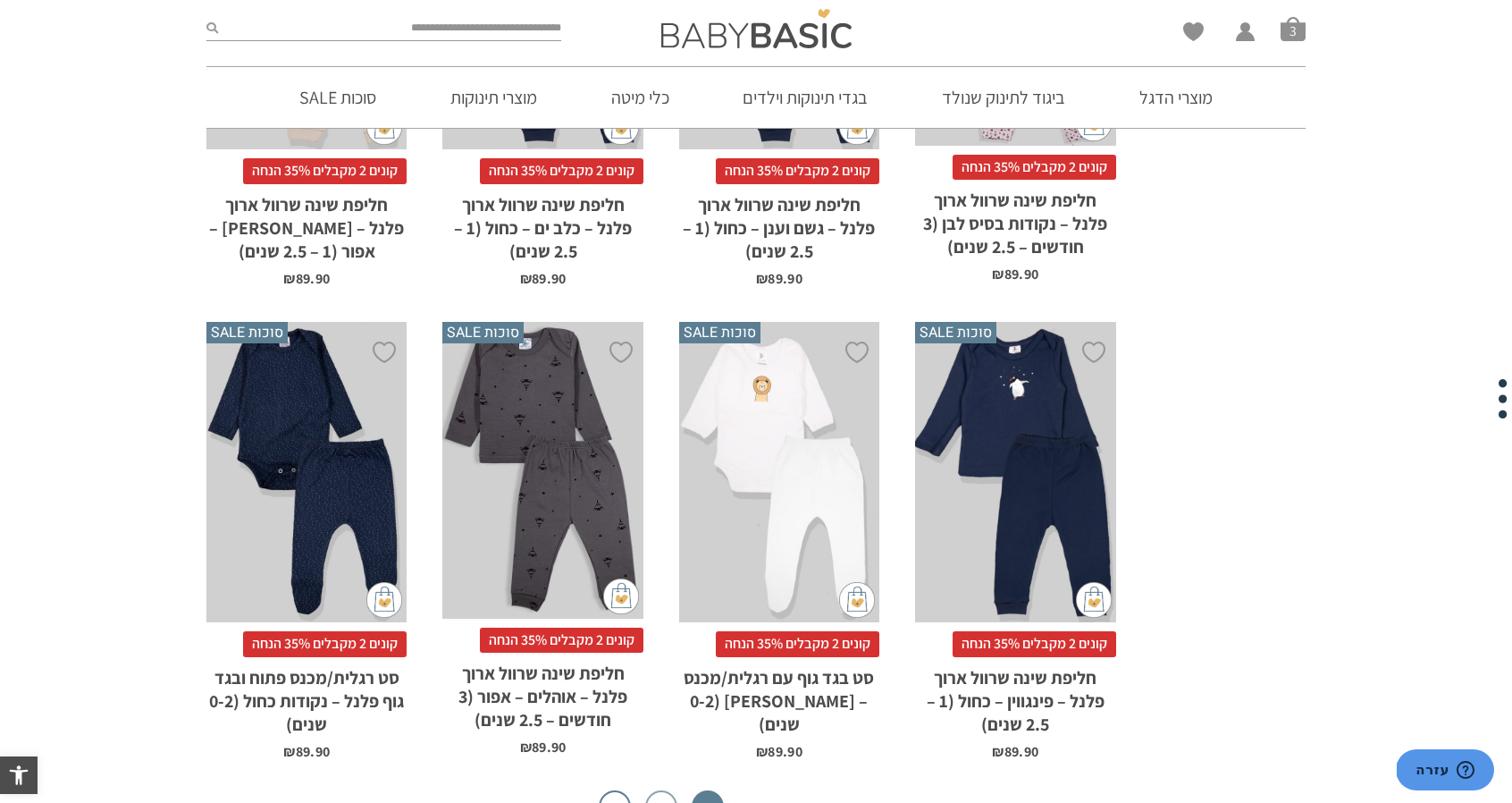
click at [656, 790] on link "2" at bounding box center [662, 806] width 32 height 32
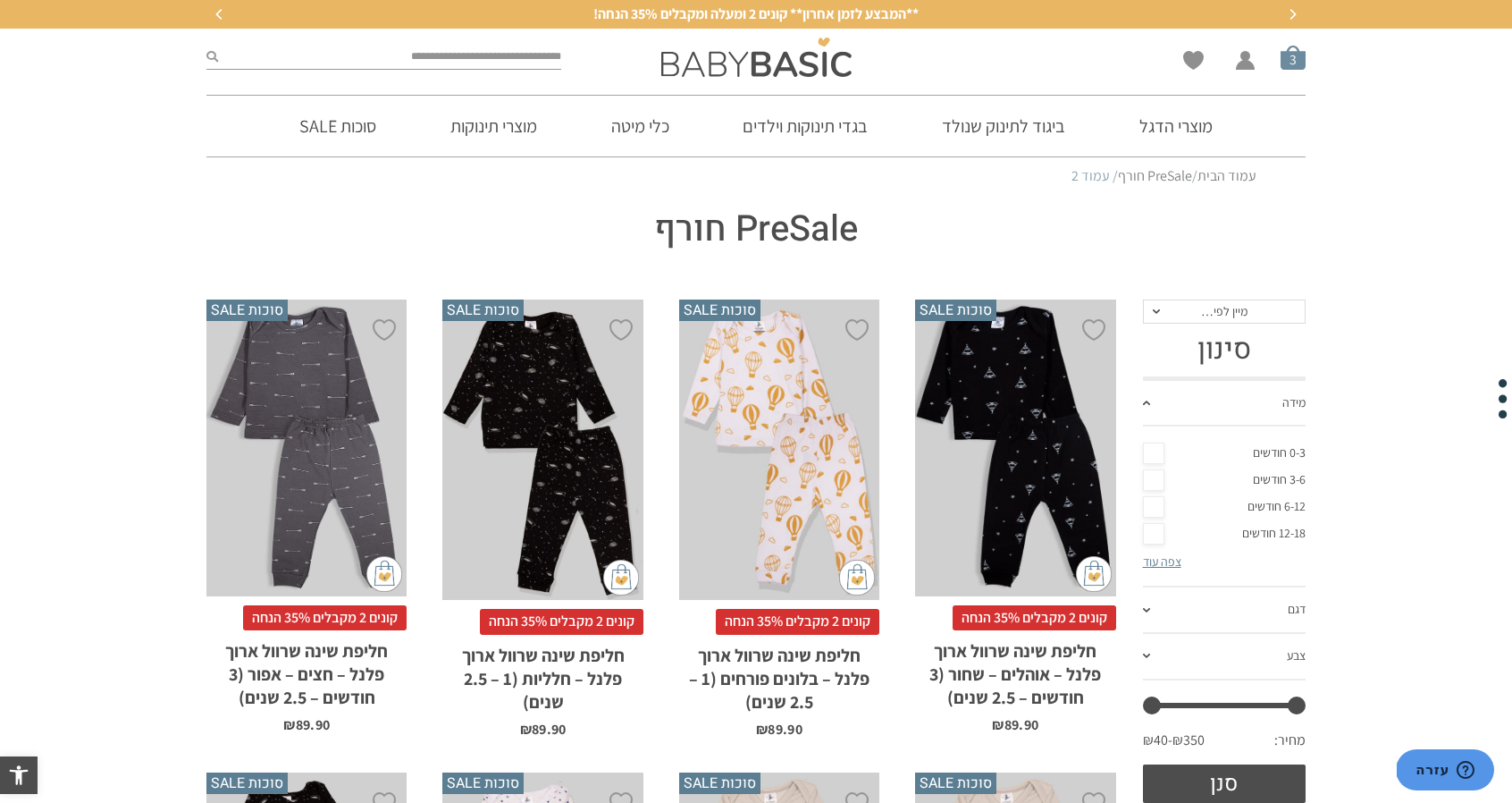
click at [1291, 62] on span "סל קניות" at bounding box center [1293, 57] width 25 height 25
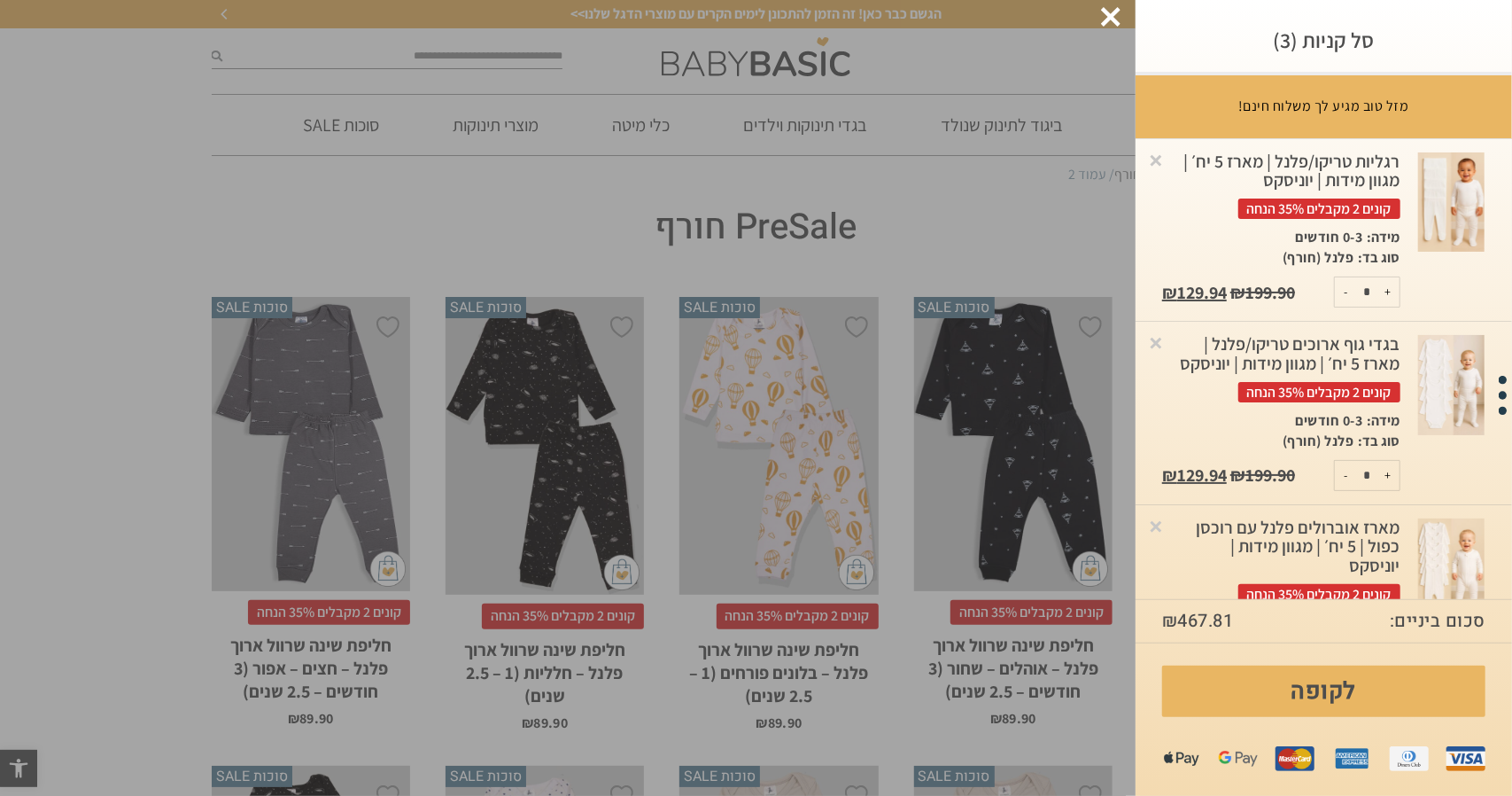
click at [1120, 7] on div at bounding box center [1110, 17] width 19 height 19
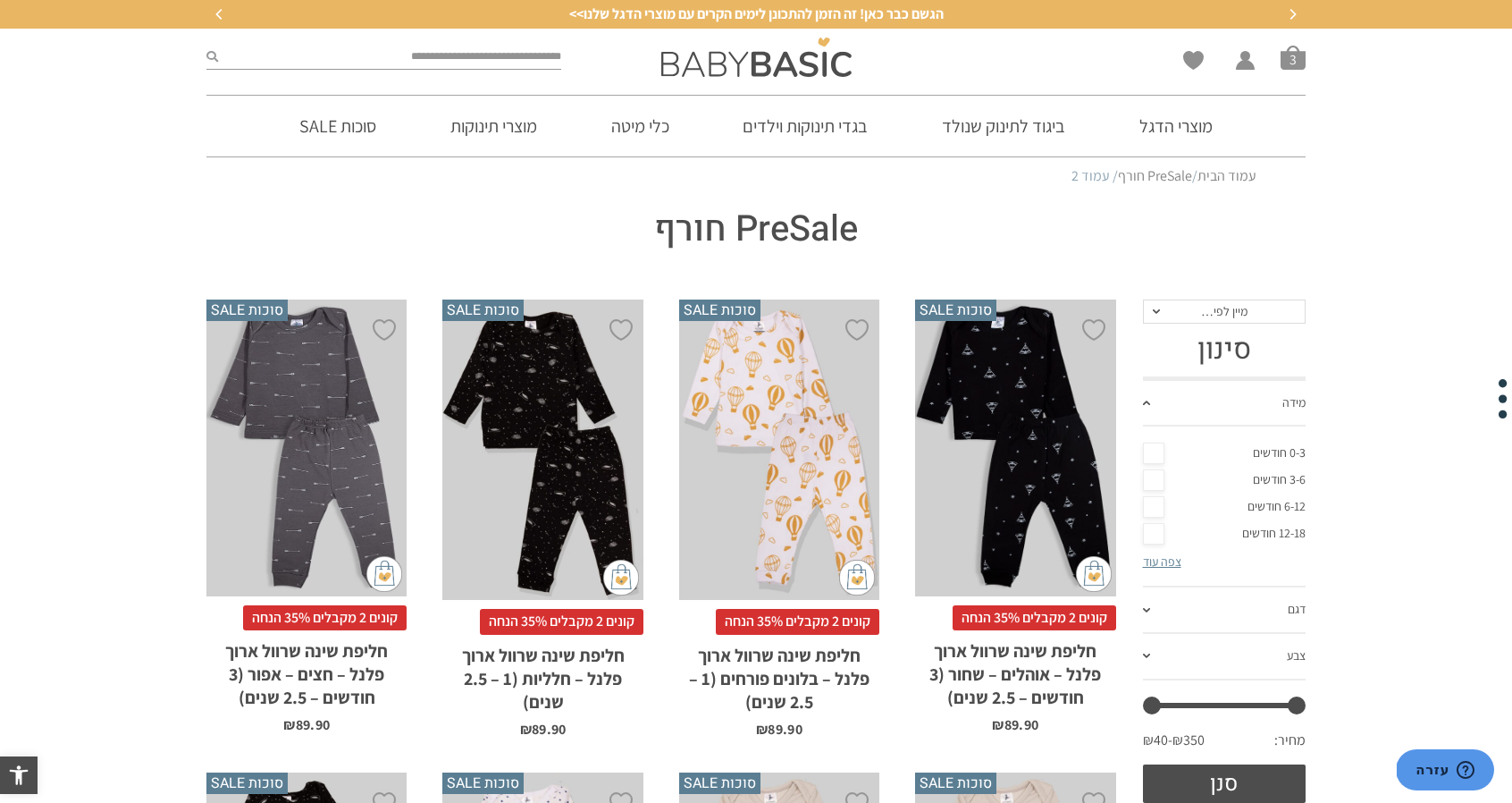
click at [509, 50] on input "search" at bounding box center [389, 57] width 343 height 23
type input "*******"
click at [207, 46] on button "submit" at bounding box center [212, 57] width 11 height 23
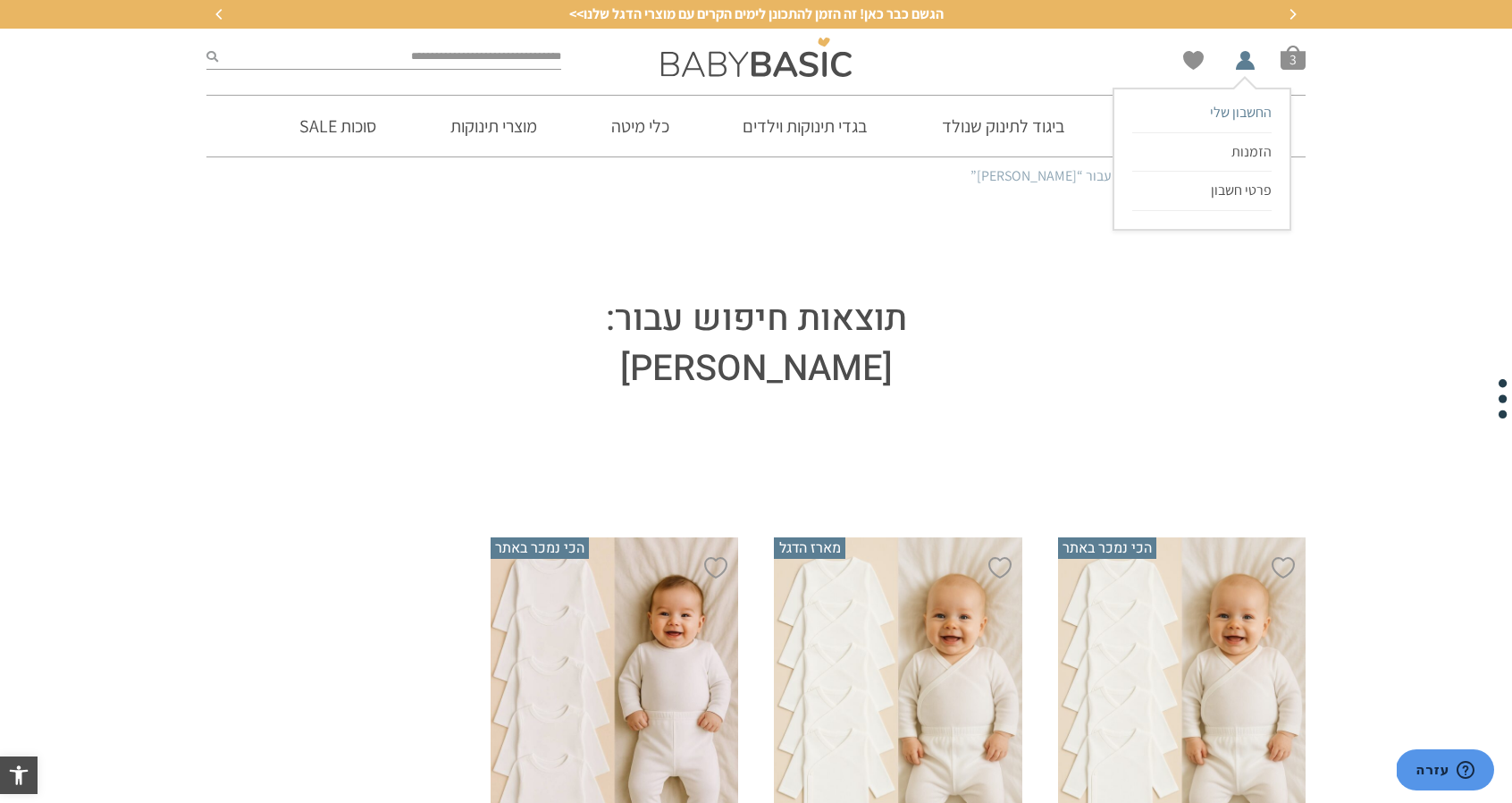
click at [1237, 110] on span "החשבון שלי" at bounding box center [1241, 112] width 62 height 19
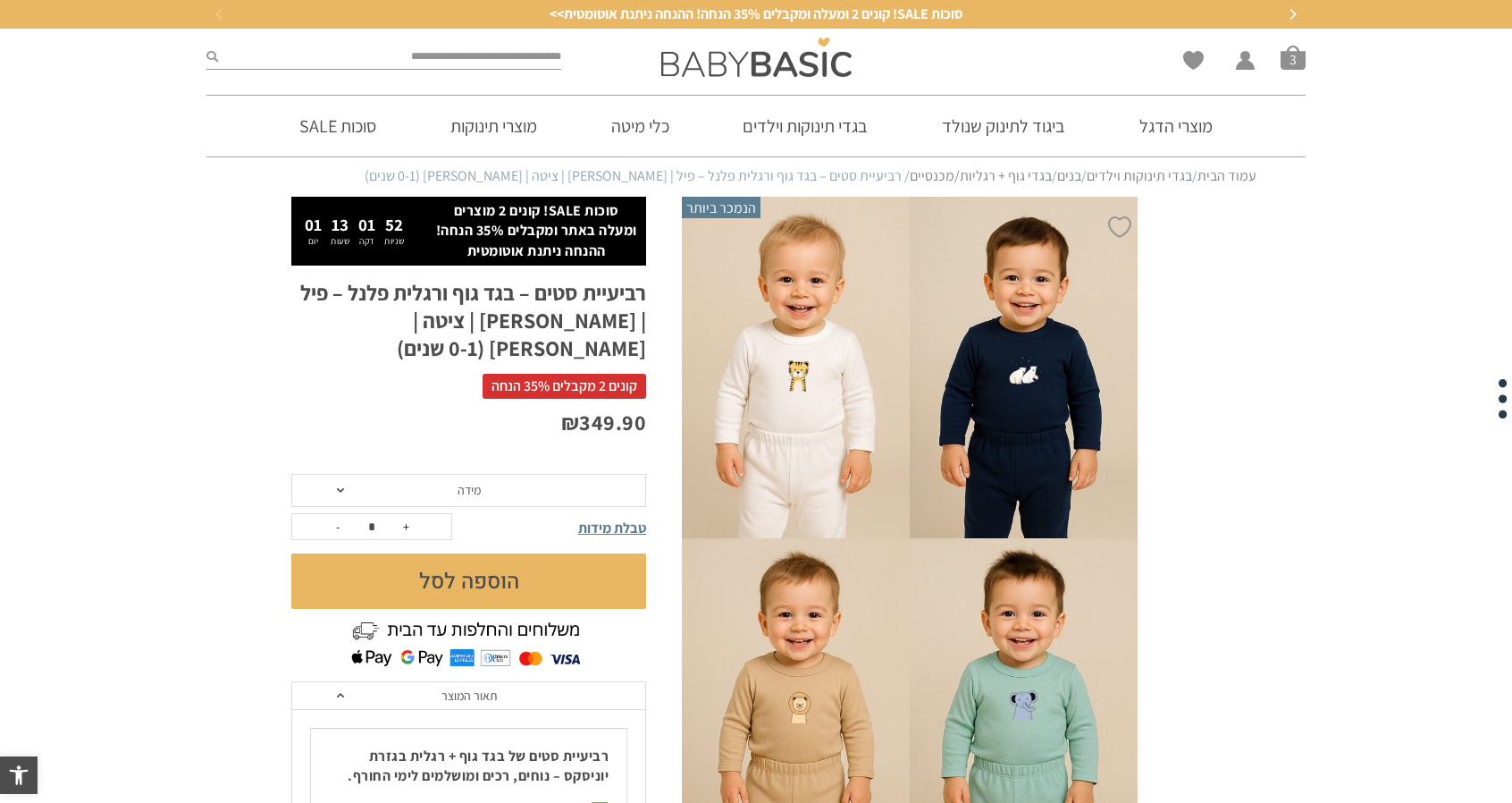
click at [524, 474] on span "מידה" at bounding box center [468, 490] width 355 height 34
click at [512, 412] on div "₪ 349.90" at bounding box center [468, 441] width 355 height 66
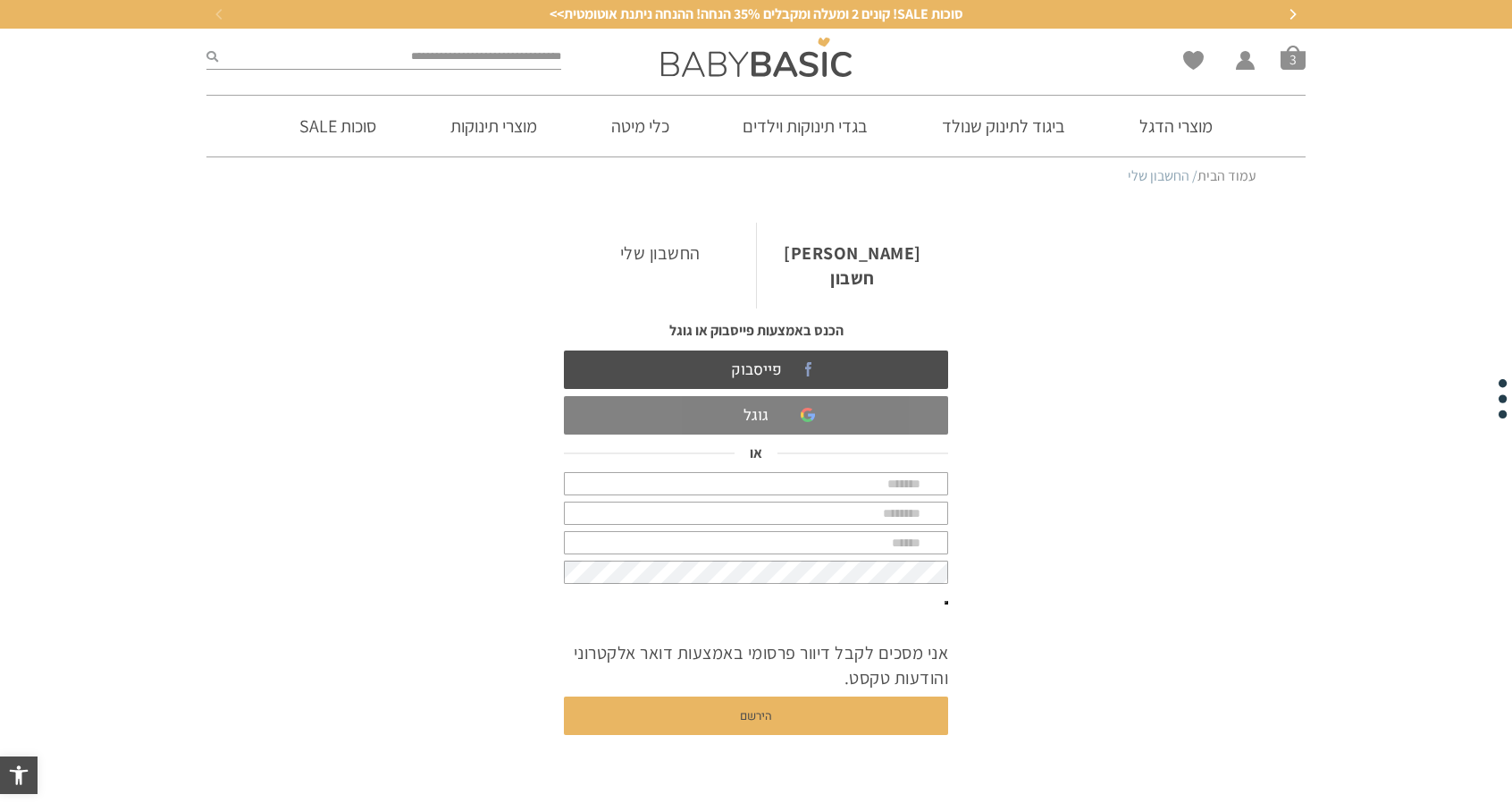
click at [855, 396] on link "גוגל" at bounding box center [756, 415] width 385 height 38
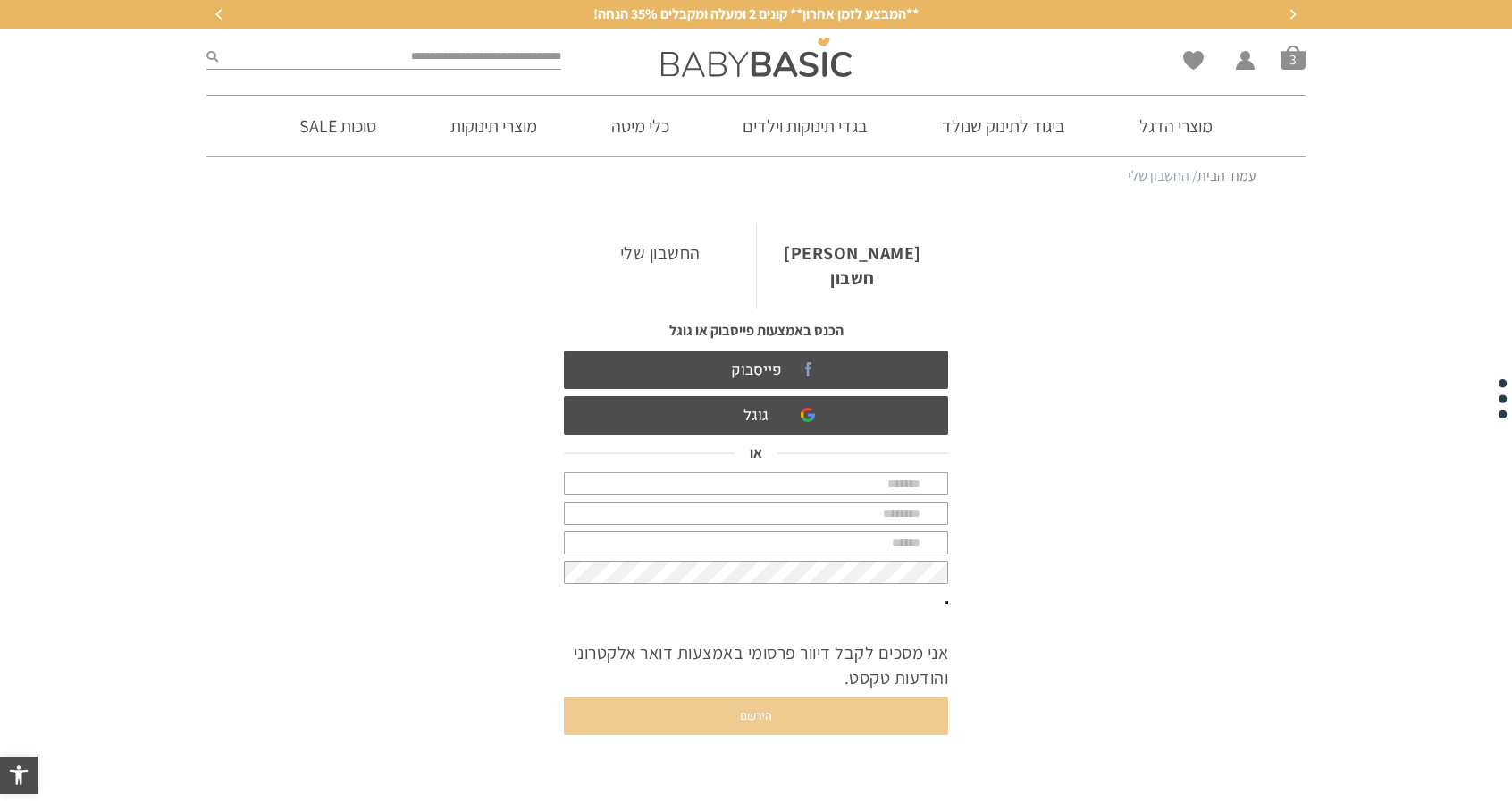
click at [763, 696] on button "הירשם" at bounding box center [756, 715] width 385 height 38
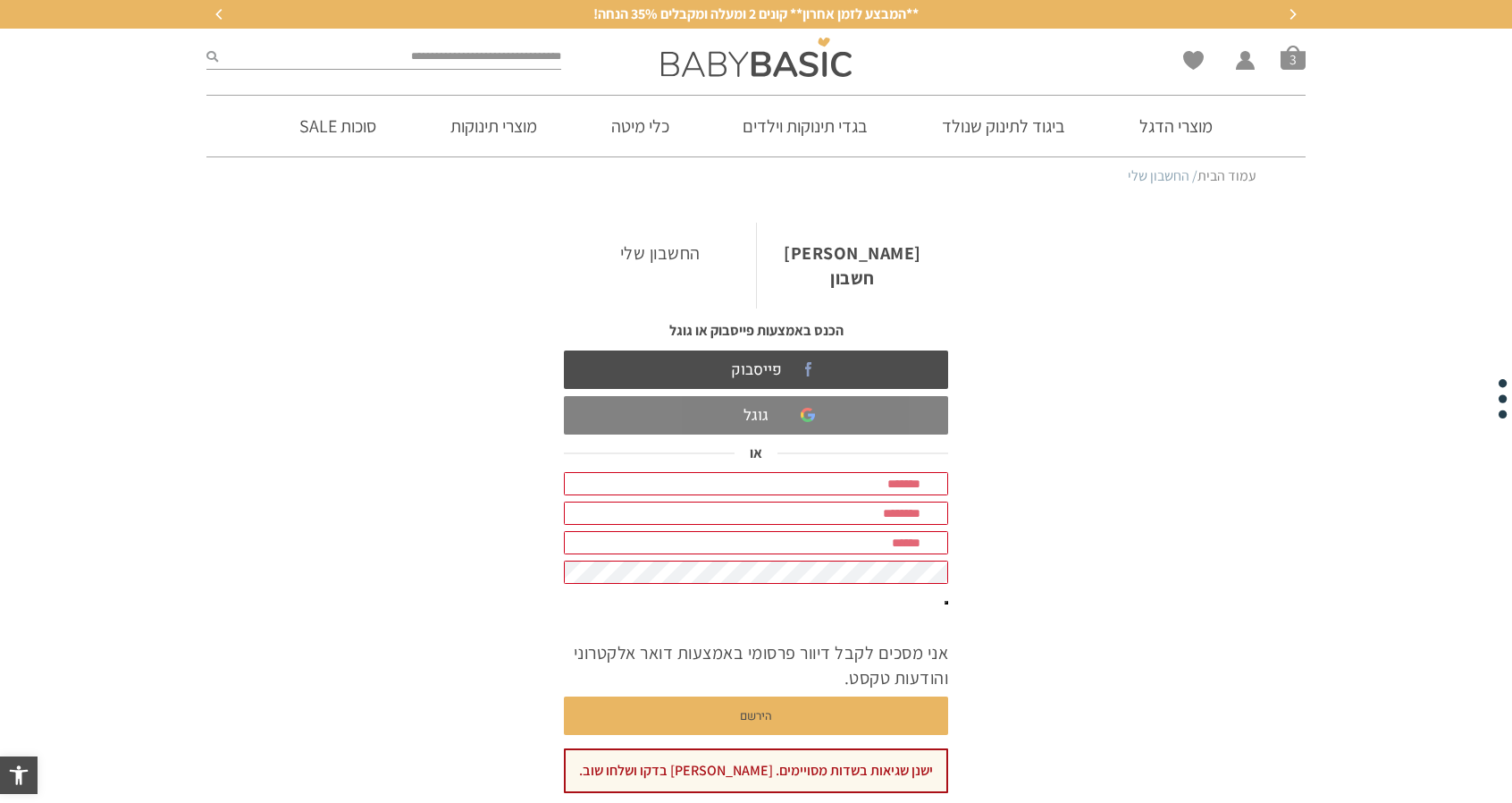
click at [821, 404] on link "גוגל" at bounding box center [756, 415] width 385 height 38
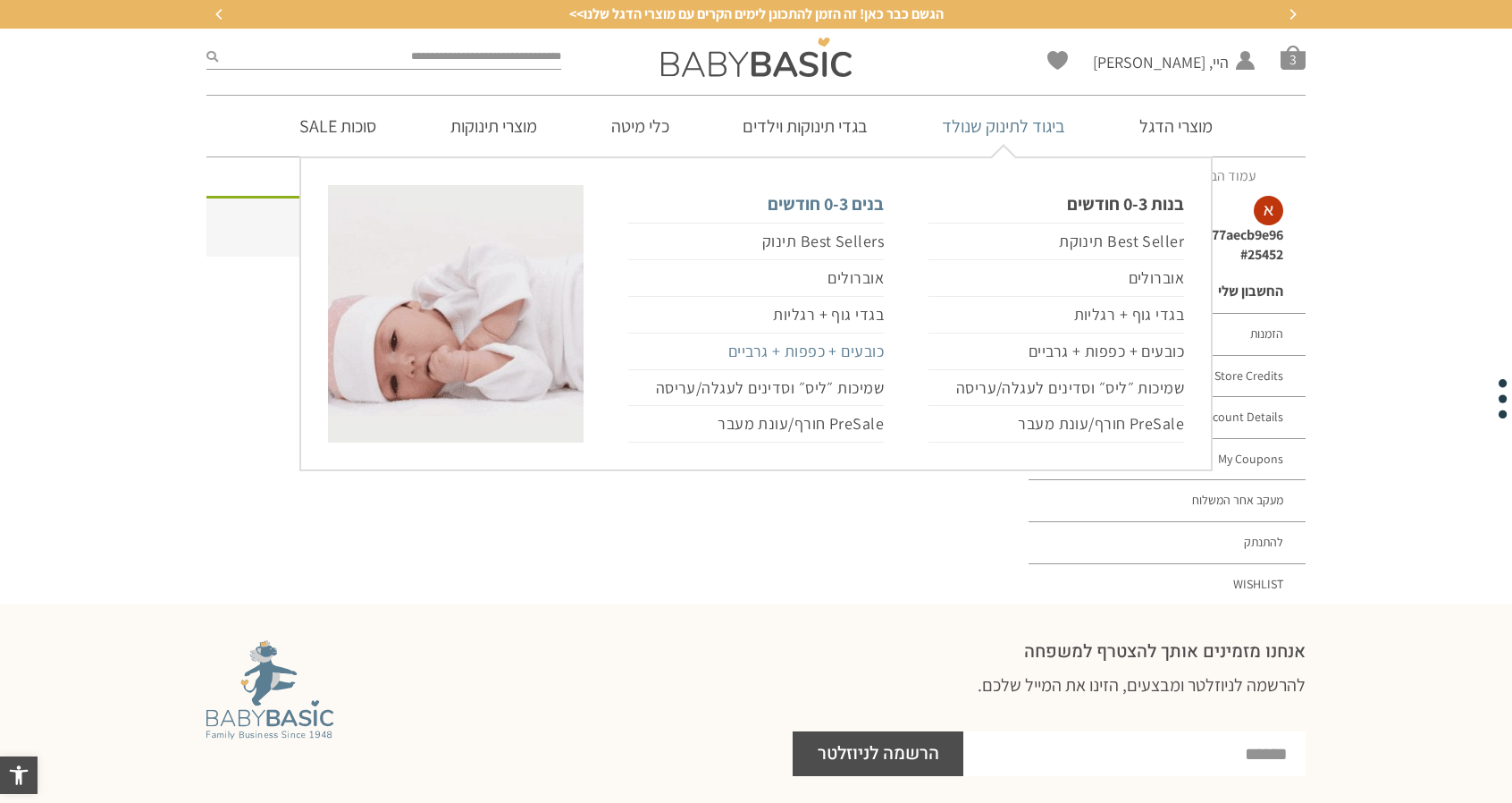
click at [832, 348] on link "כובעים + כפפות + גרביים" at bounding box center [755, 351] width 255 height 36
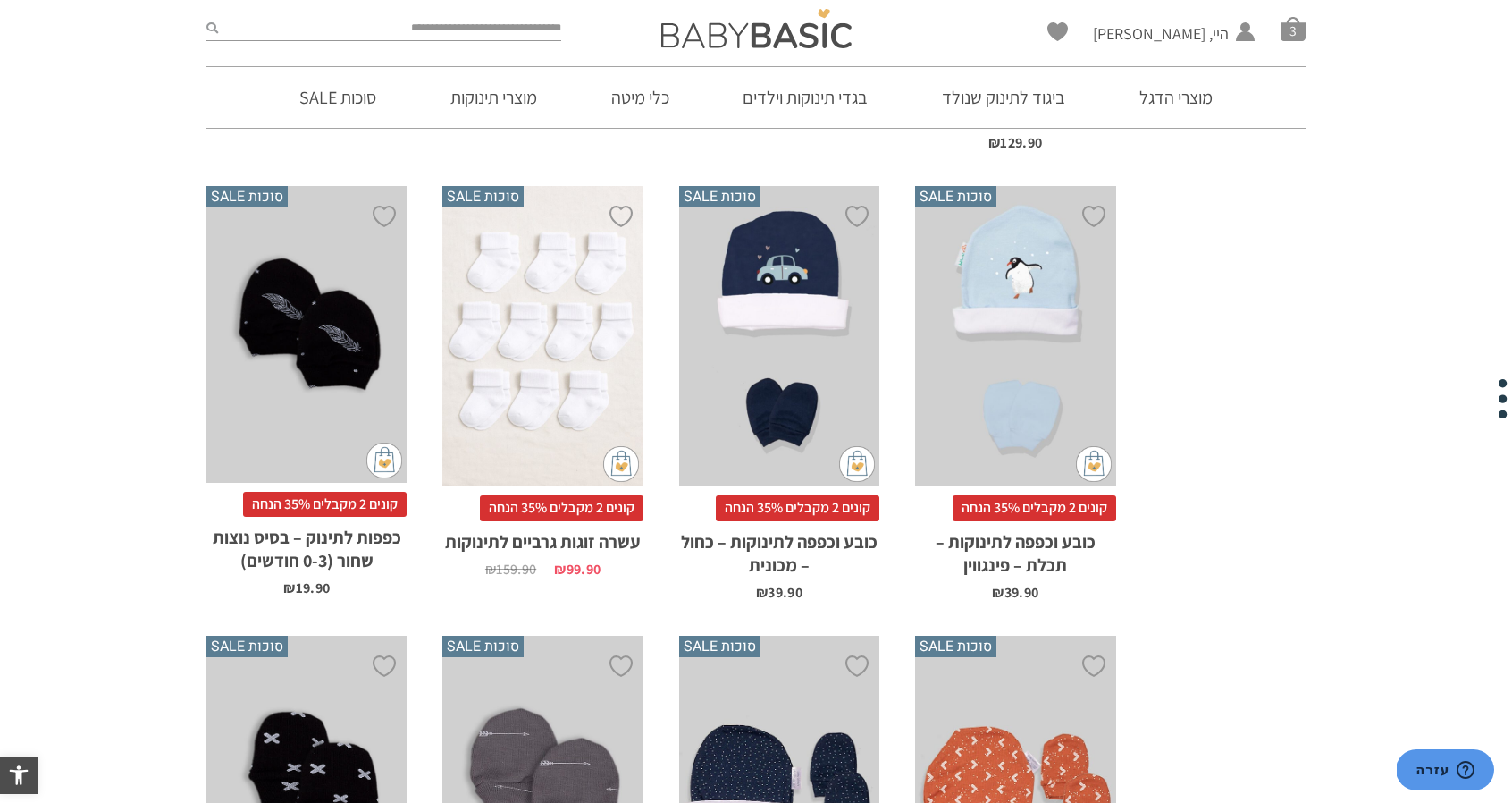
scroll to position [1588, 0]
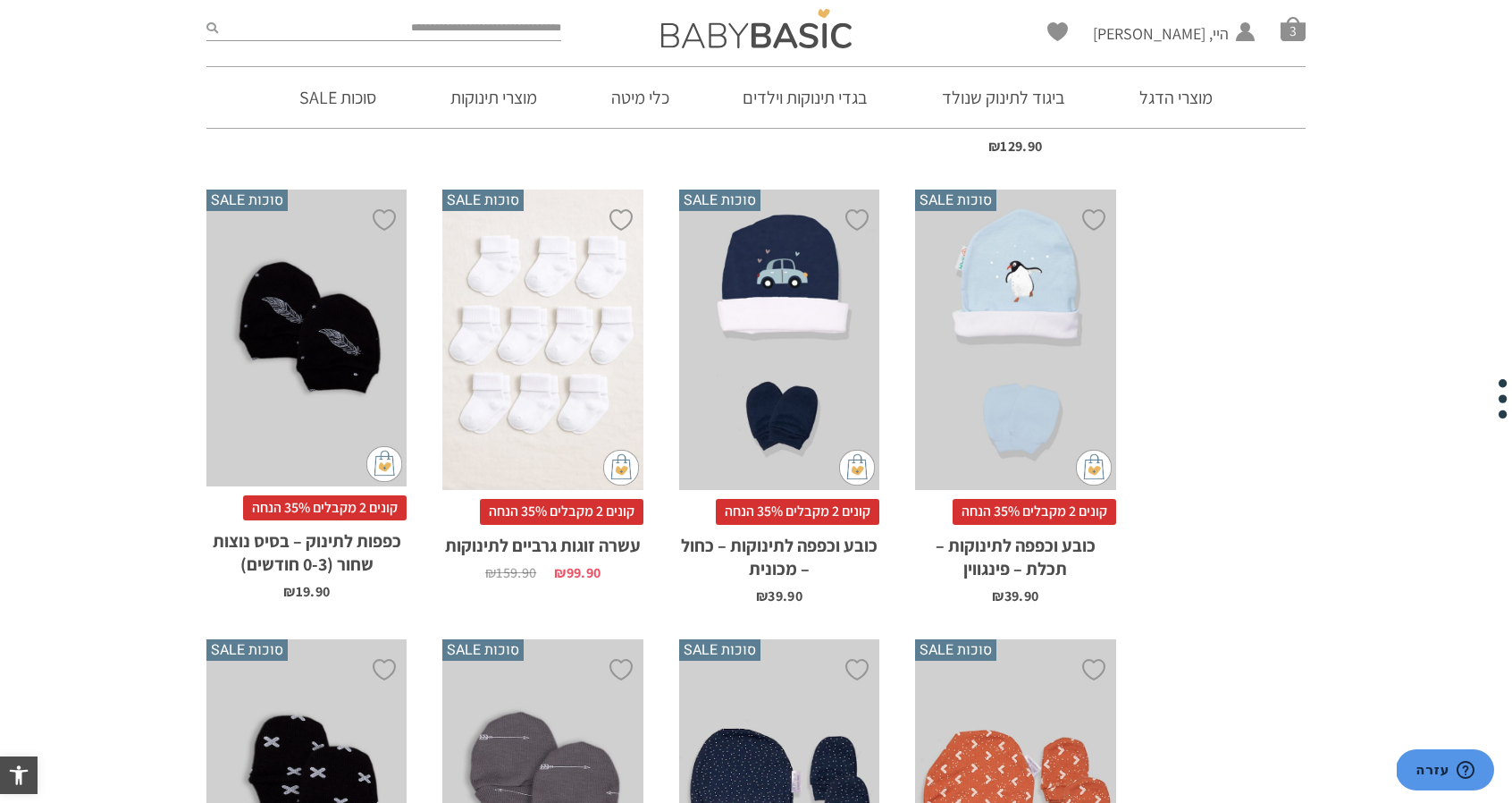
click at [577, 369] on div "x הוספה לסל" at bounding box center [543, 340] width 200 height 301
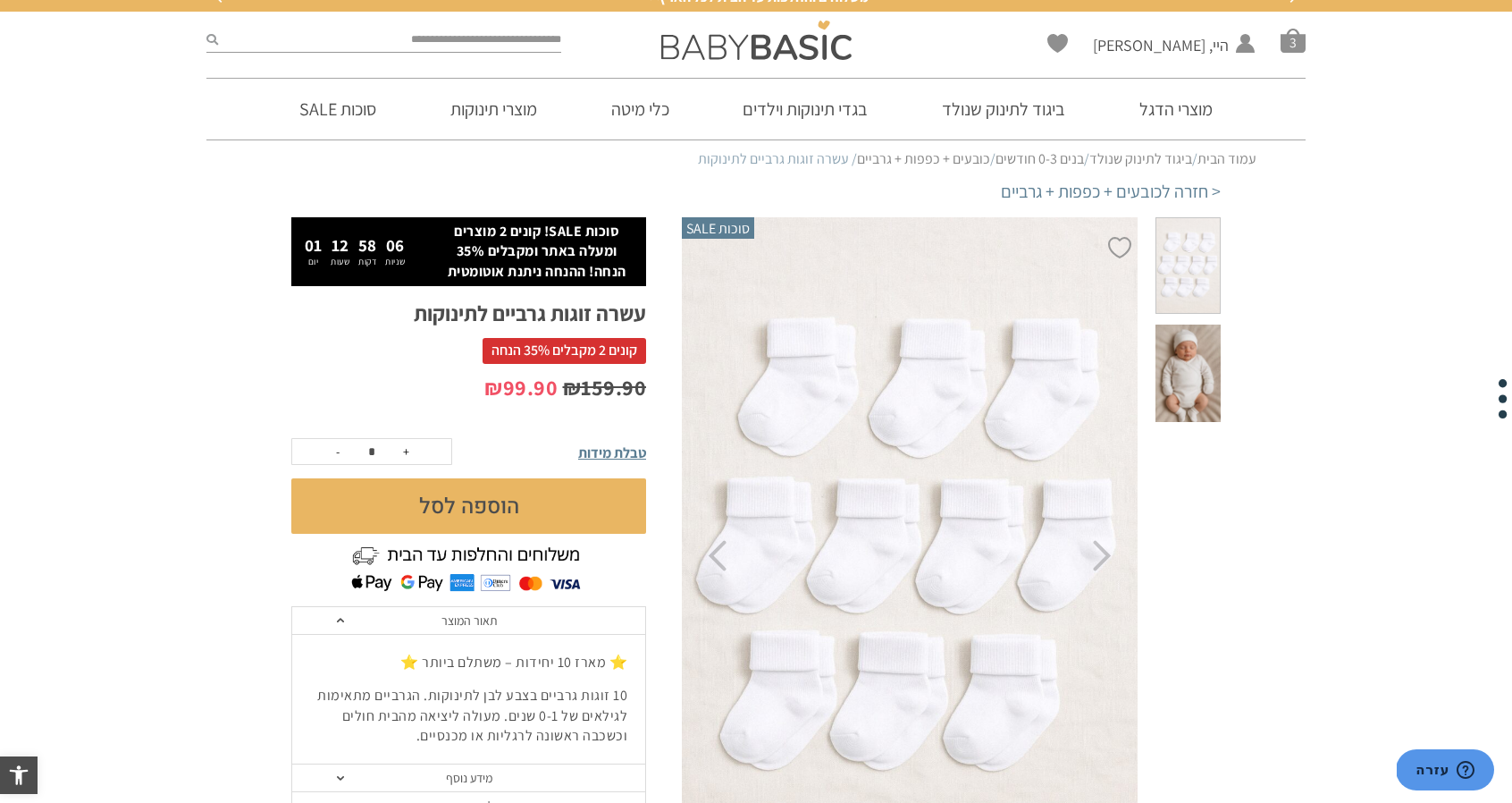
click at [1180, 340] on span at bounding box center [1188, 373] width 65 height 97
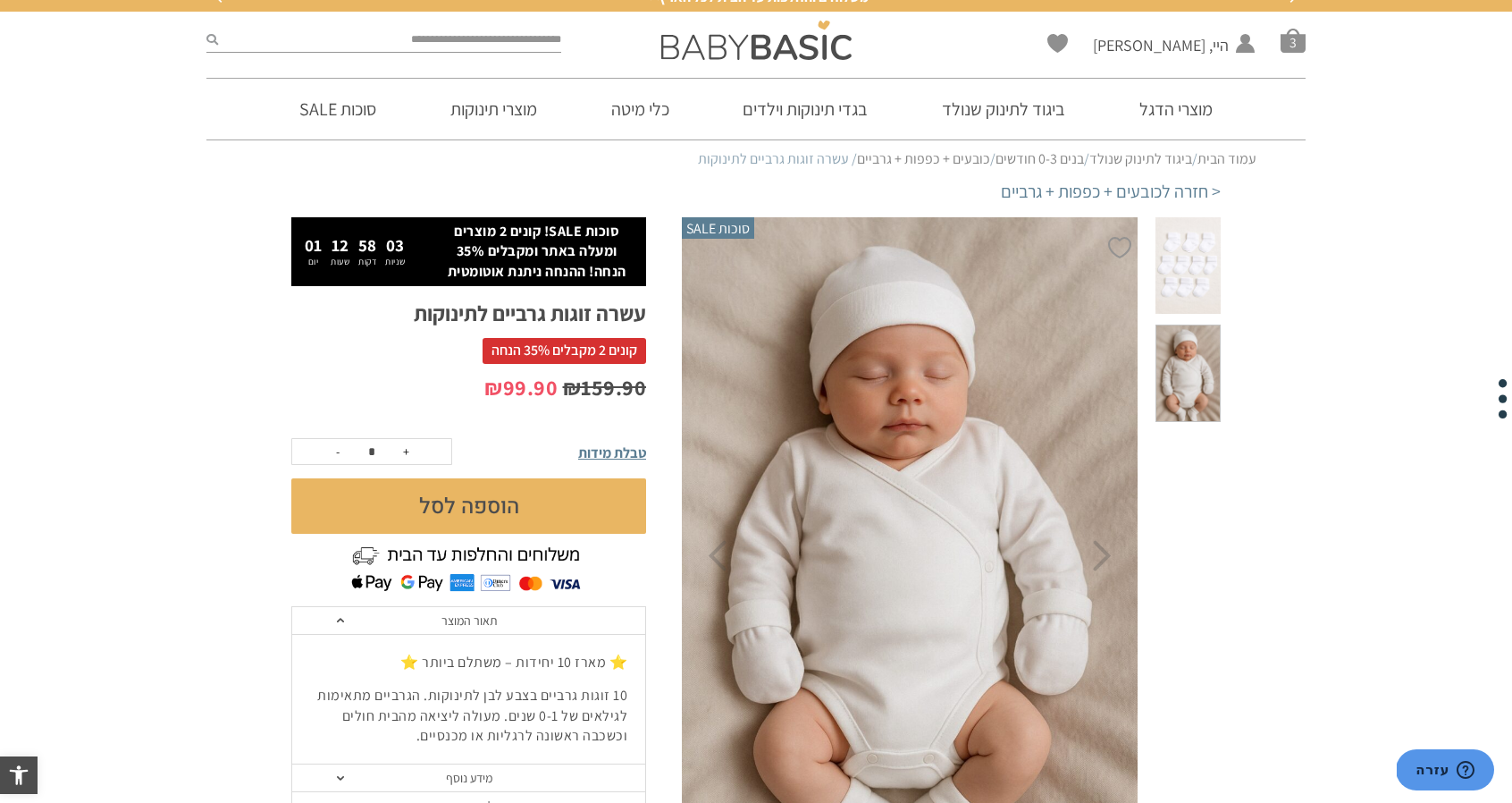
click at [1191, 268] on span at bounding box center [1188, 266] width 65 height 97
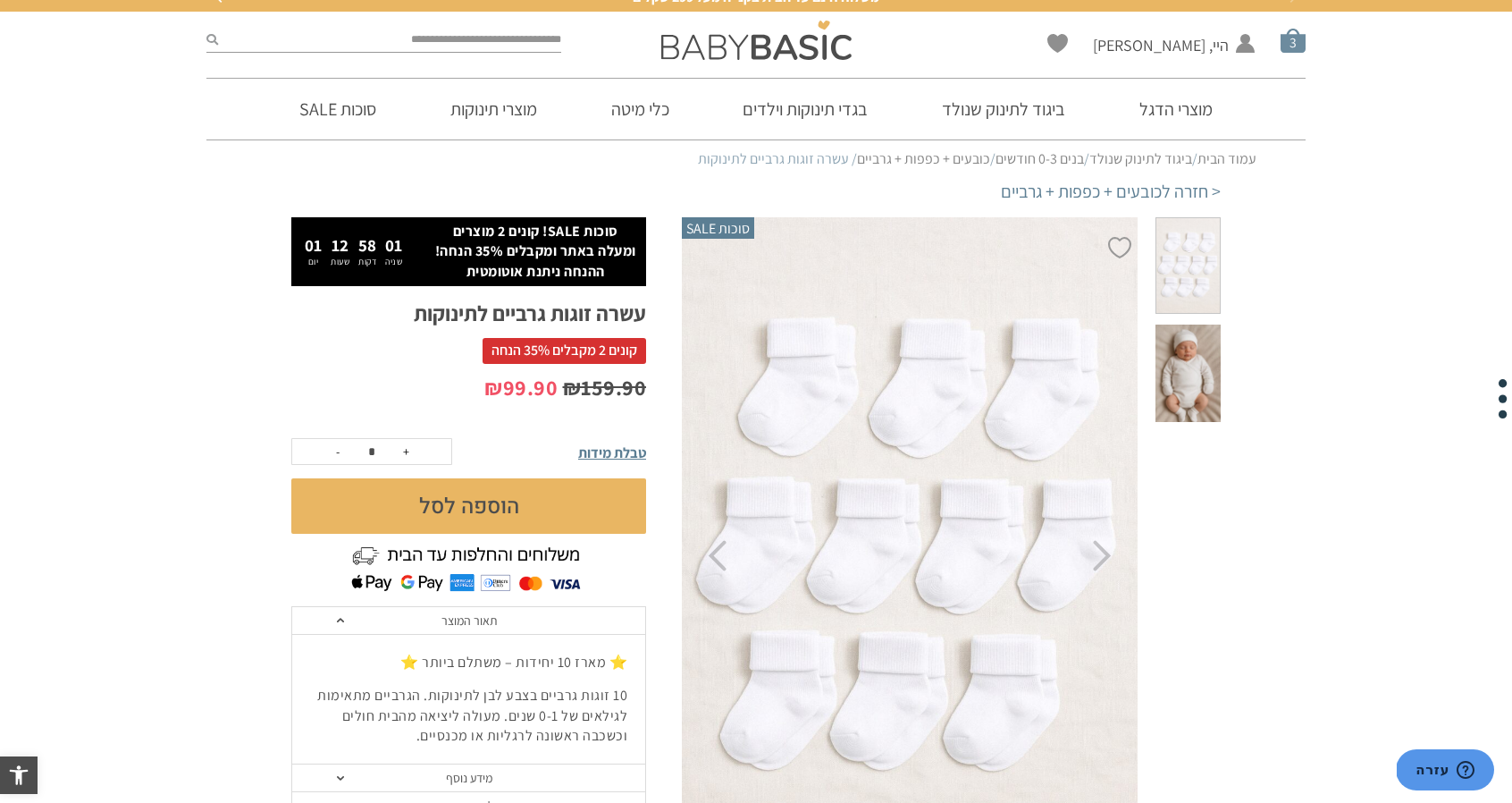
click at [1299, 30] on span "סל קניות" at bounding box center [1293, 40] width 25 height 25
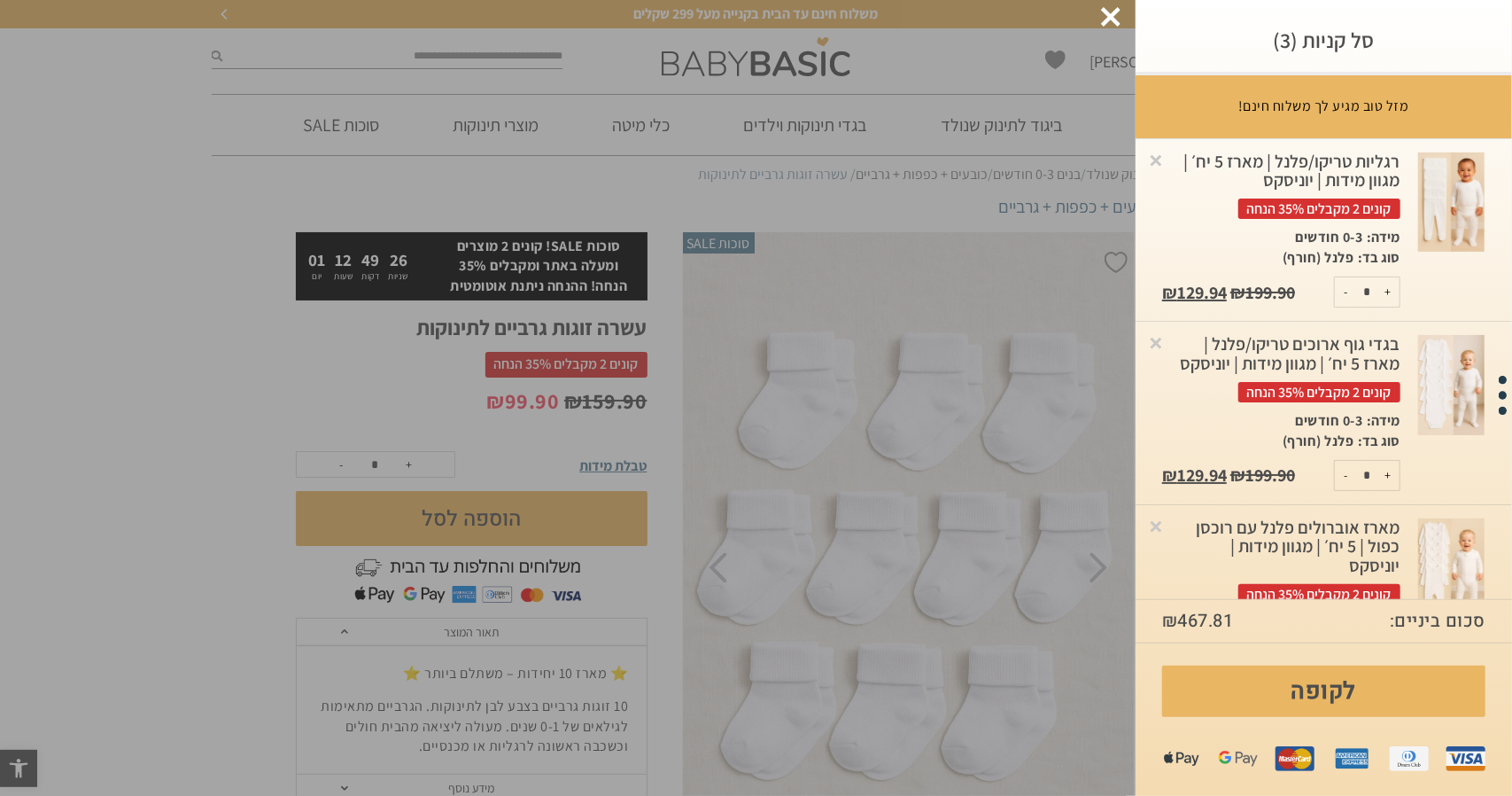
click at [1120, 10] on div at bounding box center [1110, 17] width 19 height 19
